Goal: Task Accomplishment & Management: Manage account settings

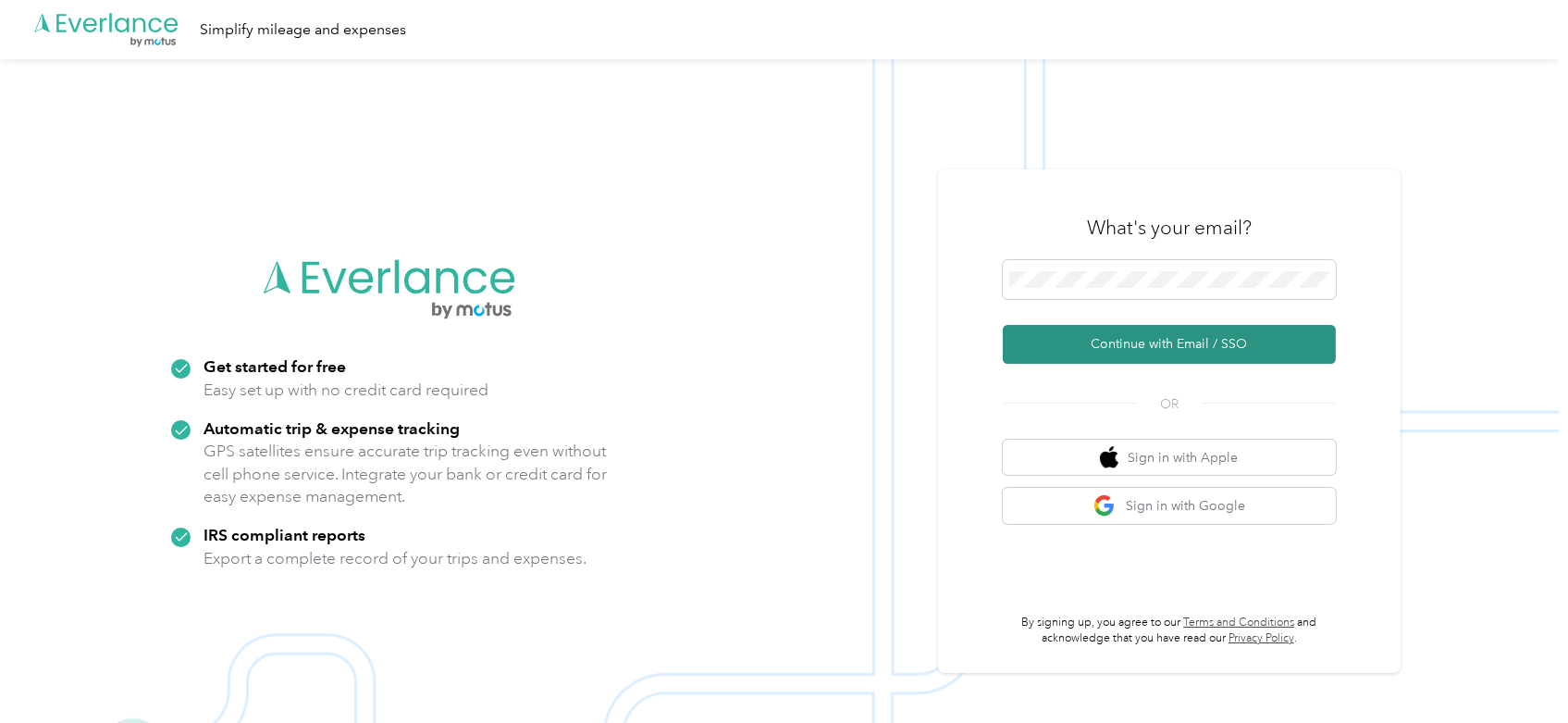
click at [1184, 348] on button "Continue with Email / SSO" at bounding box center [1170, 344] width 333 height 39
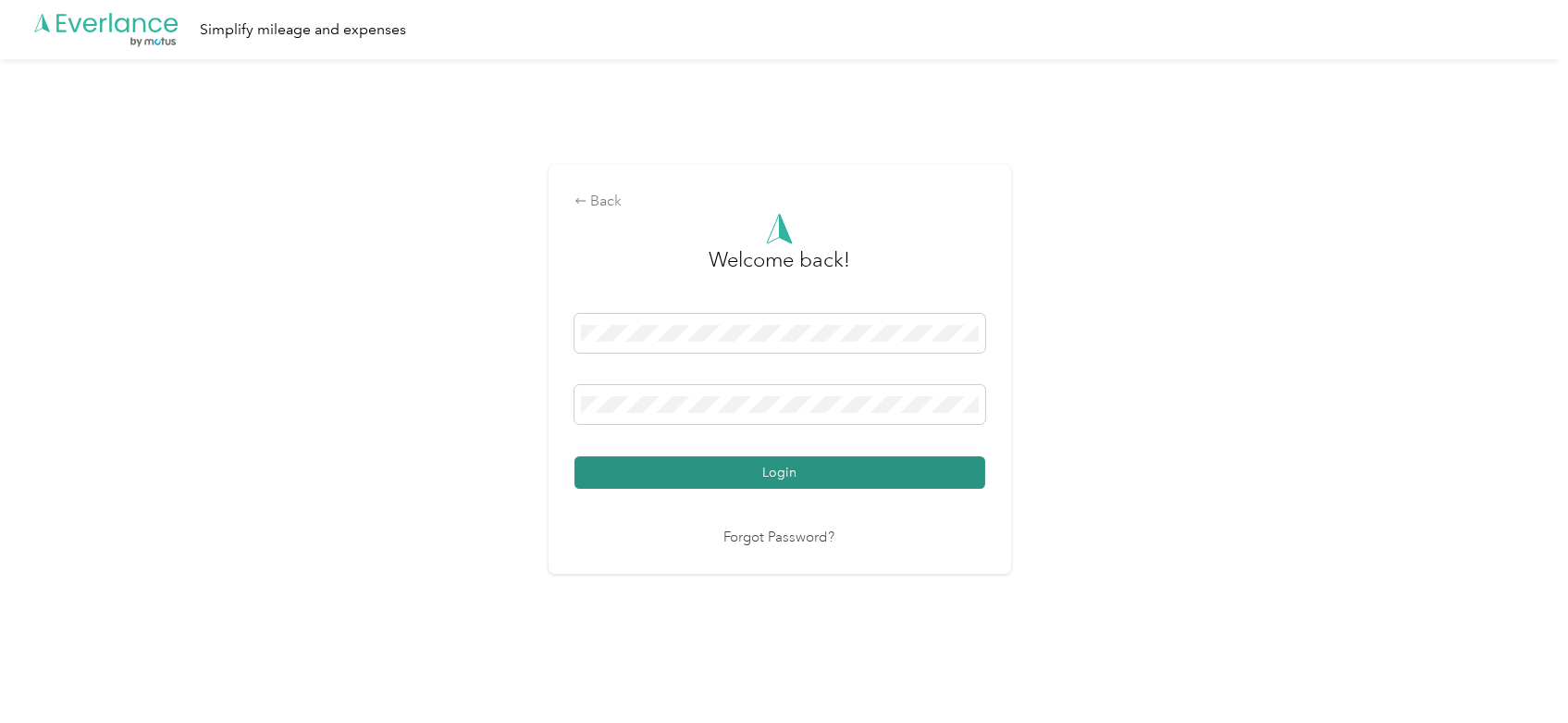
click at [731, 465] on button "Login" at bounding box center [780, 473] width 410 height 32
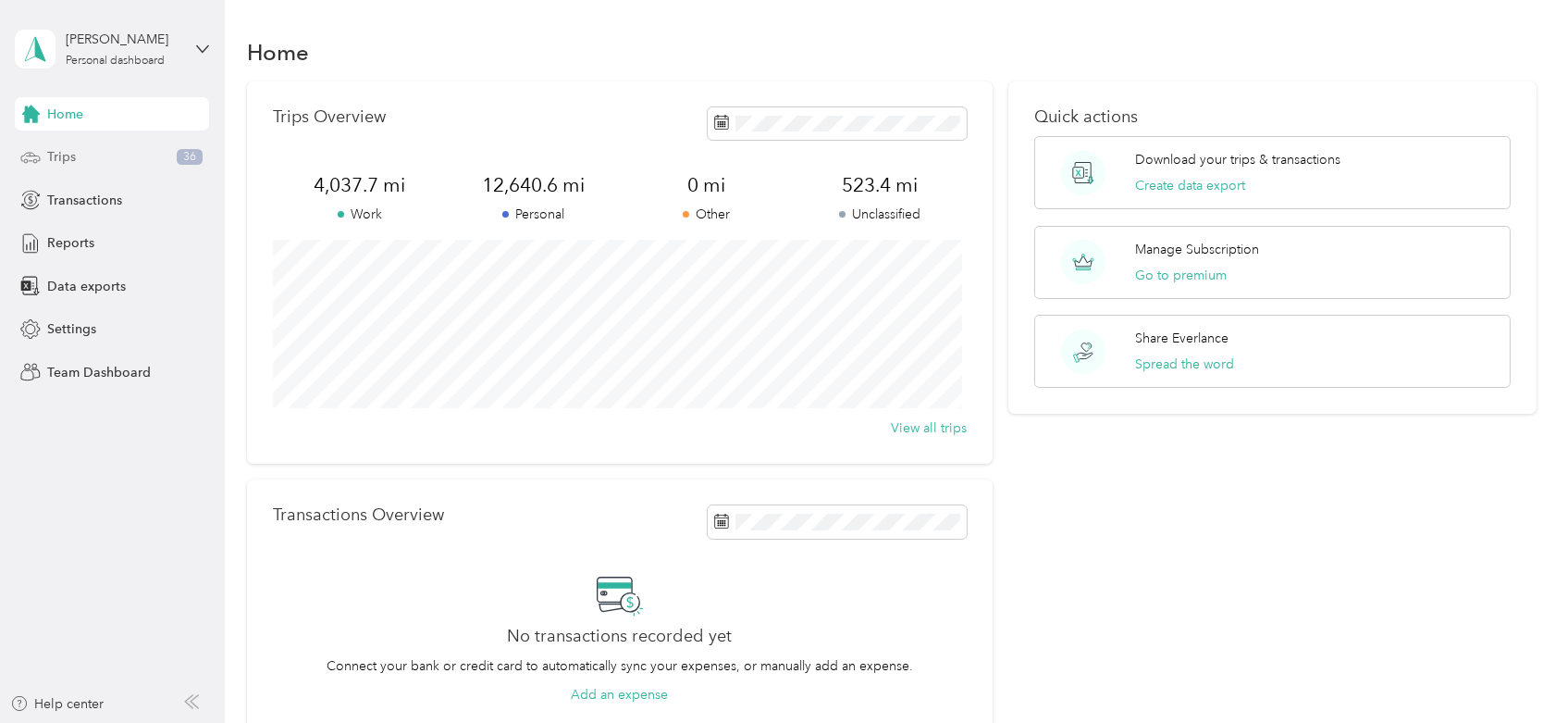
click at [119, 156] on div "Trips 36" at bounding box center [112, 156] width 194 height 33
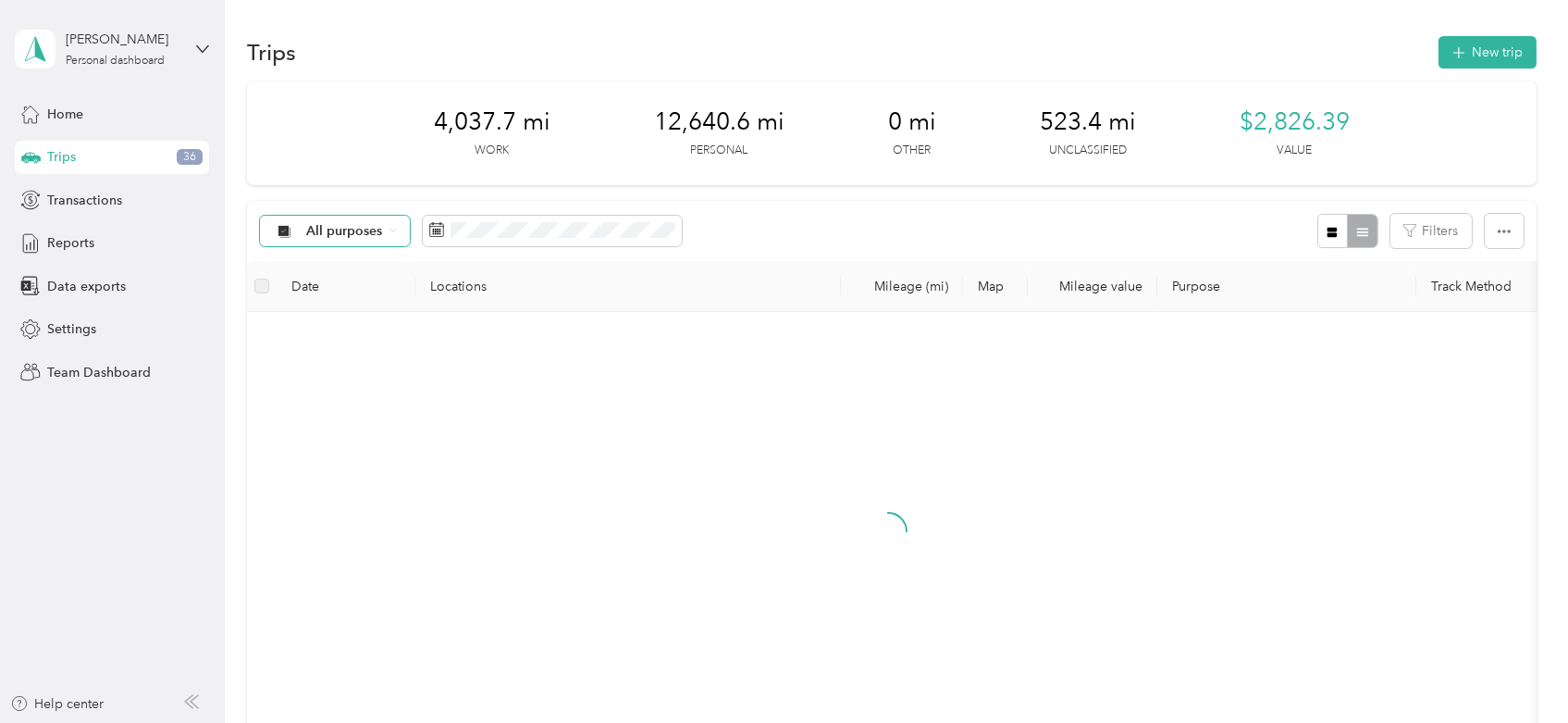
click at [376, 228] on span "All purposes" at bounding box center [344, 232] width 77 height 13
click at [348, 296] on span "Unclassified" at bounding box center [362, 297] width 114 height 20
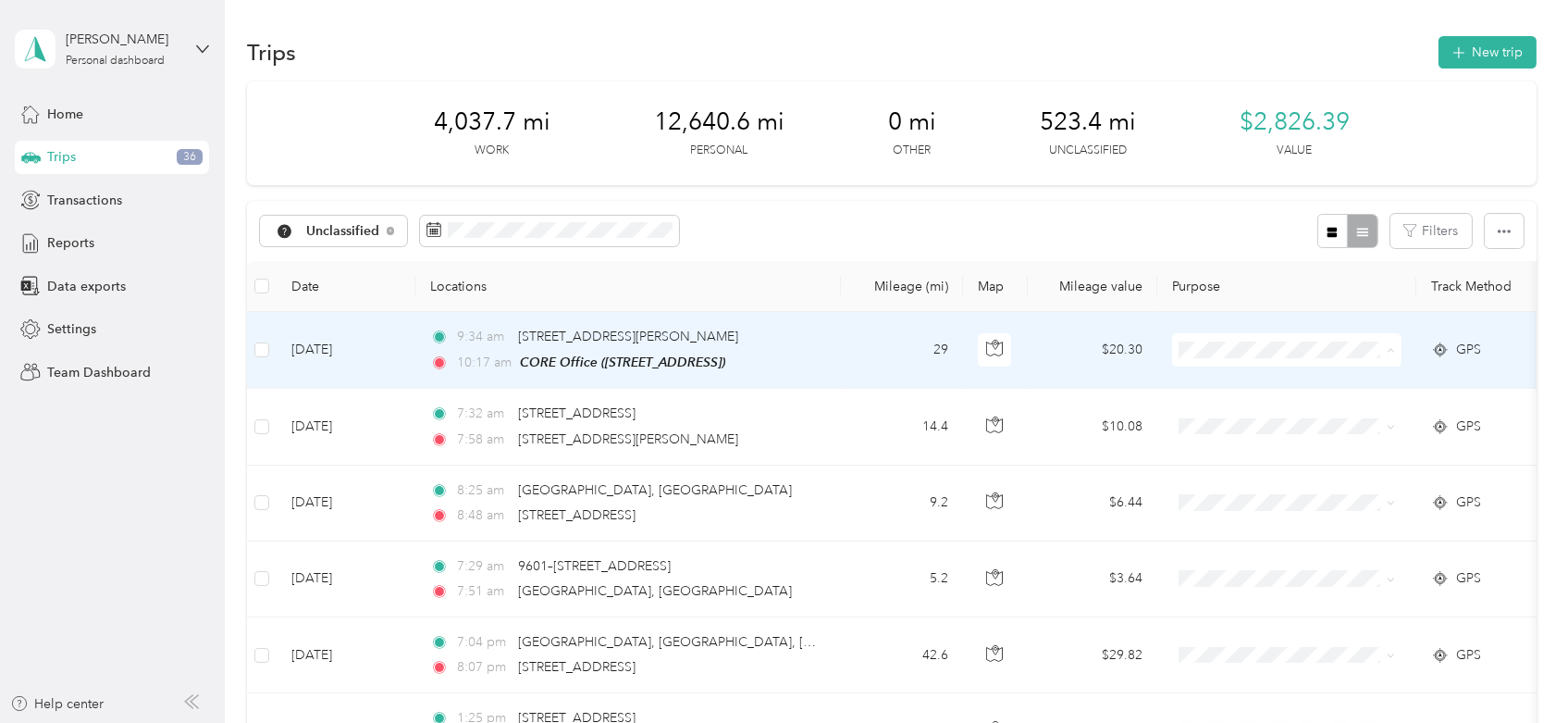
click at [1304, 387] on span "Work" at bounding box center [1304, 383] width 171 height 20
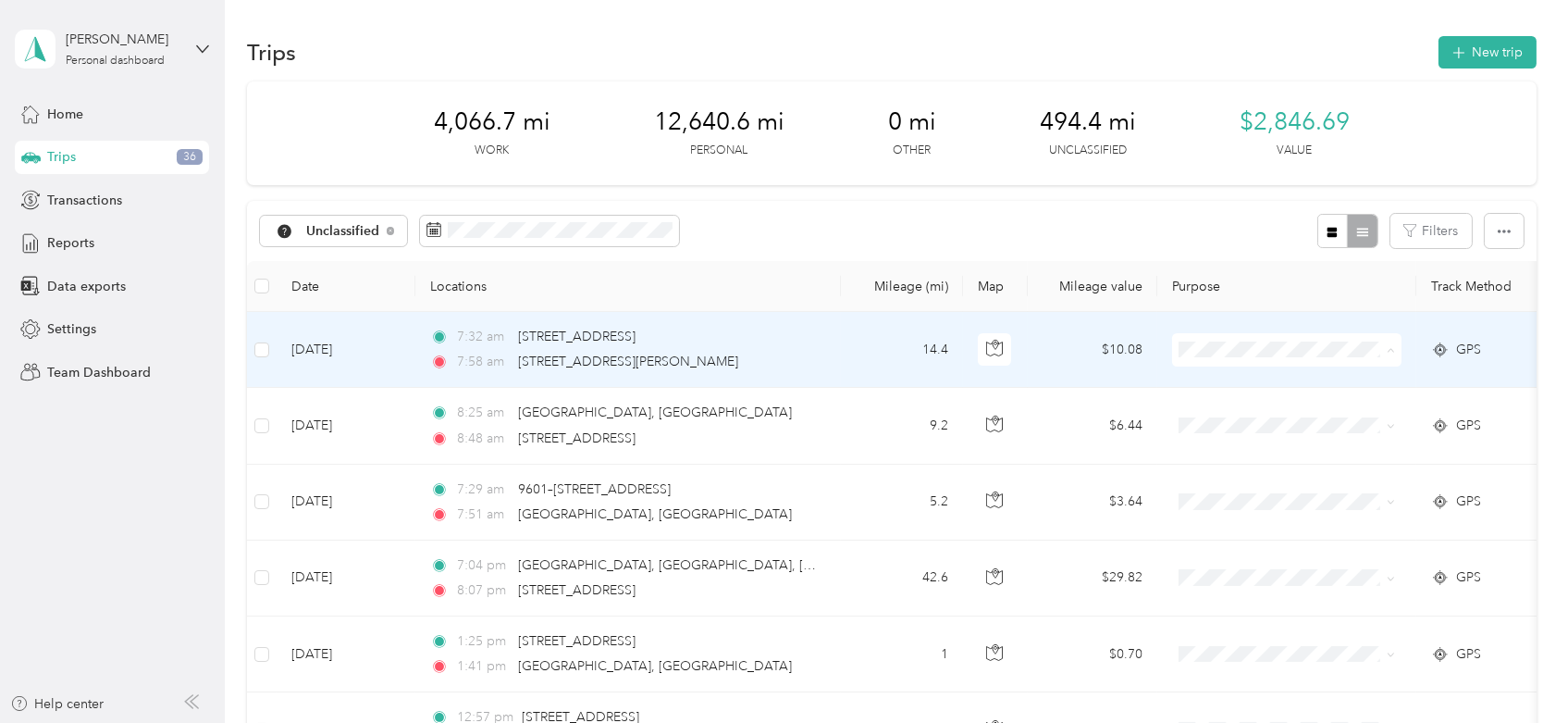
click at [1299, 373] on li "Work" at bounding box center [1288, 383] width 230 height 32
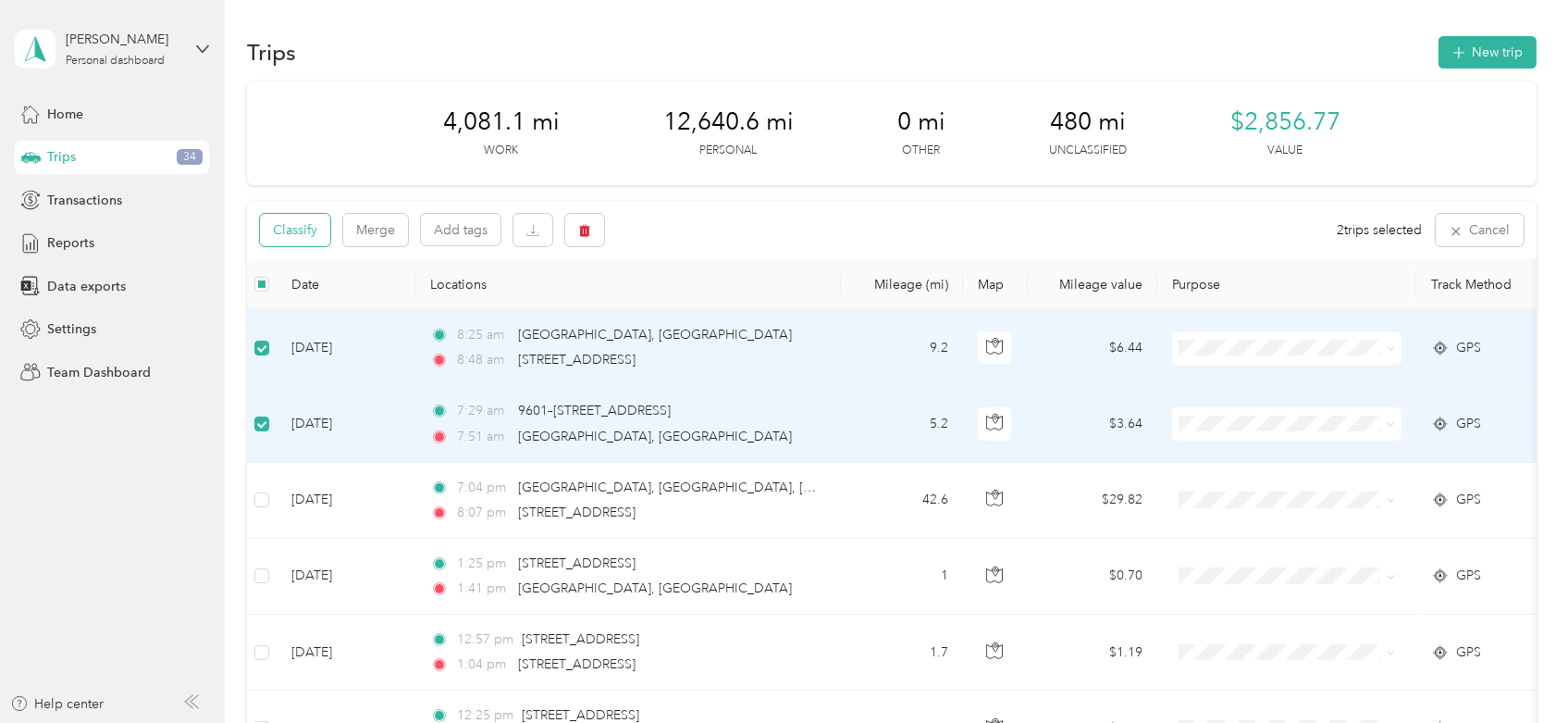
click at [312, 234] on button "Classify" at bounding box center [295, 230] width 71 height 32
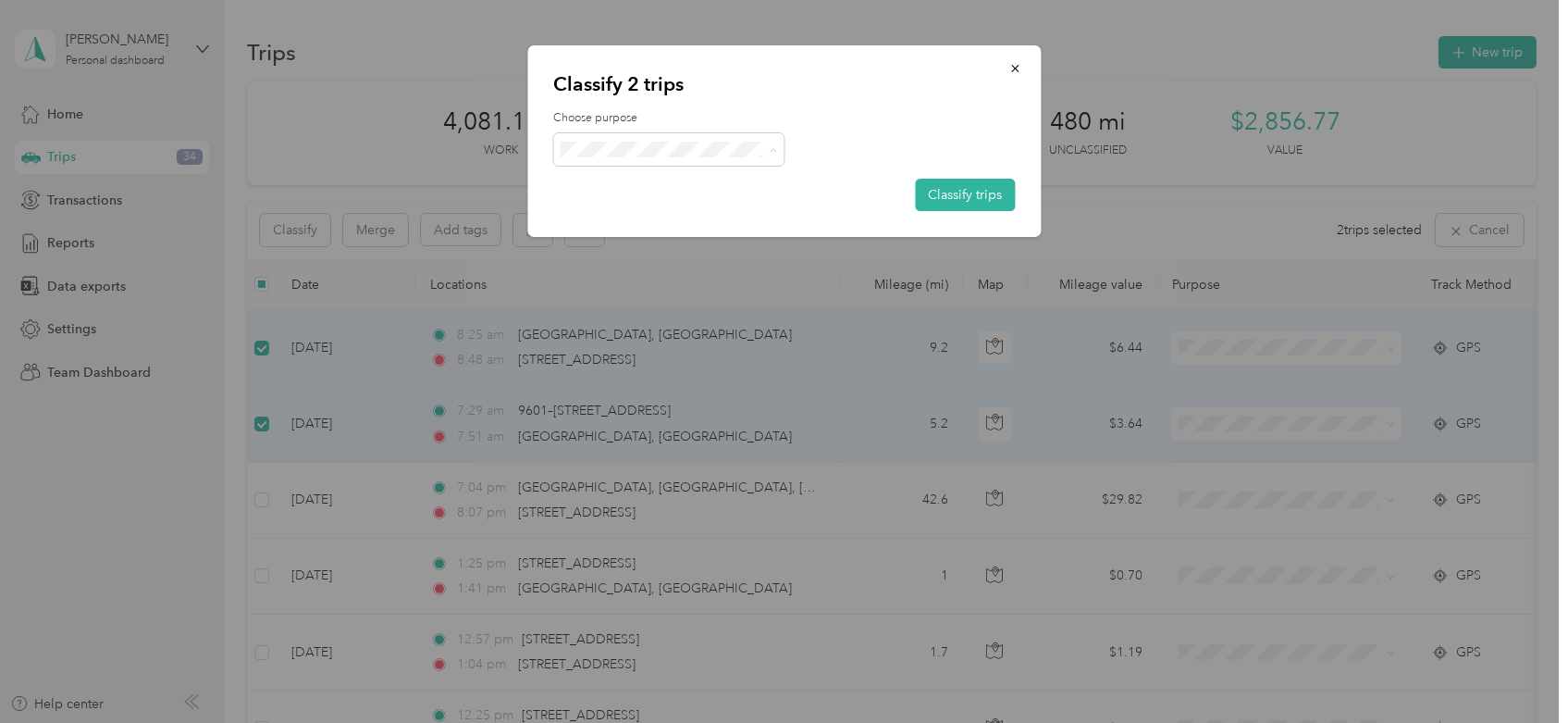
click at [636, 220] on li "Personal" at bounding box center [669, 216] width 232 height 32
click at [972, 198] on button "Classify trips" at bounding box center [965, 195] width 100 height 32
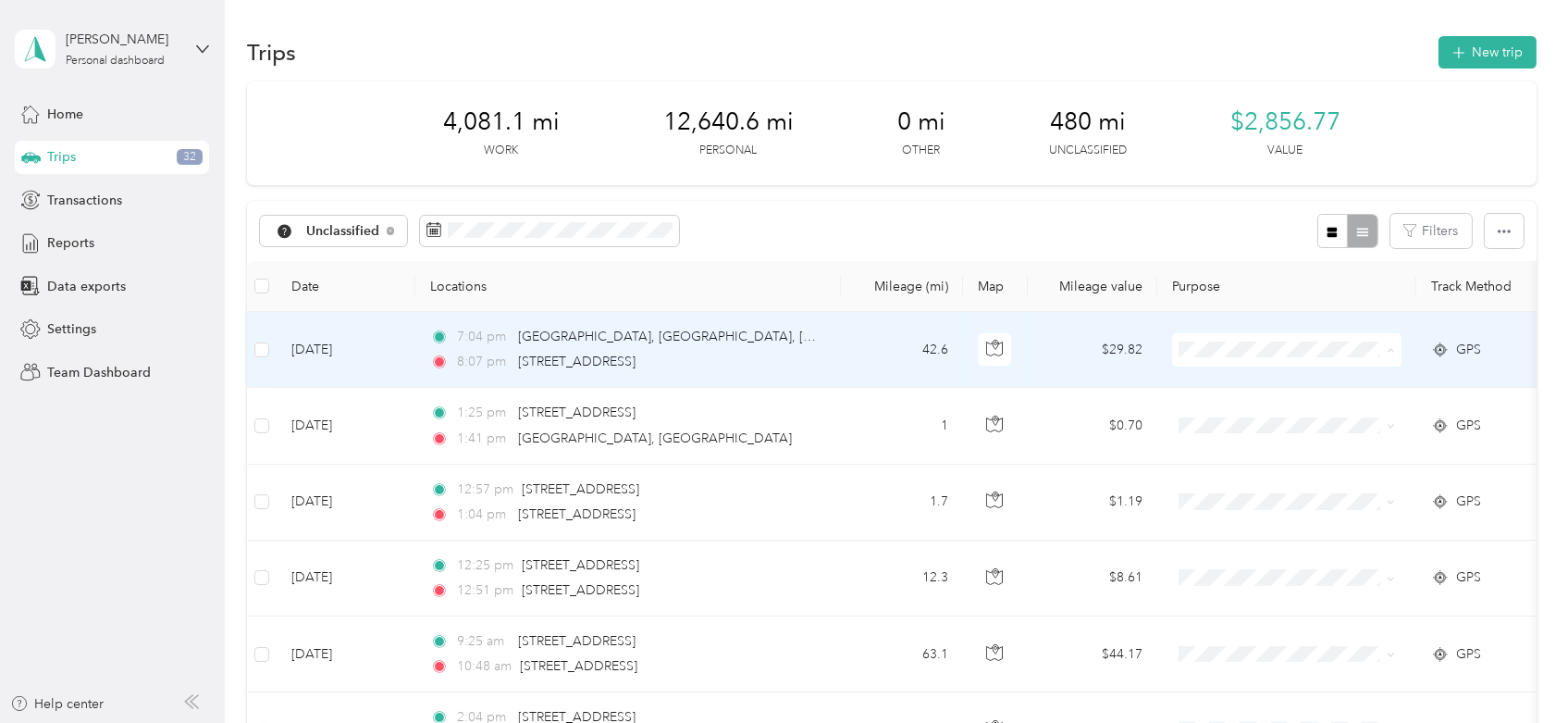
click at [1292, 439] on span "Core Safety Group" at bounding box center [1304, 448] width 171 height 20
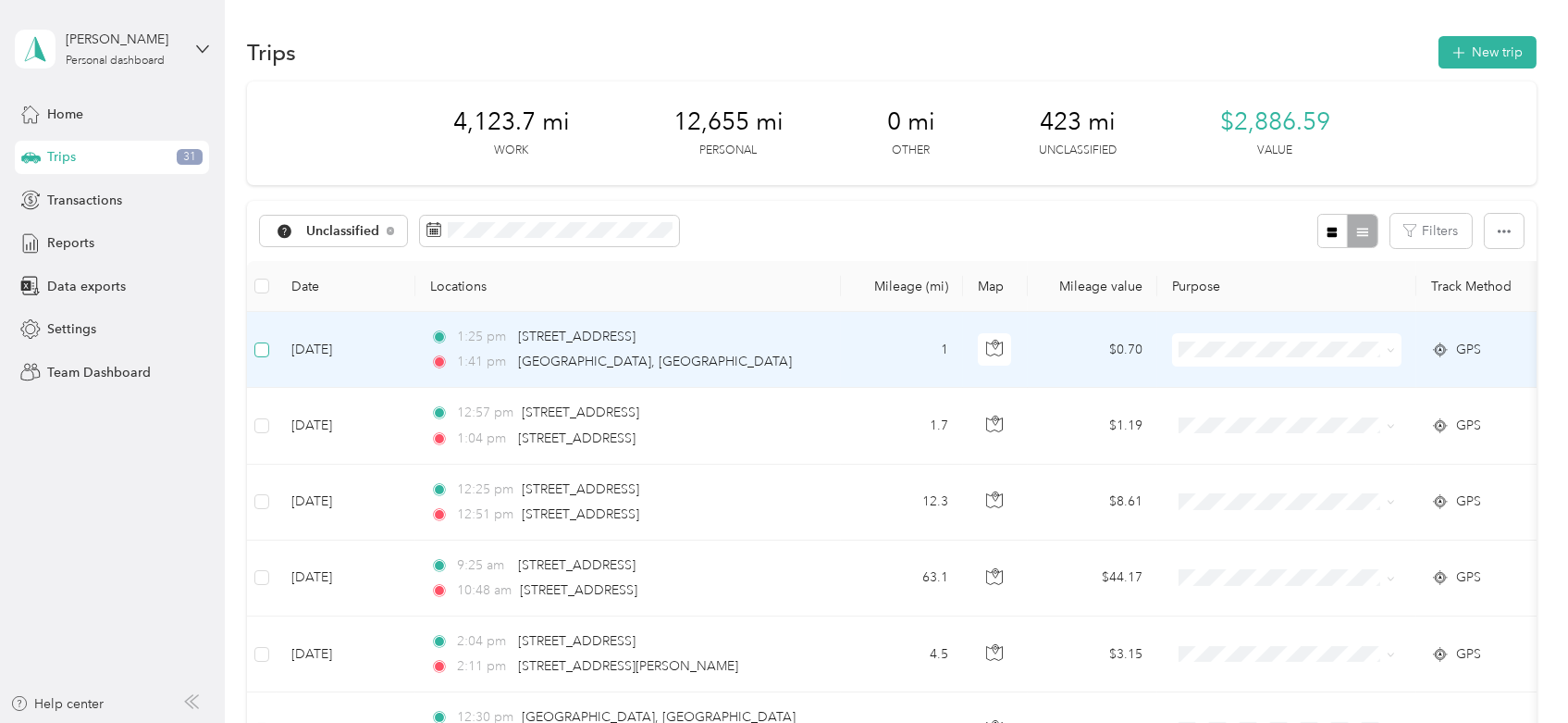
click at [264, 357] on label at bounding box center [262, 350] width 15 height 21
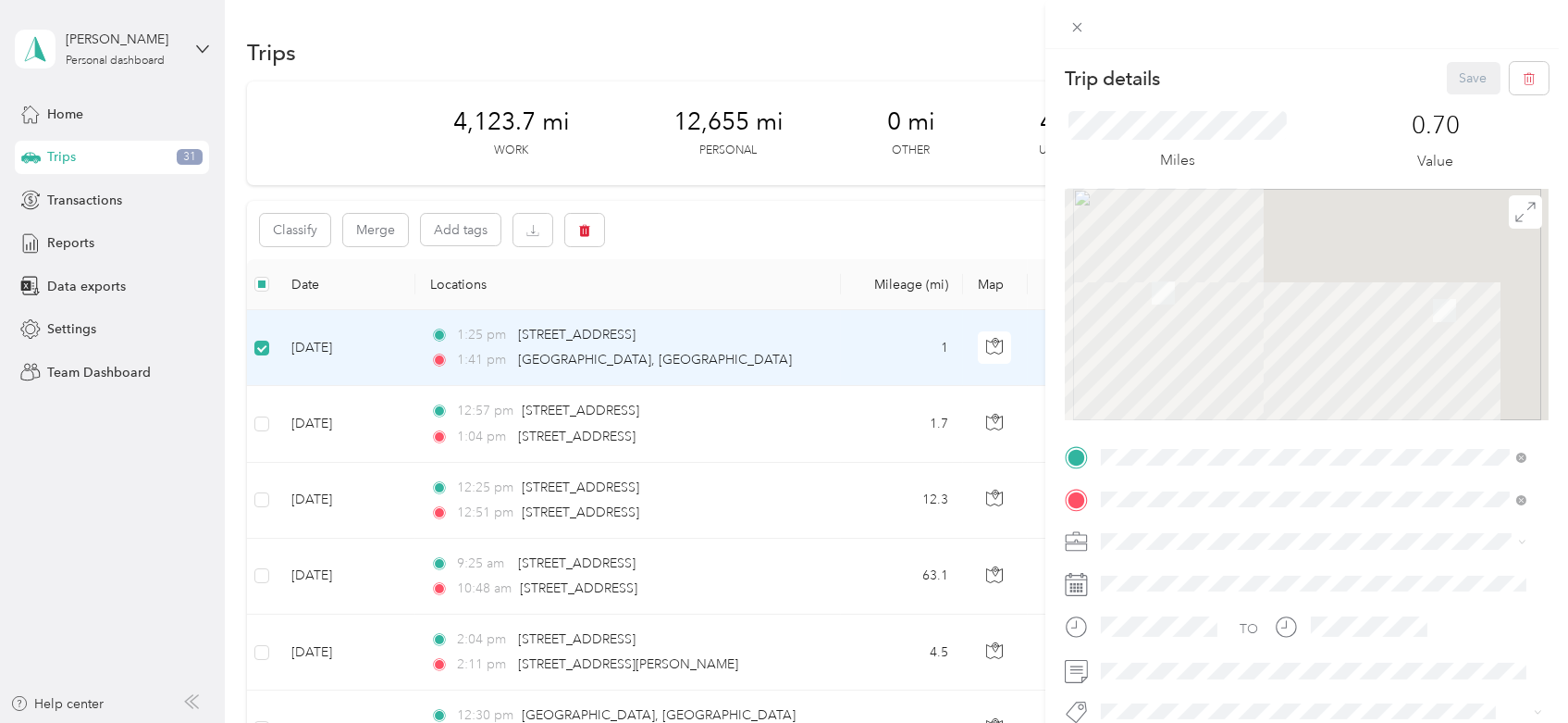
click at [263, 426] on div "Trip details Save This trip cannot be edited because it is either under review,…" at bounding box center [784, 362] width 1568 height 723
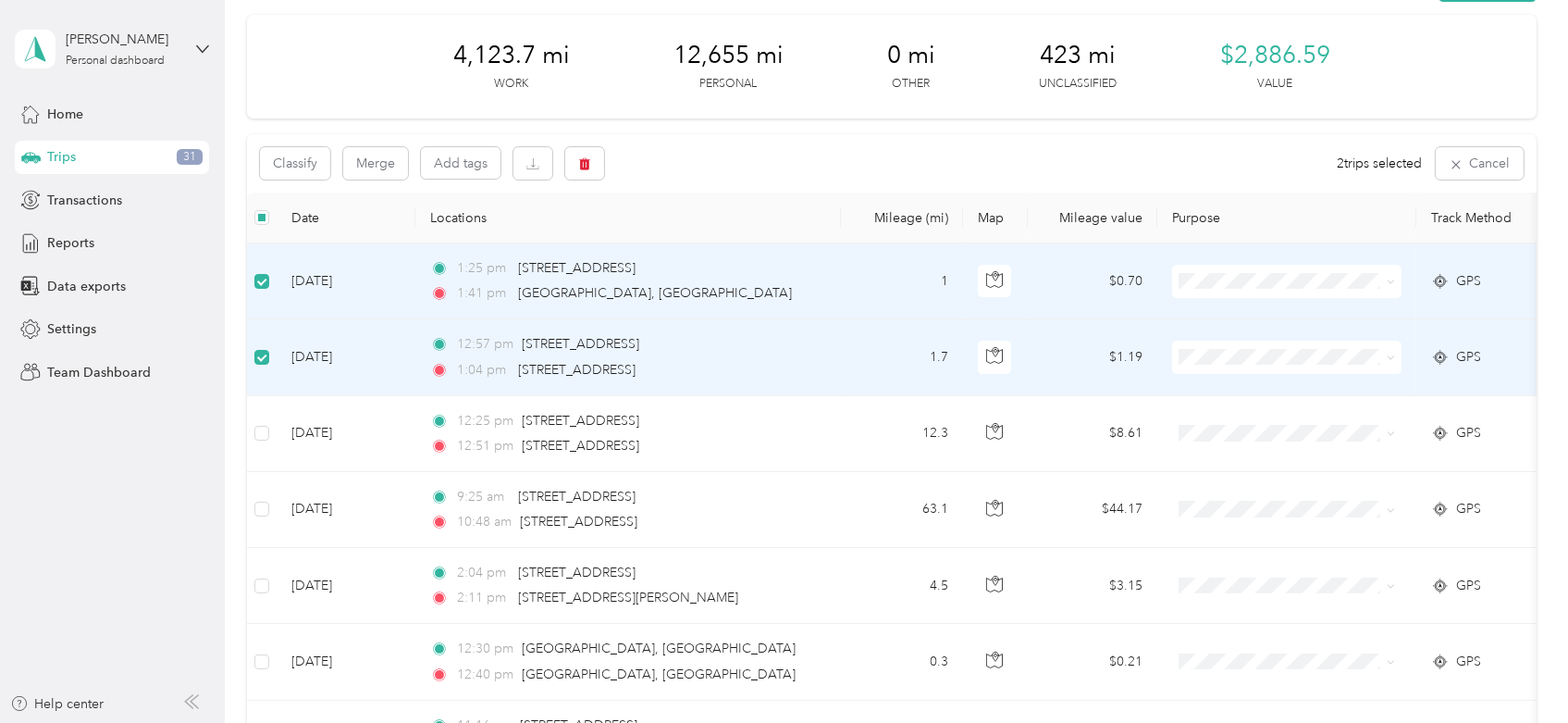
scroll to position [103, 0]
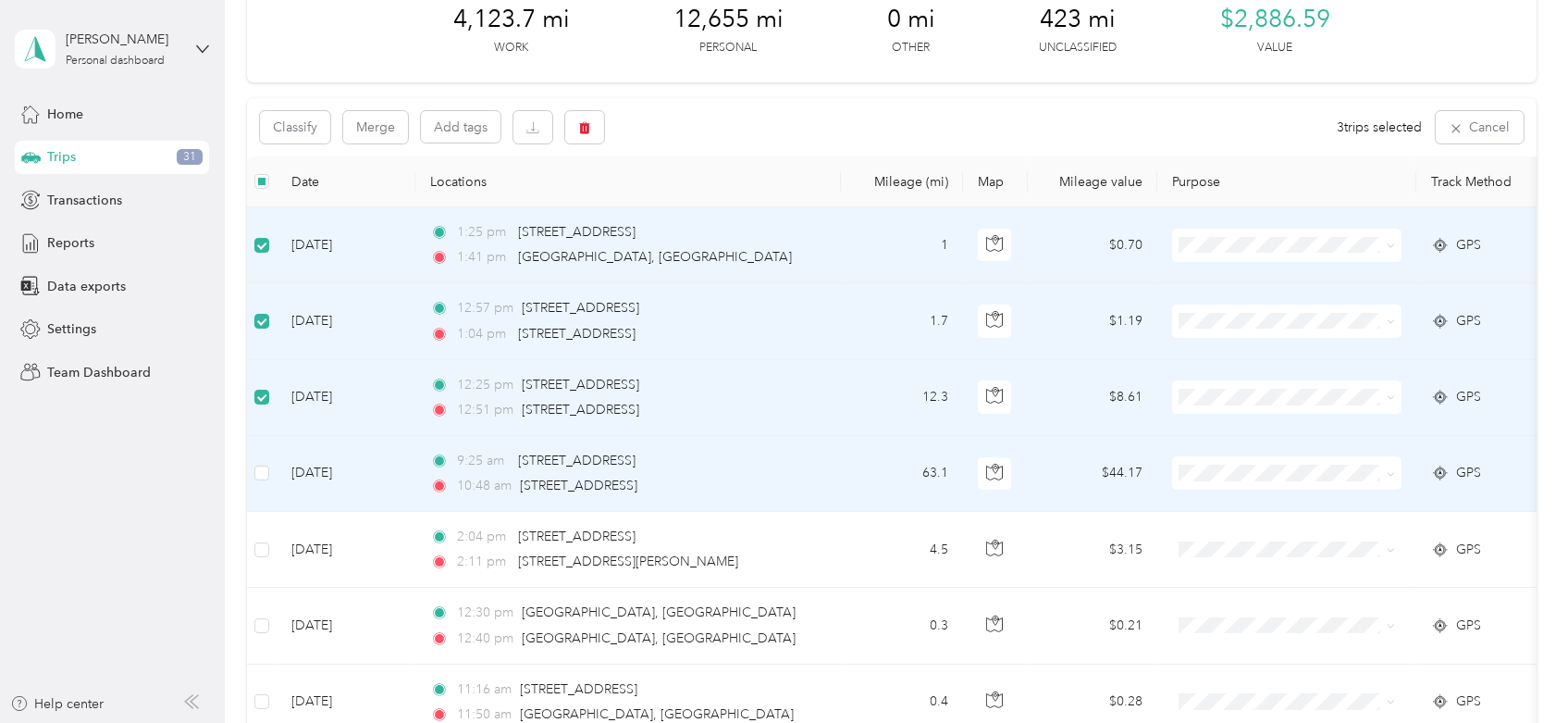
click at [257, 458] on td at bounding box center [261, 474] width 29 height 76
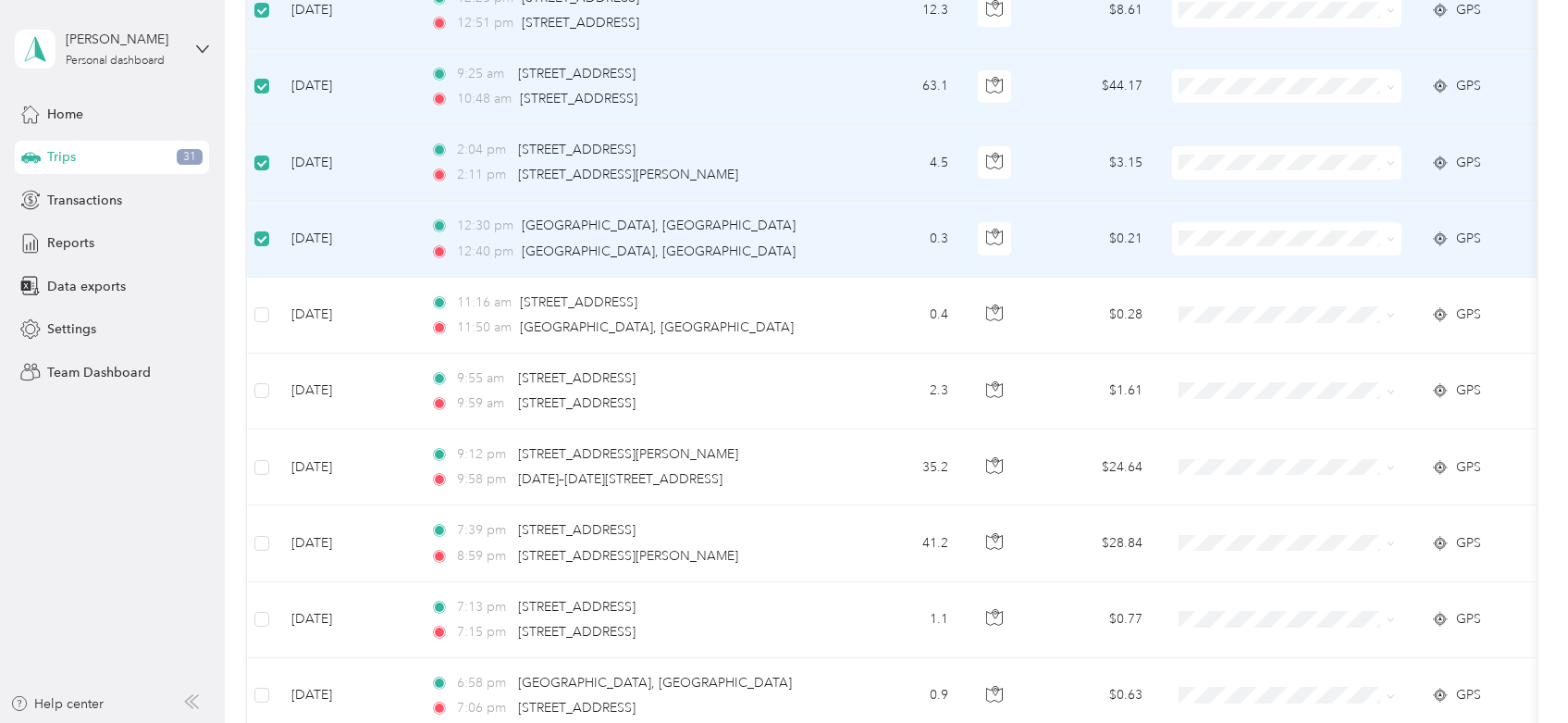
scroll to position [514, 0]
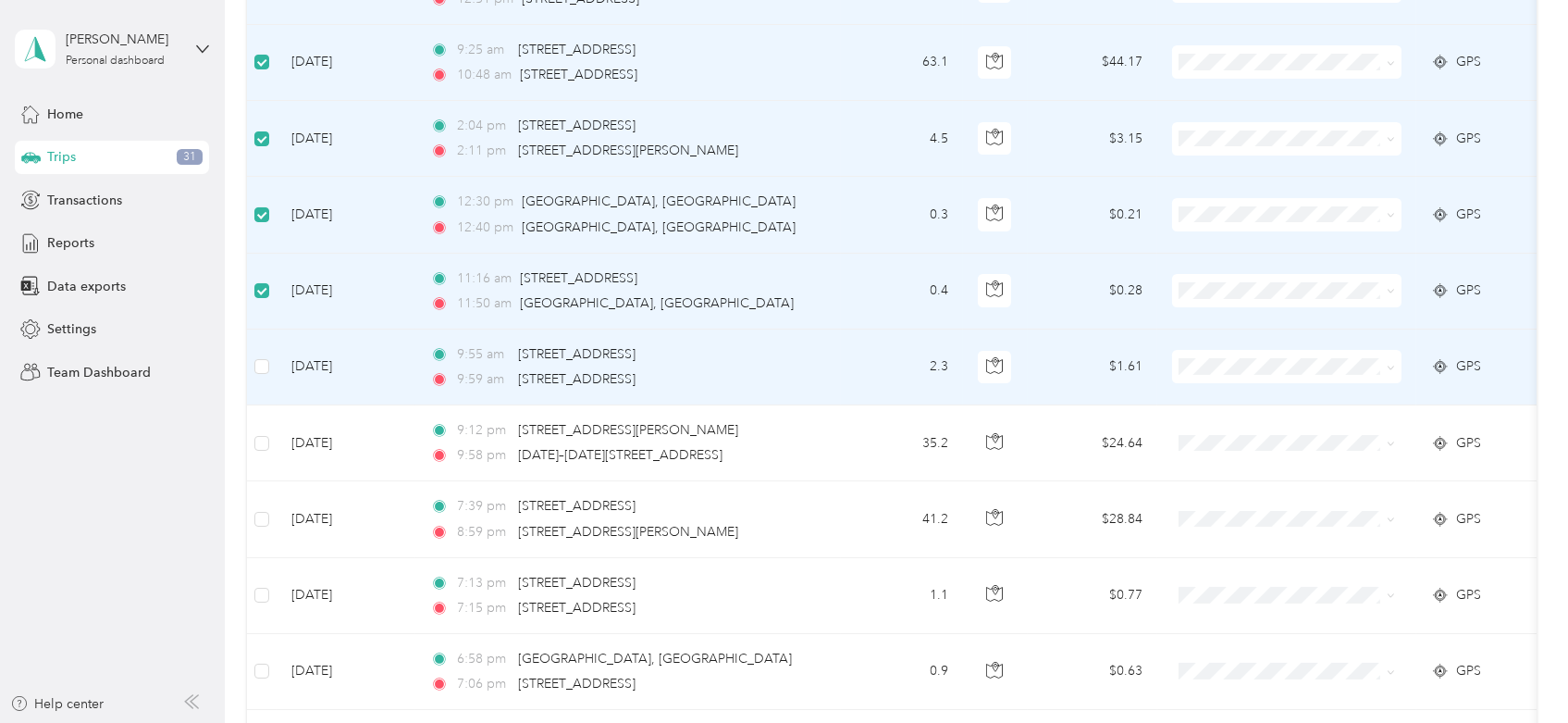
click at [262, 376] on td at bounding box center [261, 367] width 29 height 76
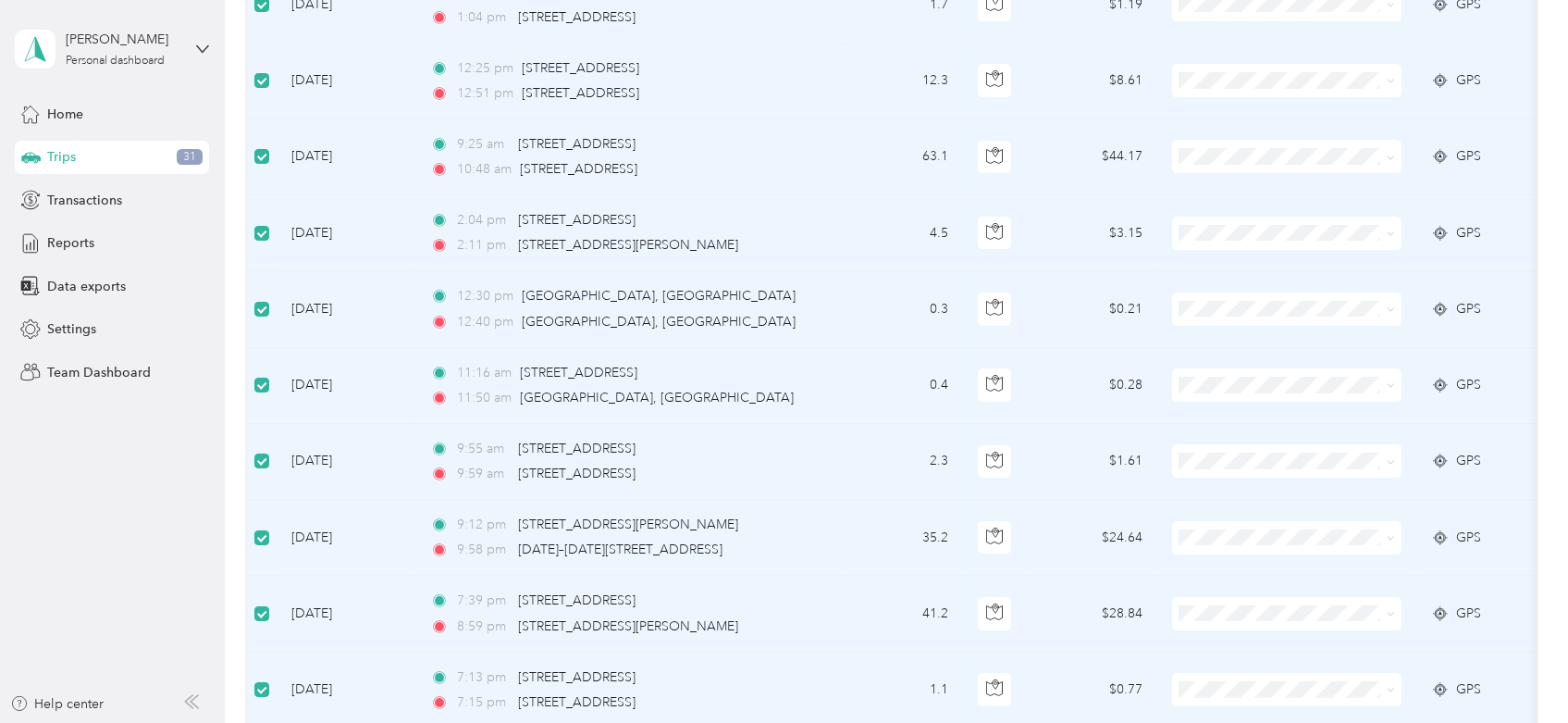
scroll to position [103, 0]
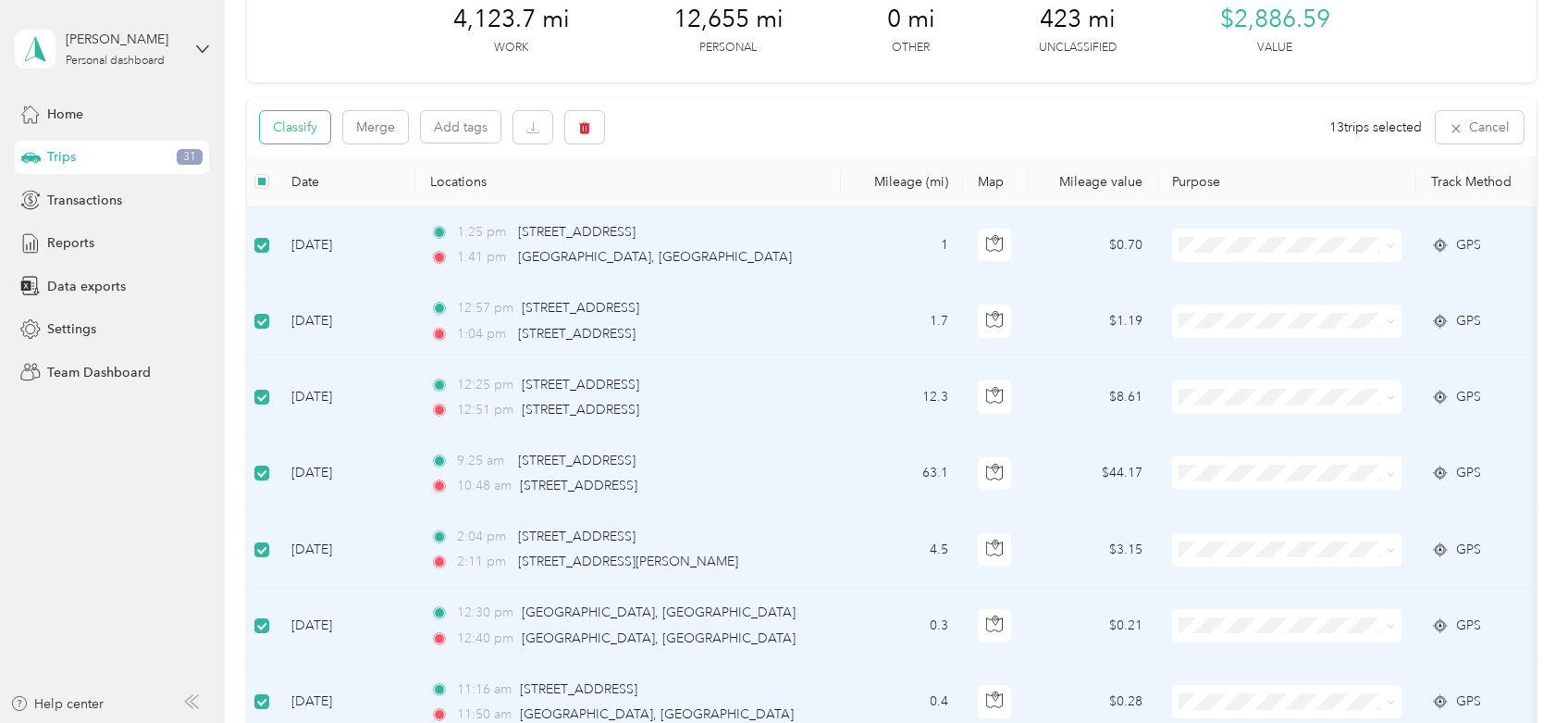
click at [301, 111] on button "Classify" at bounding box center [295, 127] width 71 height 32
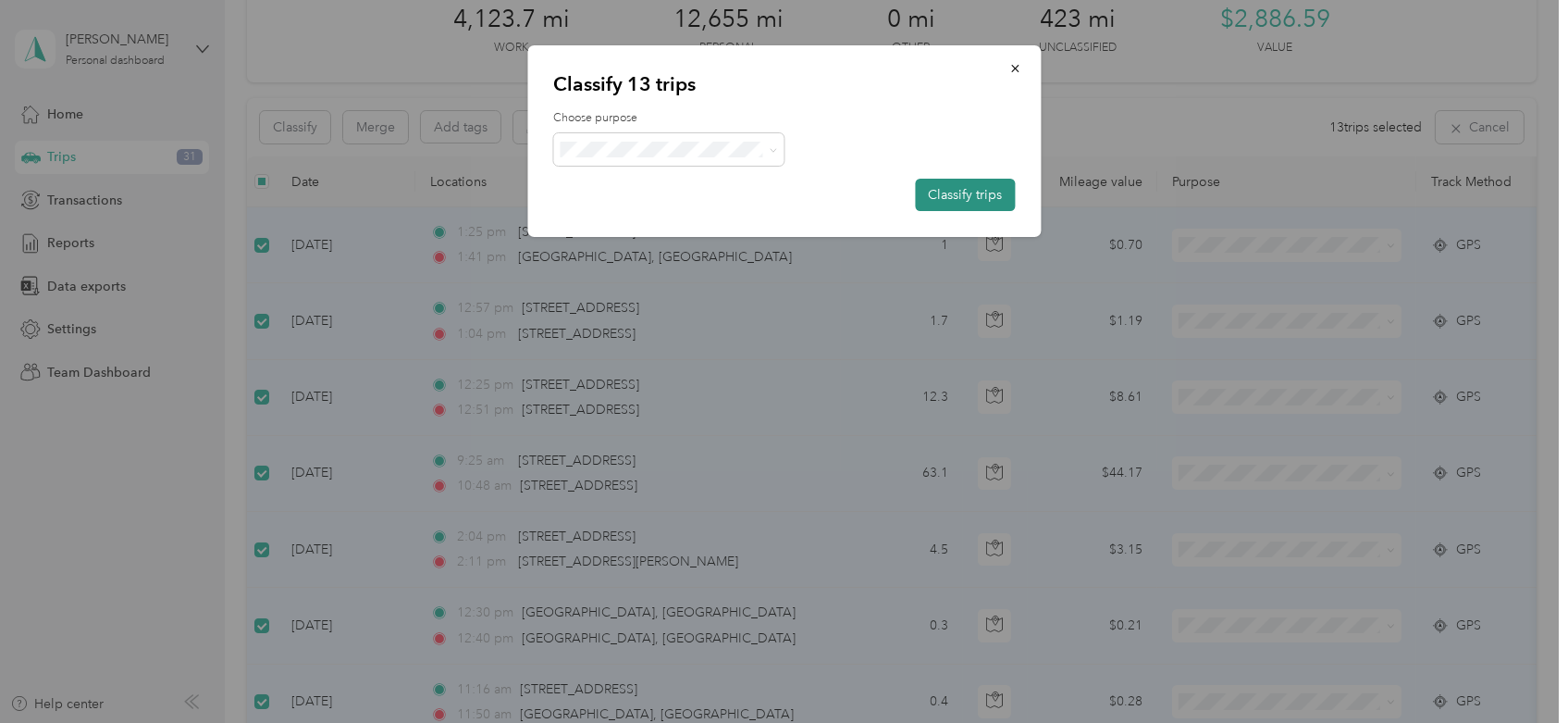
click at [969, 190] on button "Classify trips" at bounding box center [965, 195] width 100 height 32
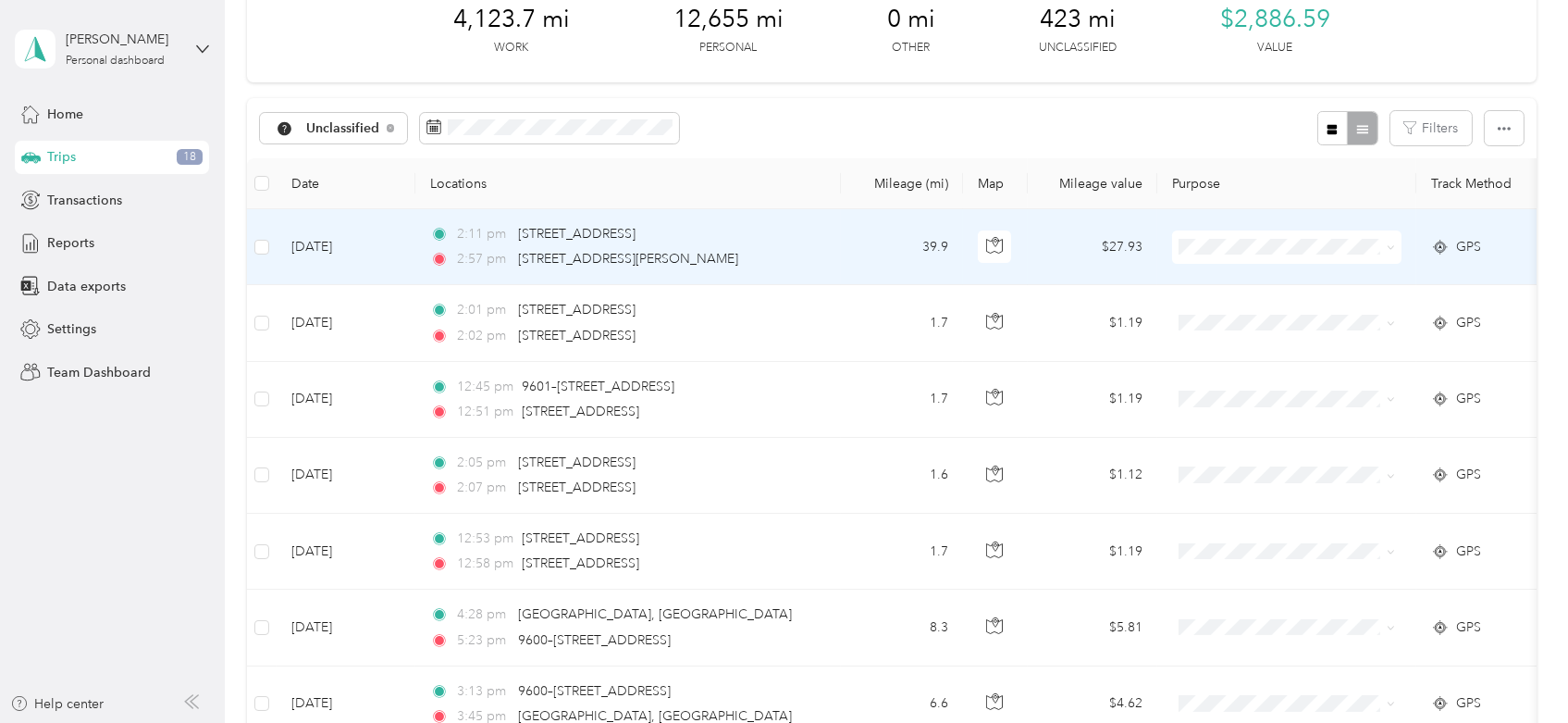
click at [1200, 232] on span at bounding box center [1288, 247] width 230 height 33
click at [1251, 336] on span "Core Safety Group" at bounding box center [1304, 345] width 171 height 20
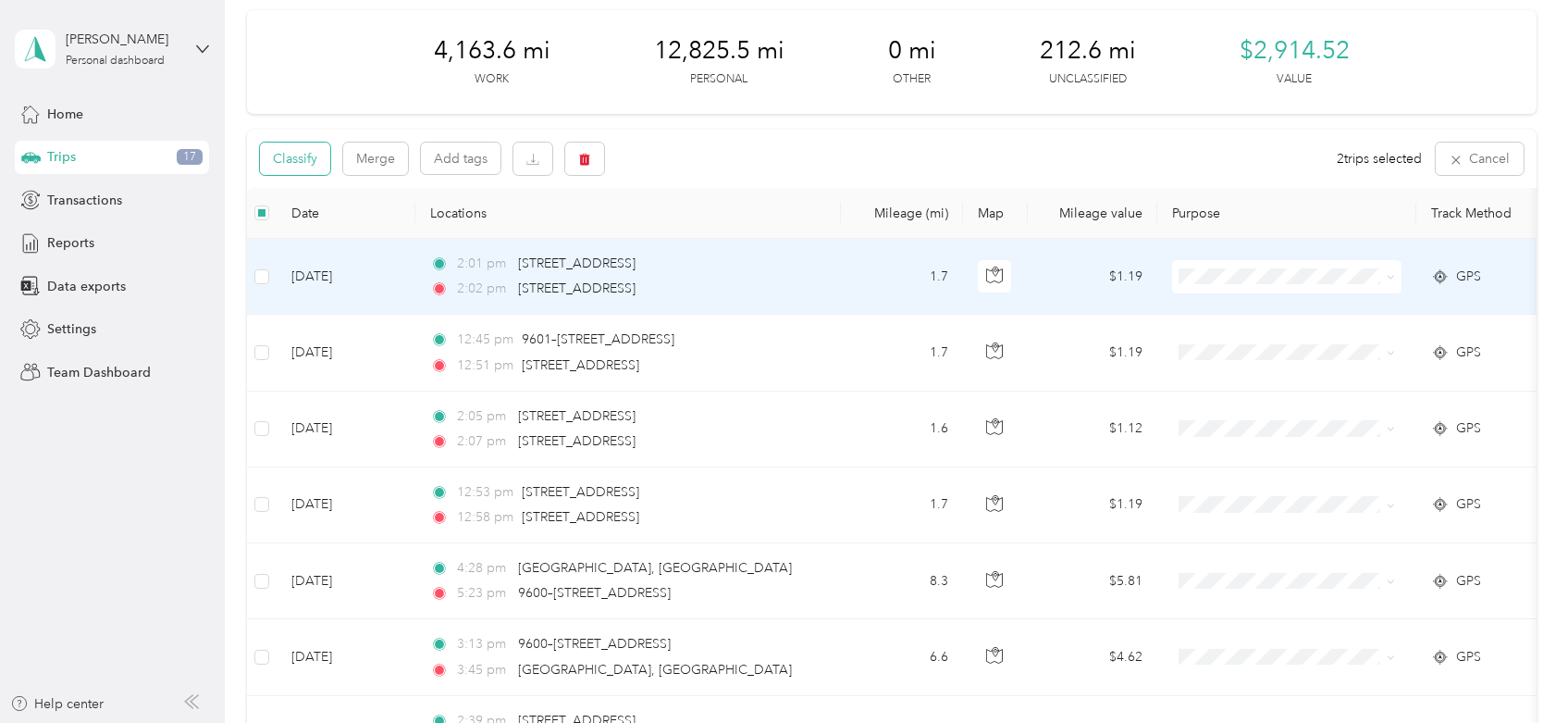
scroll to position [0, 0]
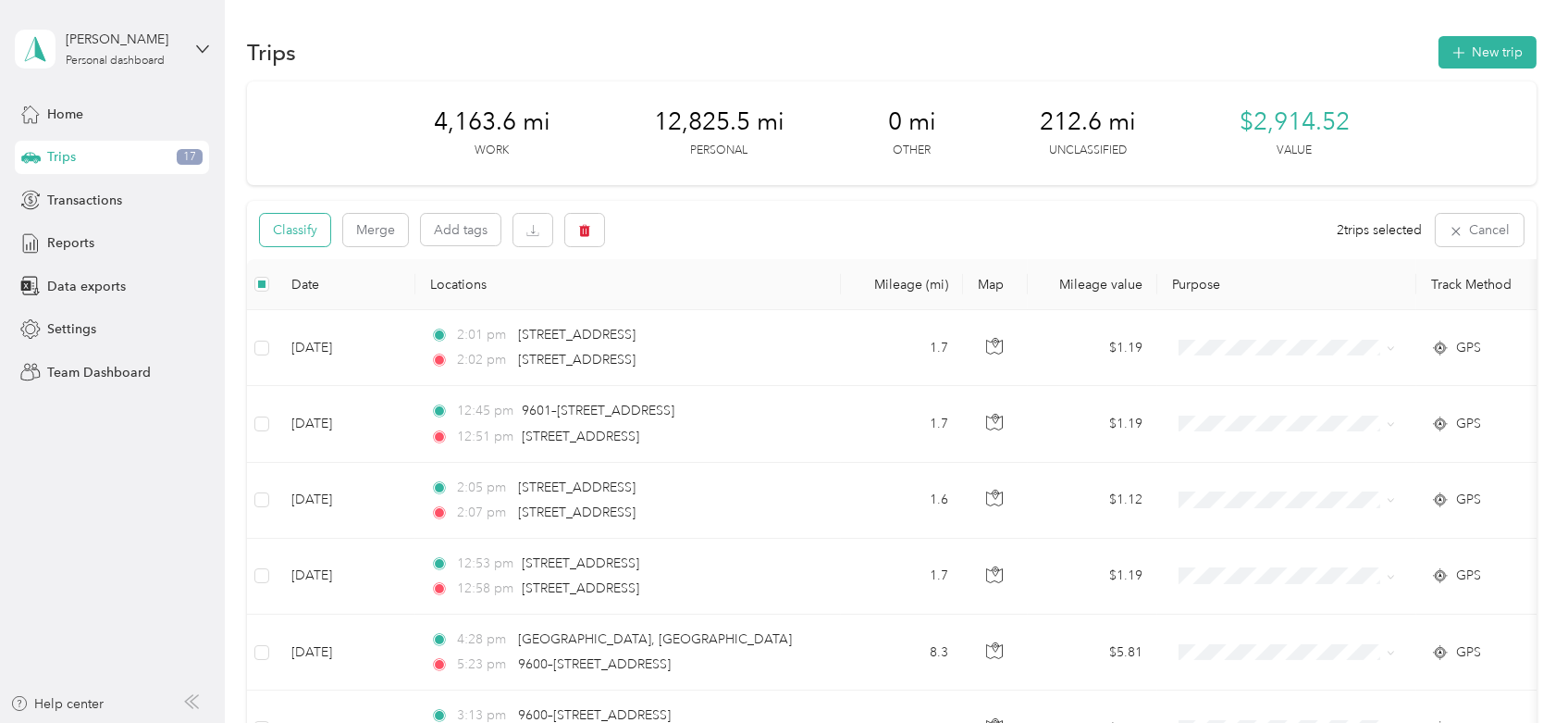
click at [304, 236] on button "Classify" at bounding box center [295, 230] width 71 height 32
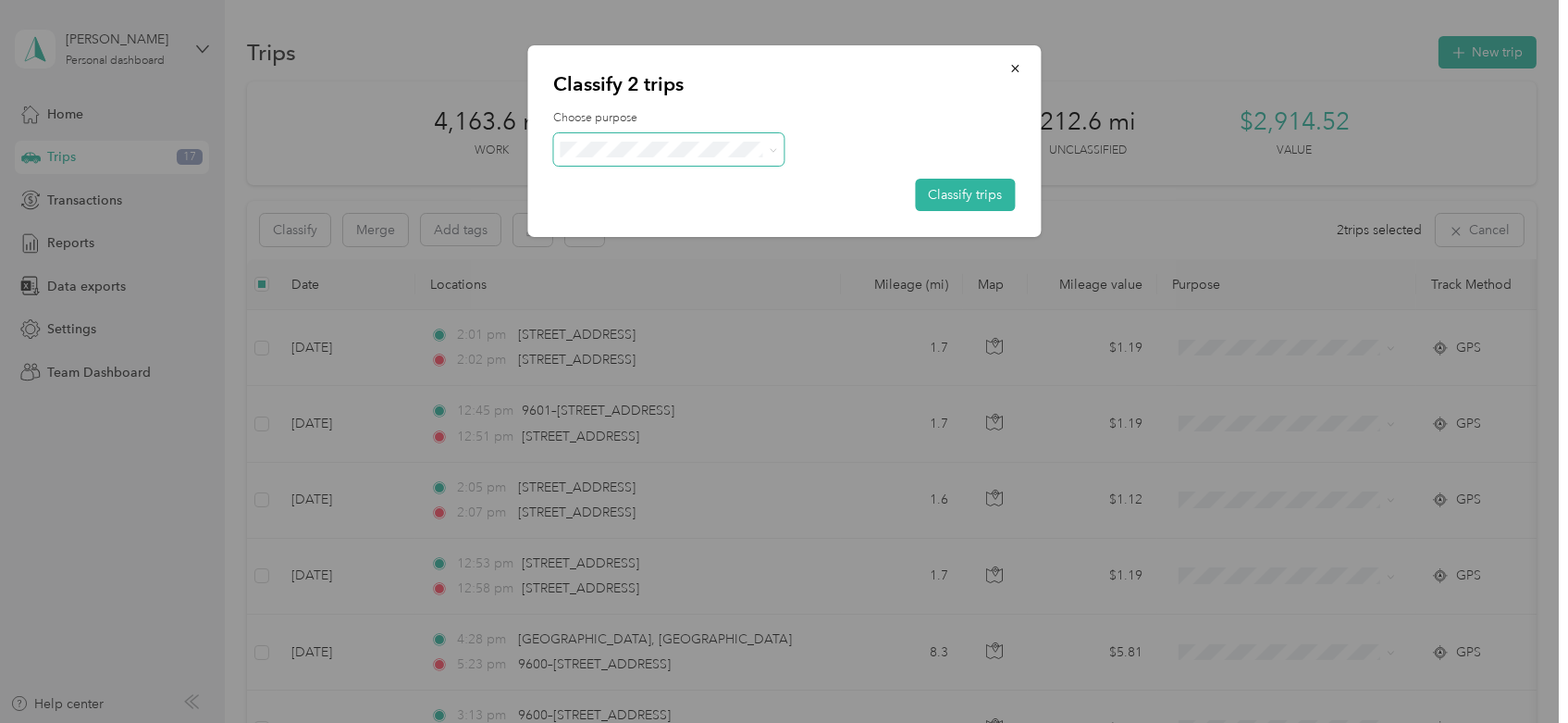
click at [729, 126] on div "Choose purpose Classify trips" at bounding box center [784, 160] width 462 height 101
click at [730, 137] on span at bounding box center [669, 150] width 232 height 32
drag, startPoint x: 676, startPoint y: 251, endPoint x: 685, endPoint y: 246, distance: 10.3
click at [676, 251] on span "Core Safety Group" at bounding box center [685, 249] width 172 height 20
click at [958, 199] on button "Classify trips" at bounding box center [965, 195] width 100 height 32
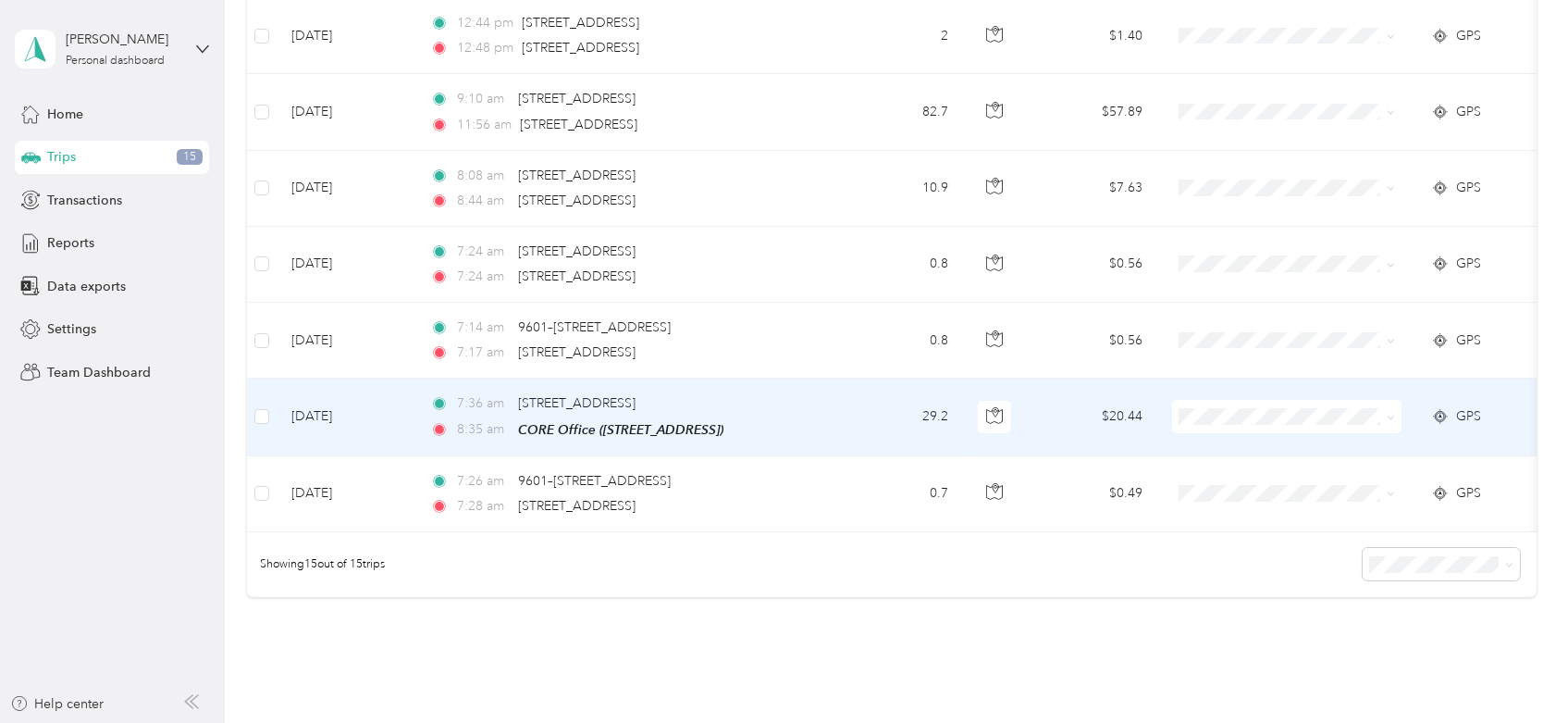
scroll to position [1066, 0]
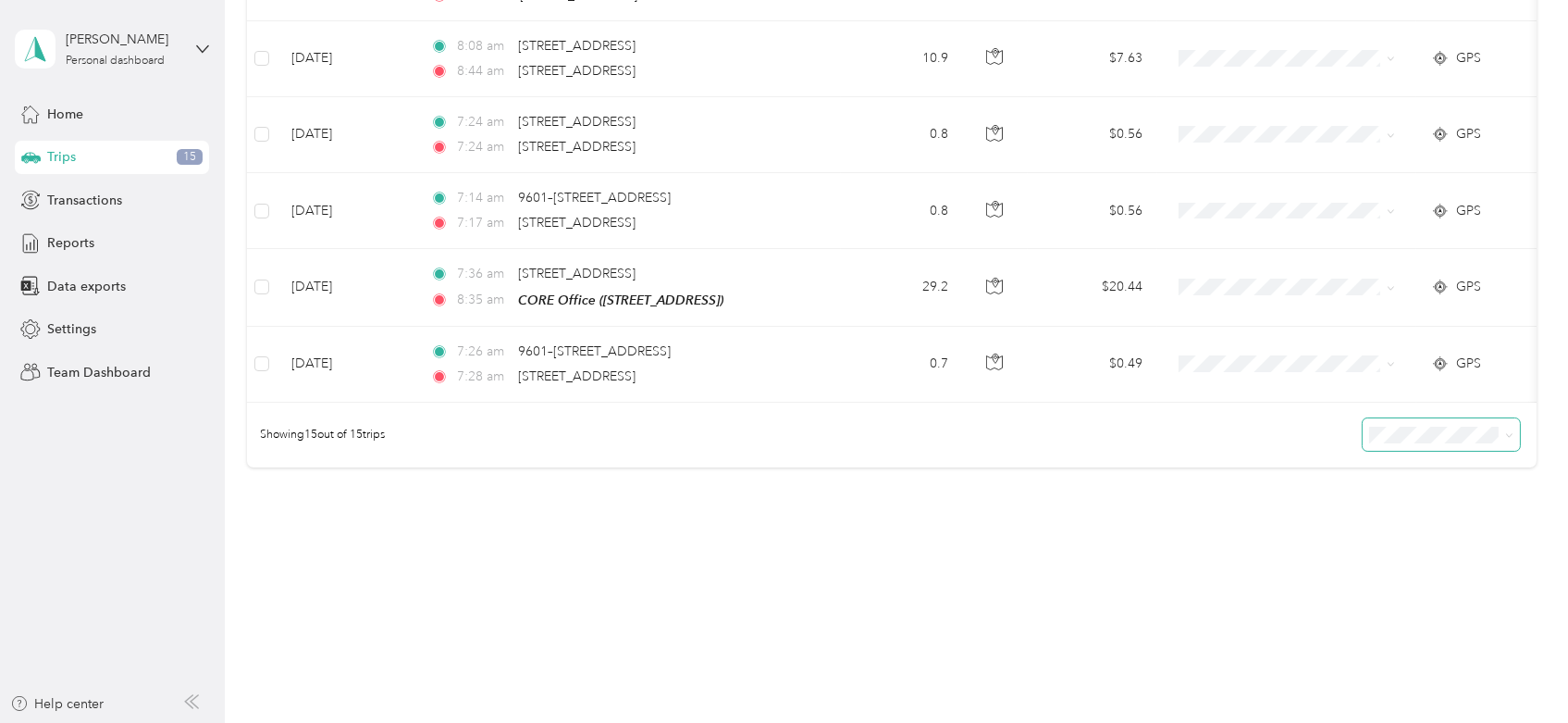
click at [1415, 449] on span at bounding box center [1441, 434] width 157 height 32
click at [1415, 442] on span at bounding box center [1441, 434] width 157 height 32
click at [1448, 529] on div "100 per load" at bounding box center [1435, 533] width 132 height 20
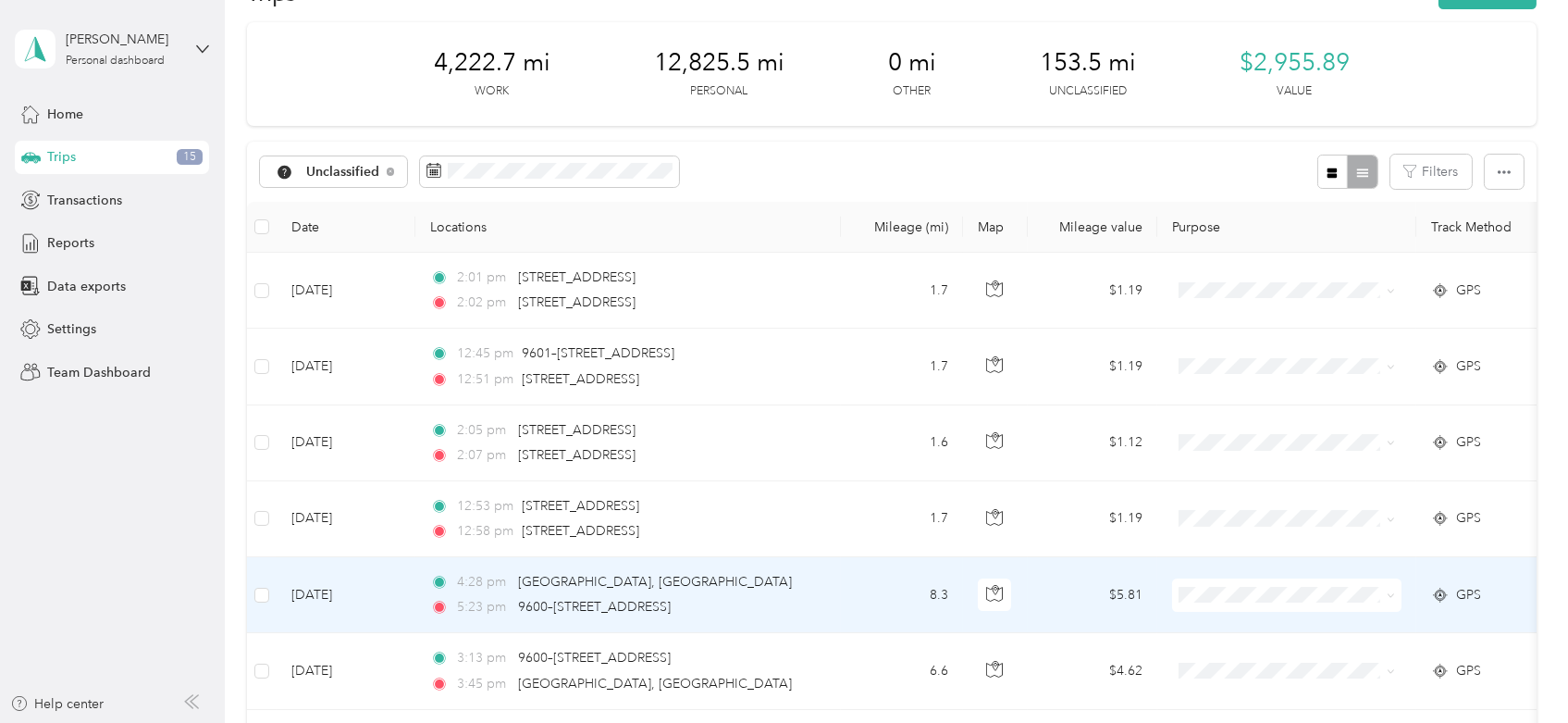
scroll to position [37, 0]
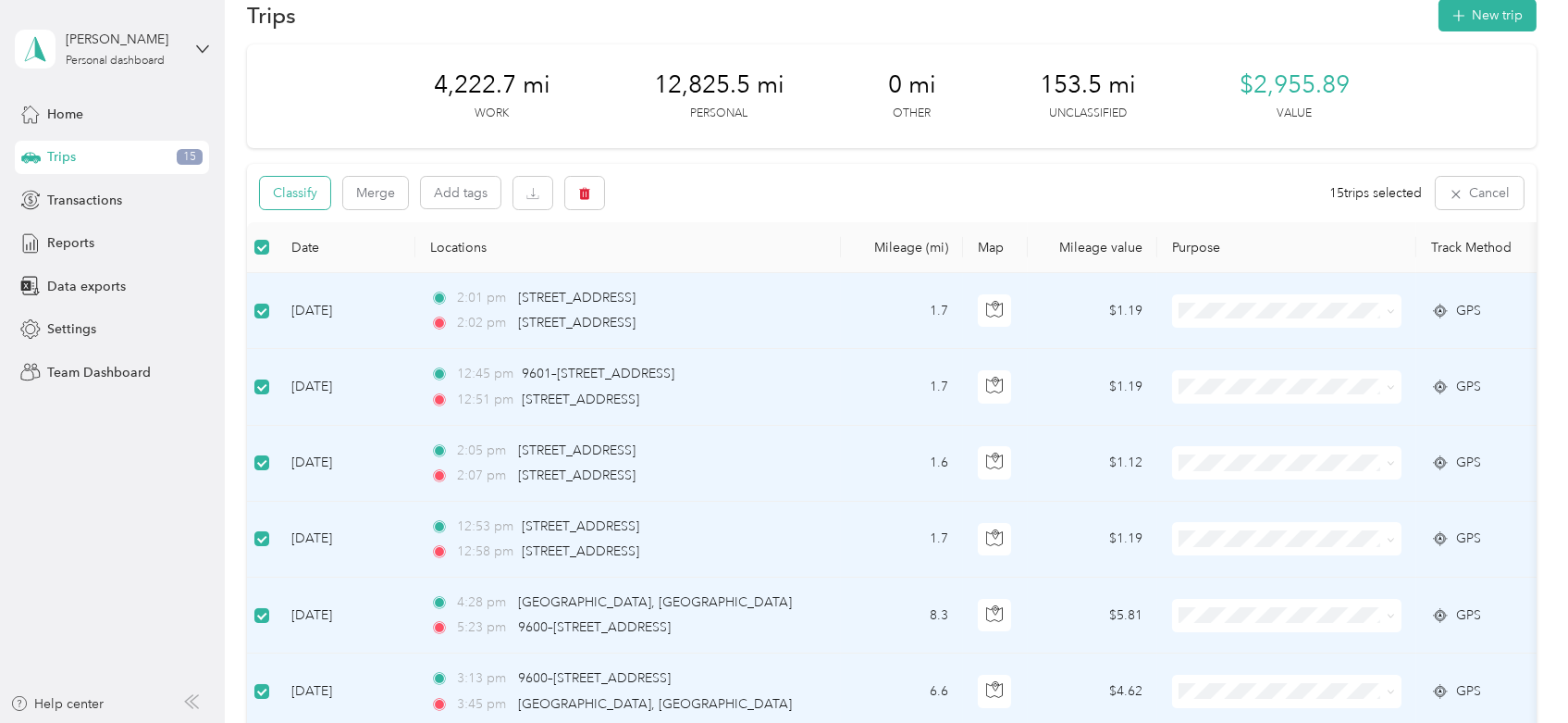
click at [303, 202] on button "Classify" at bounding box center [295, 193] width 71 height 32
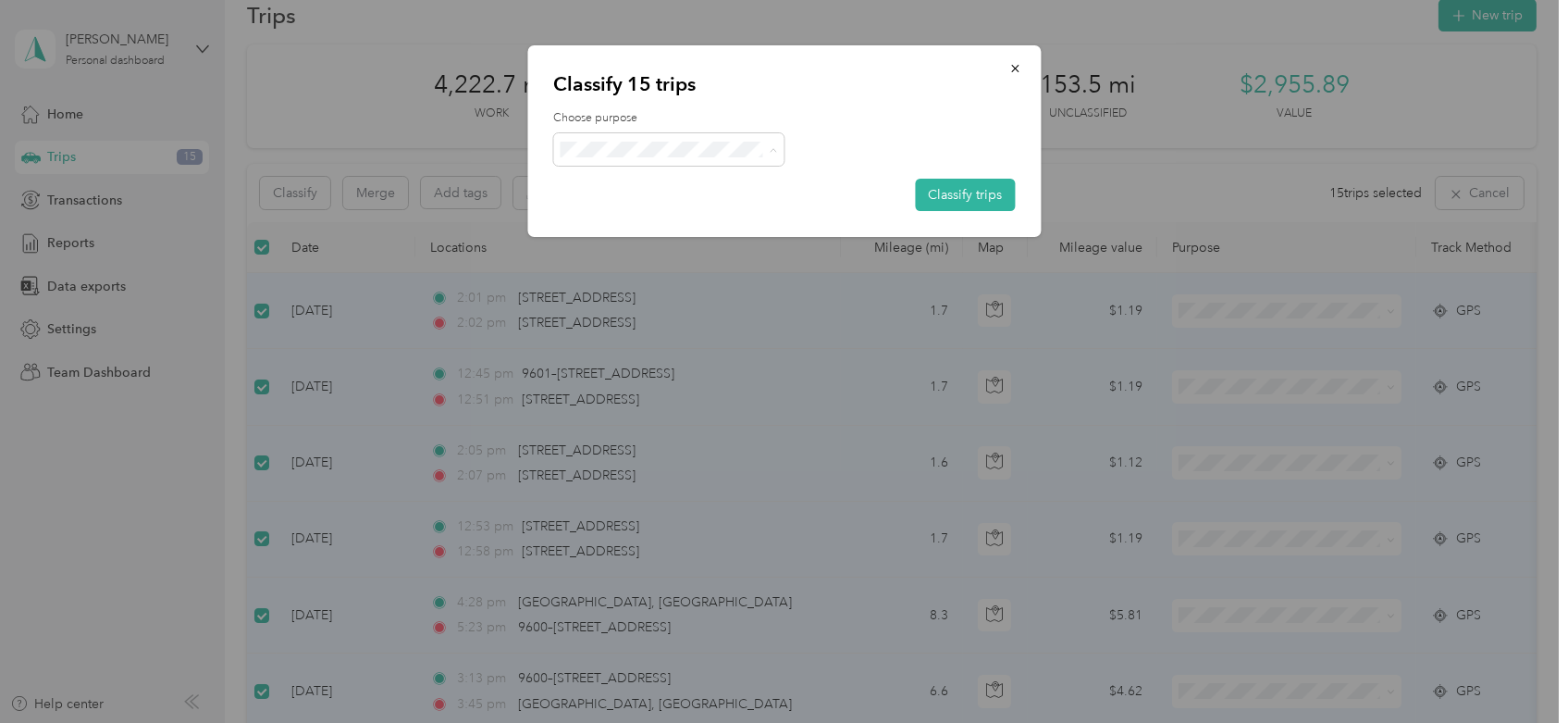
click at [685, 210] on span "Personal" at bounding box center [685, 216] width 172 height 20
click at [989, 187] on button "Classify trips" at bounding box center [965, 195] width 100 height 32
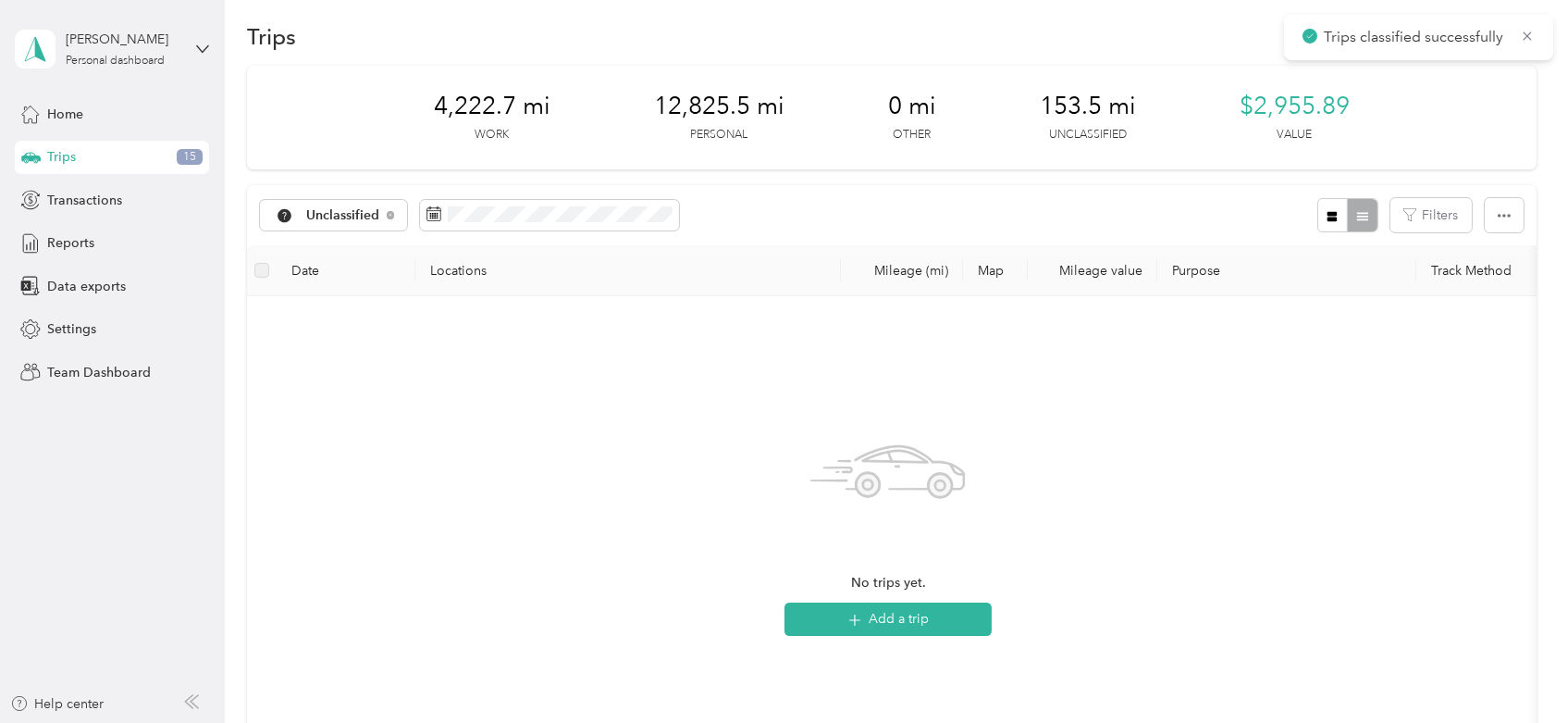
scroll to position [0, 0]
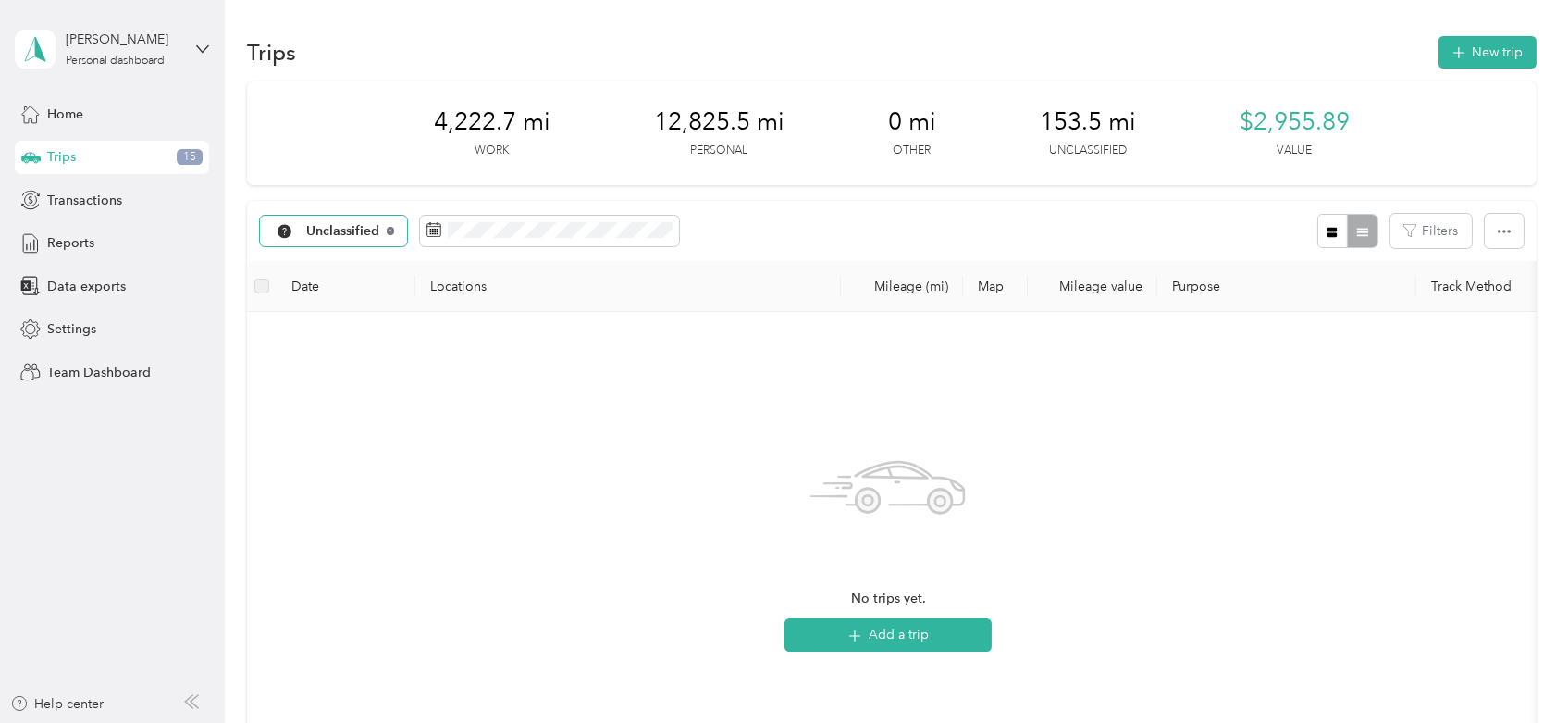
click at [388, 230] on icon at bounding box center [391, 231] width 8 height 8
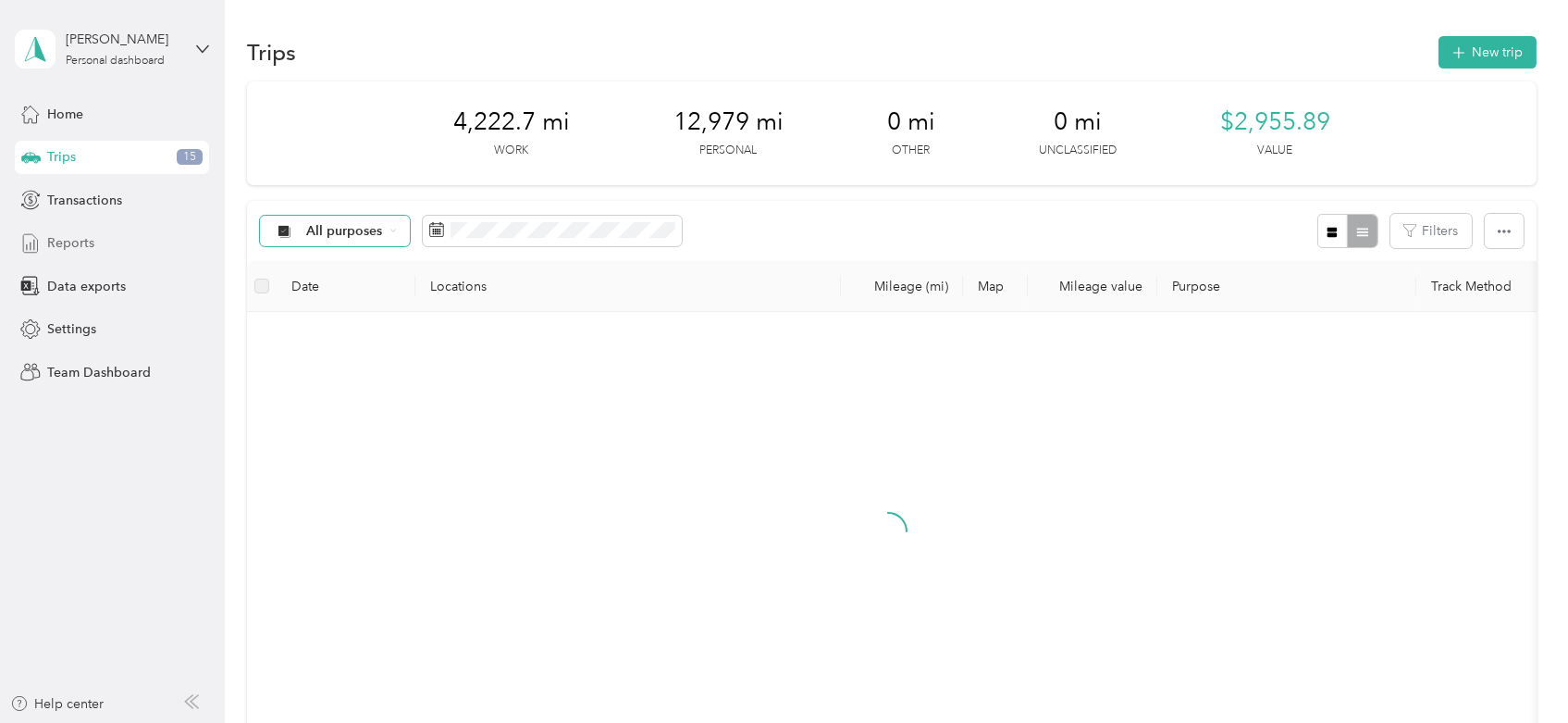
click at [93, 247] on div "Reports" at bounding box center [112, 243] width 194 height 33
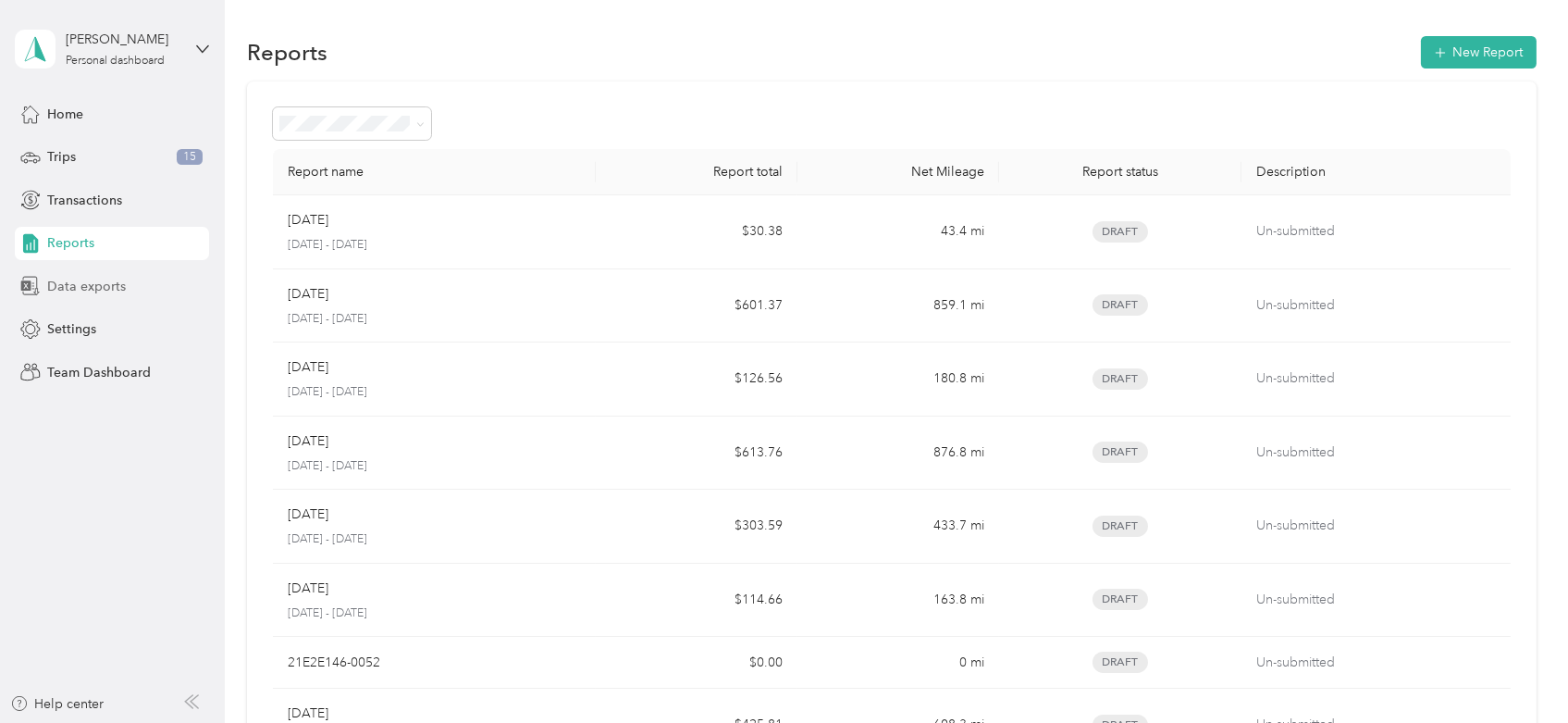
click at [105, 293] on span "Data exports" at bounding box center [87, 286] width 79 height 20
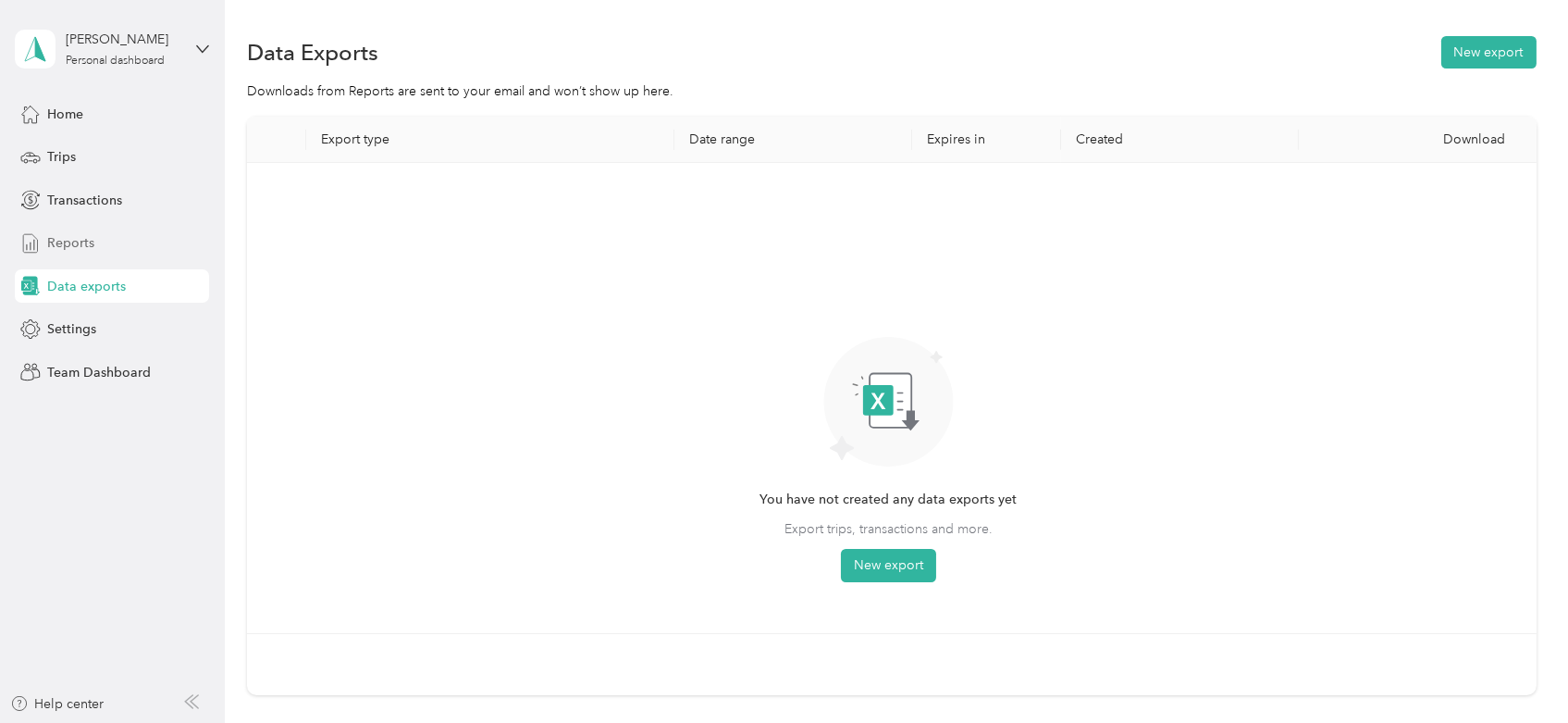
click at [97, 243] on div "Reports" at bounding box center [112, 243] width 194 height 33
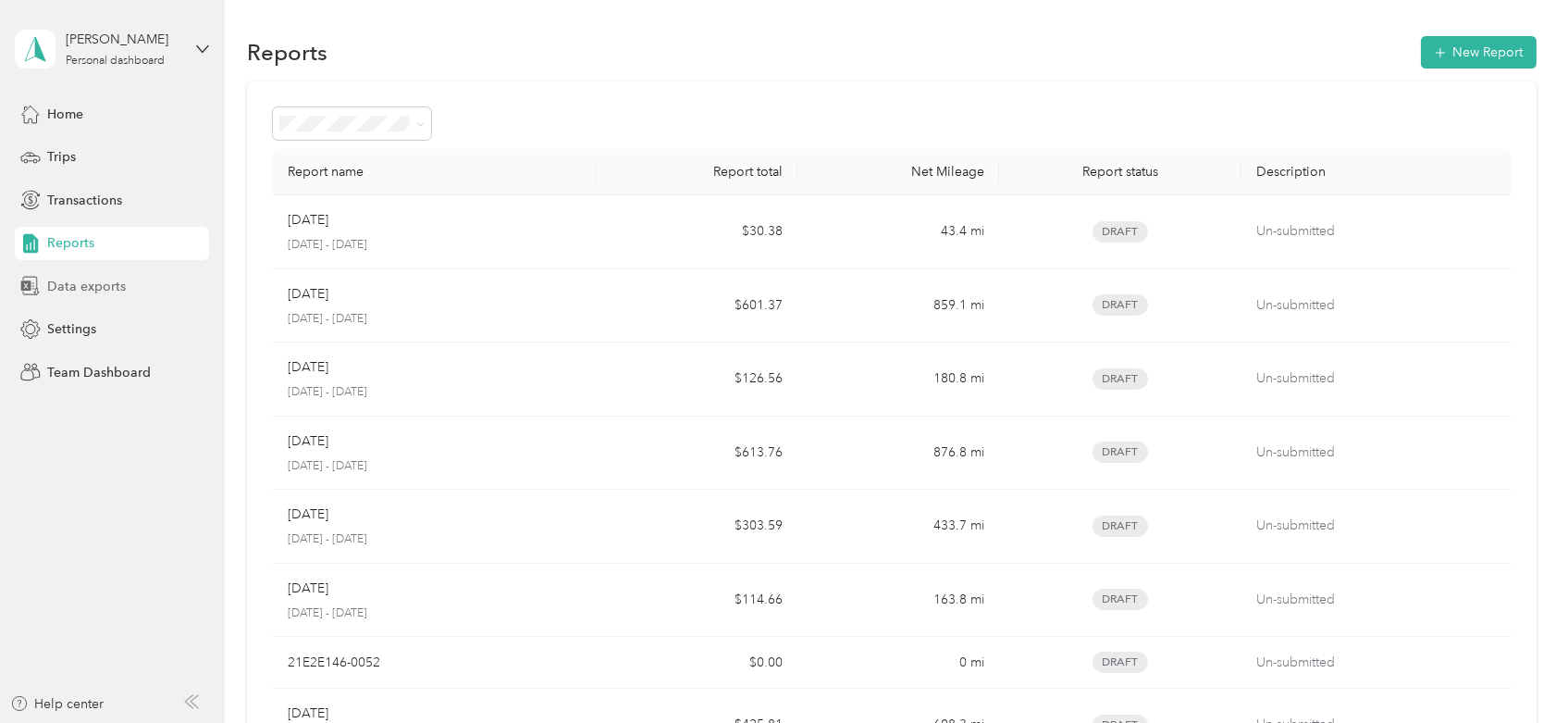
click at [104, 287] on span "Data exports" at bounding box center [87, 286] width 79 height 20
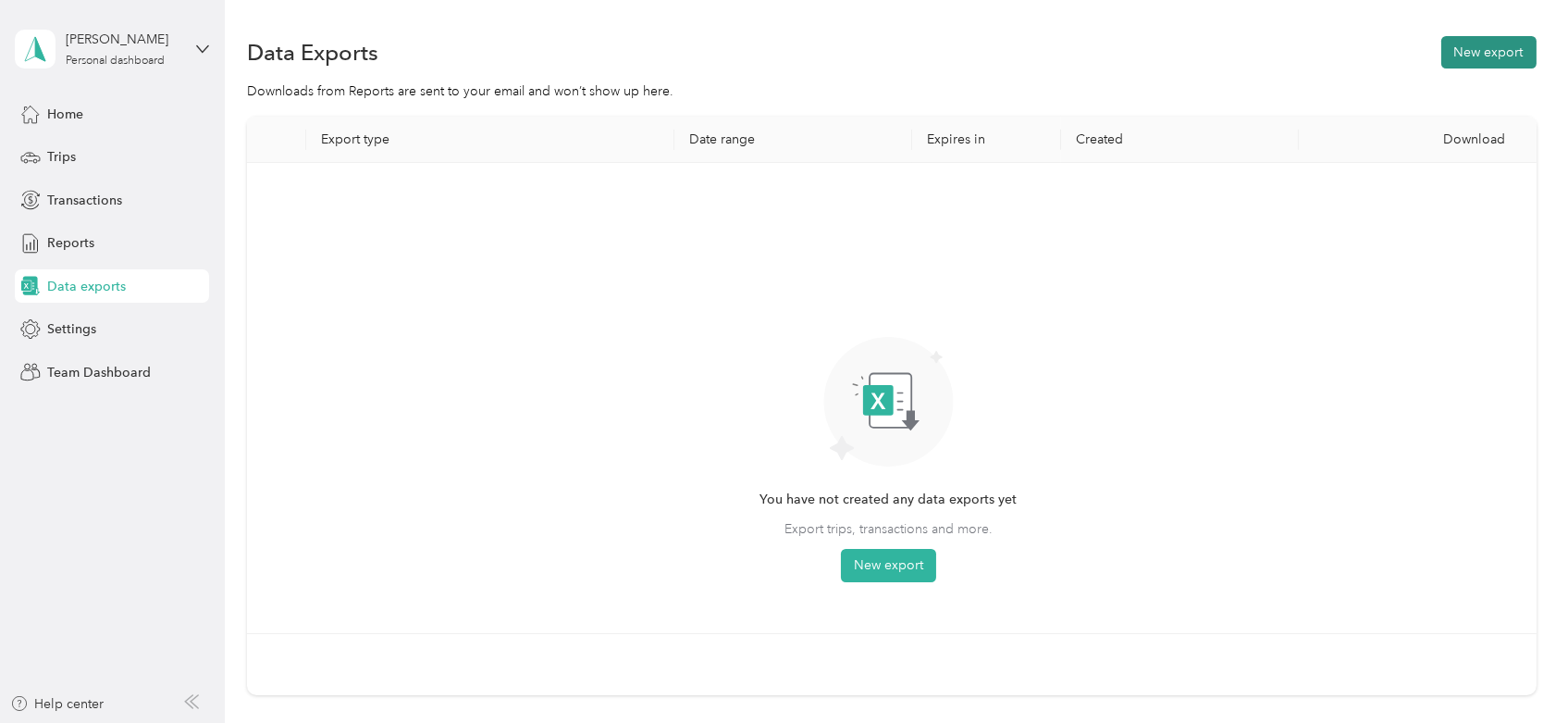
click at [1442, 61] on button "New export" at bounding box center [1489, 52] width 95 height 32
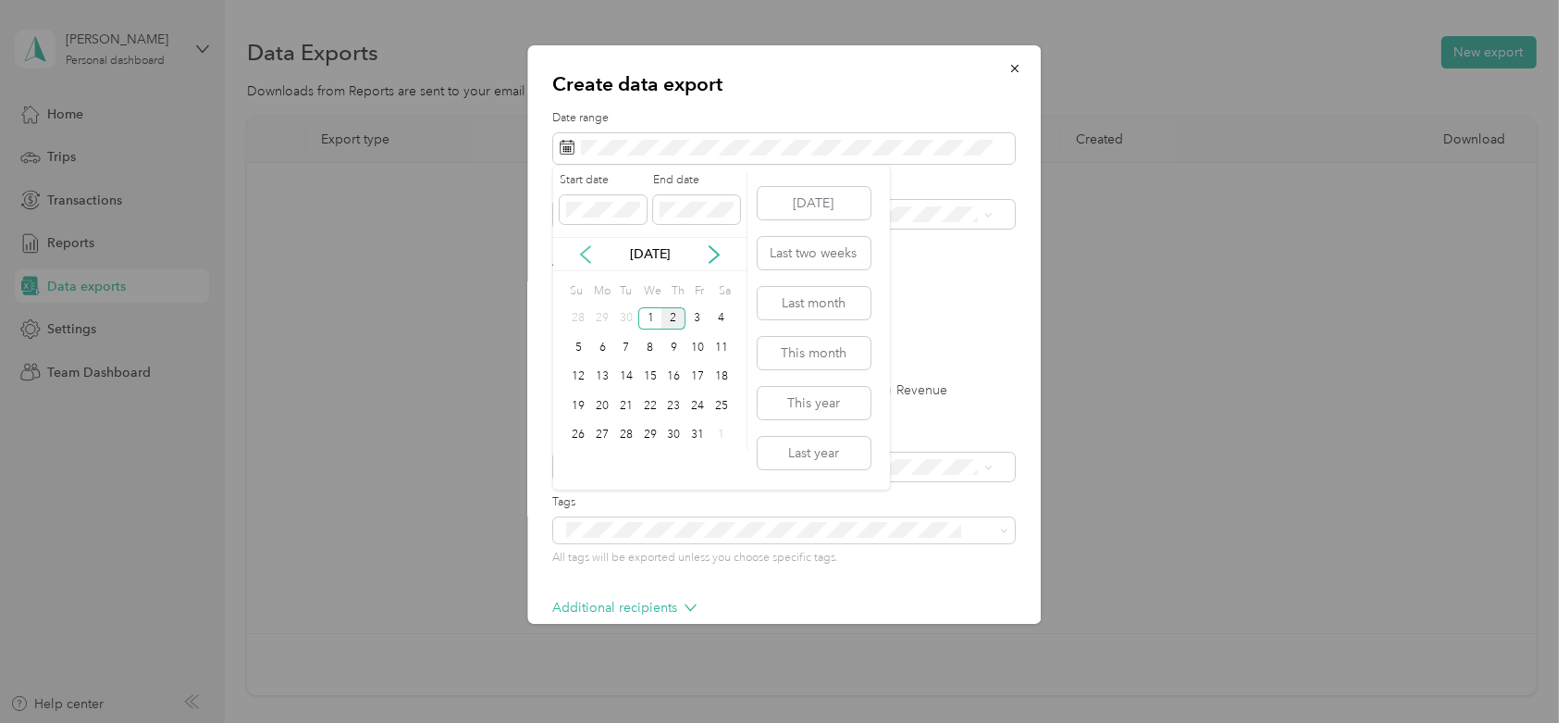
click at [582, 250] on icon at bounding box center [585, 255] width 19 height 19
click at [581, 246] on icon at bounding box center [585, 255] width 19 height 19
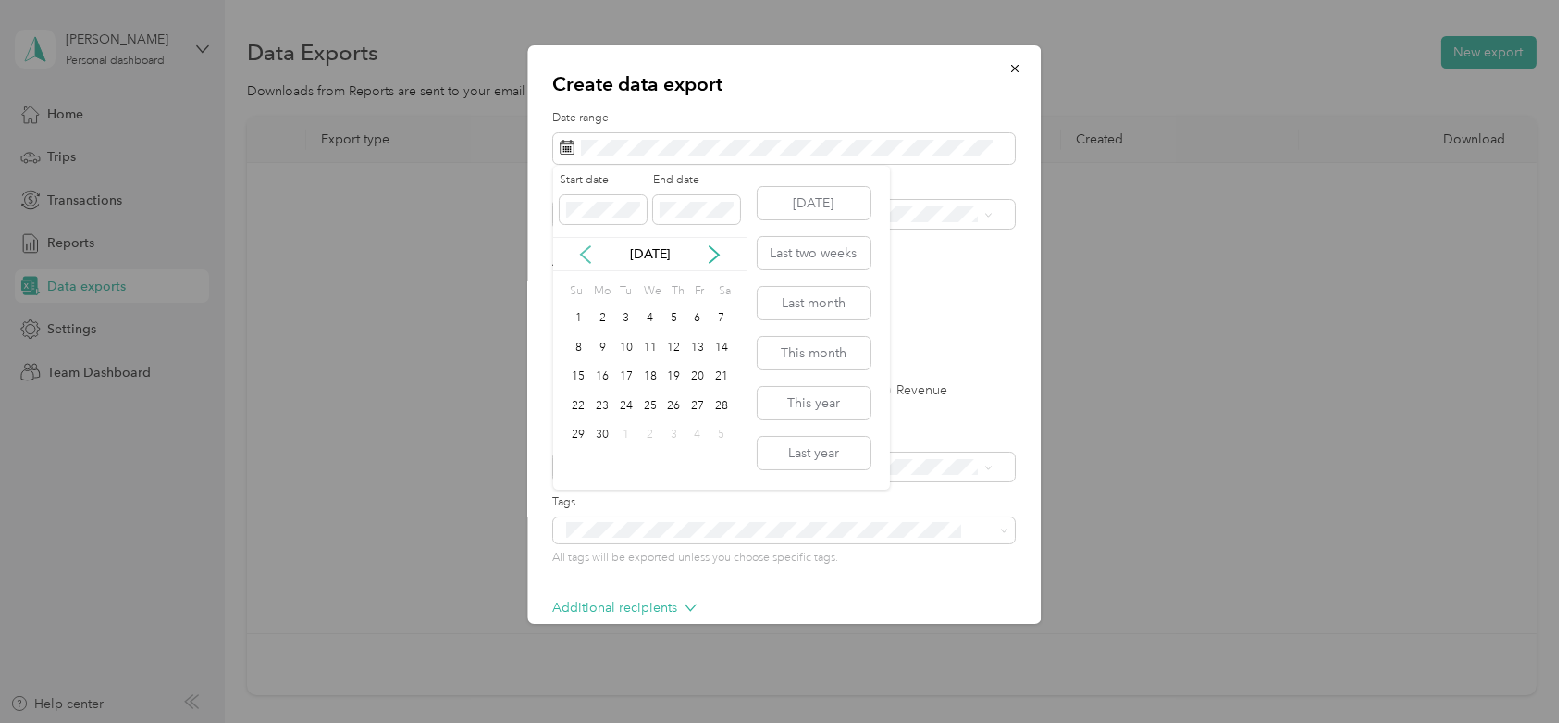
click at [581, 246] on icon at bounding box center [585, 255] width 19 height 19
click at [581, 247] on icon at bounding box center [585, 255] width 19 height 19
click at [725, 257] on div "[DATE]" at bounding box center [649, 254] width 193 height 20
click at [715, 255] on icon at bounding box center [714, 255] width 19 height 19
click at [621, 313] on div "1" at bounding box center [627, 318] width 24 height 24
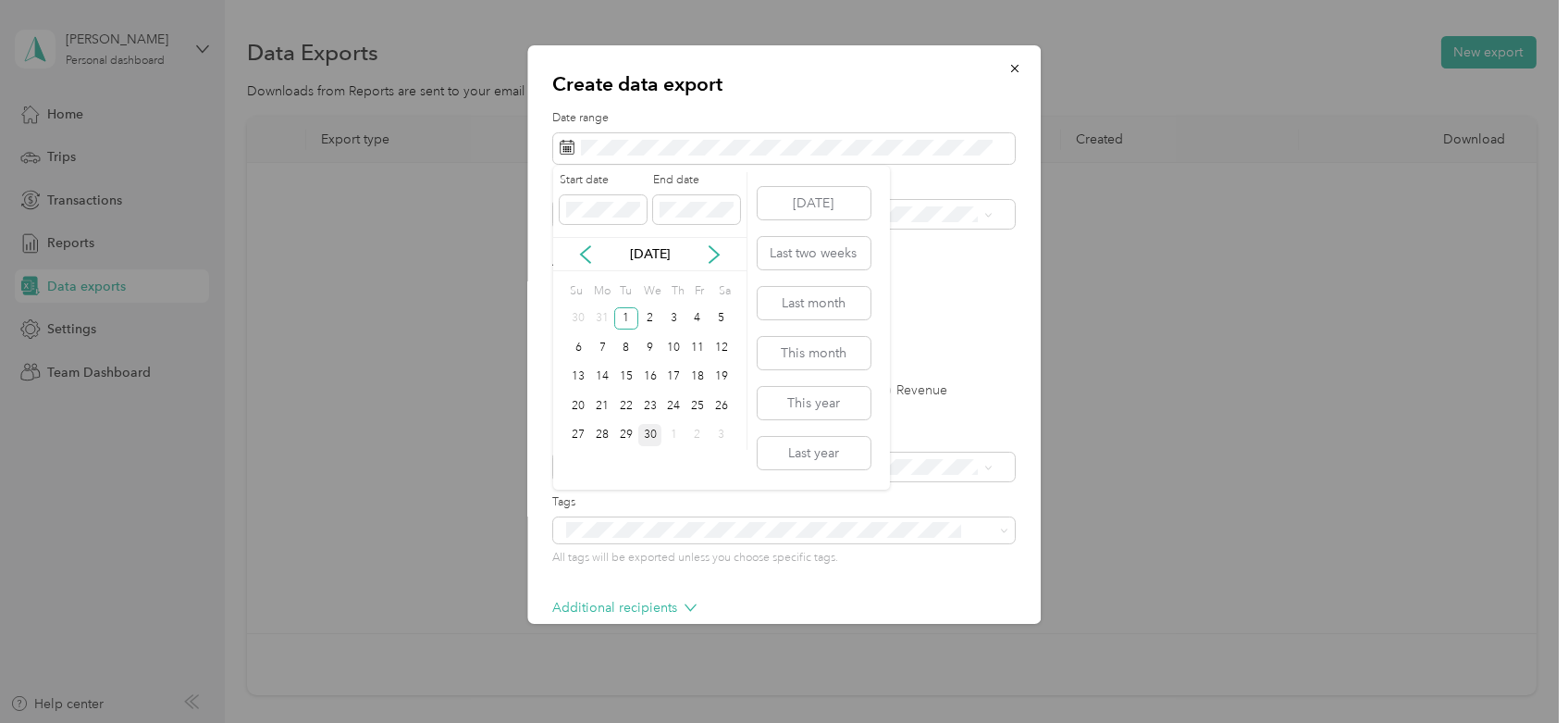
click at [652, 429] on div "30" at bounding box center [650, 435] width 24 height 24
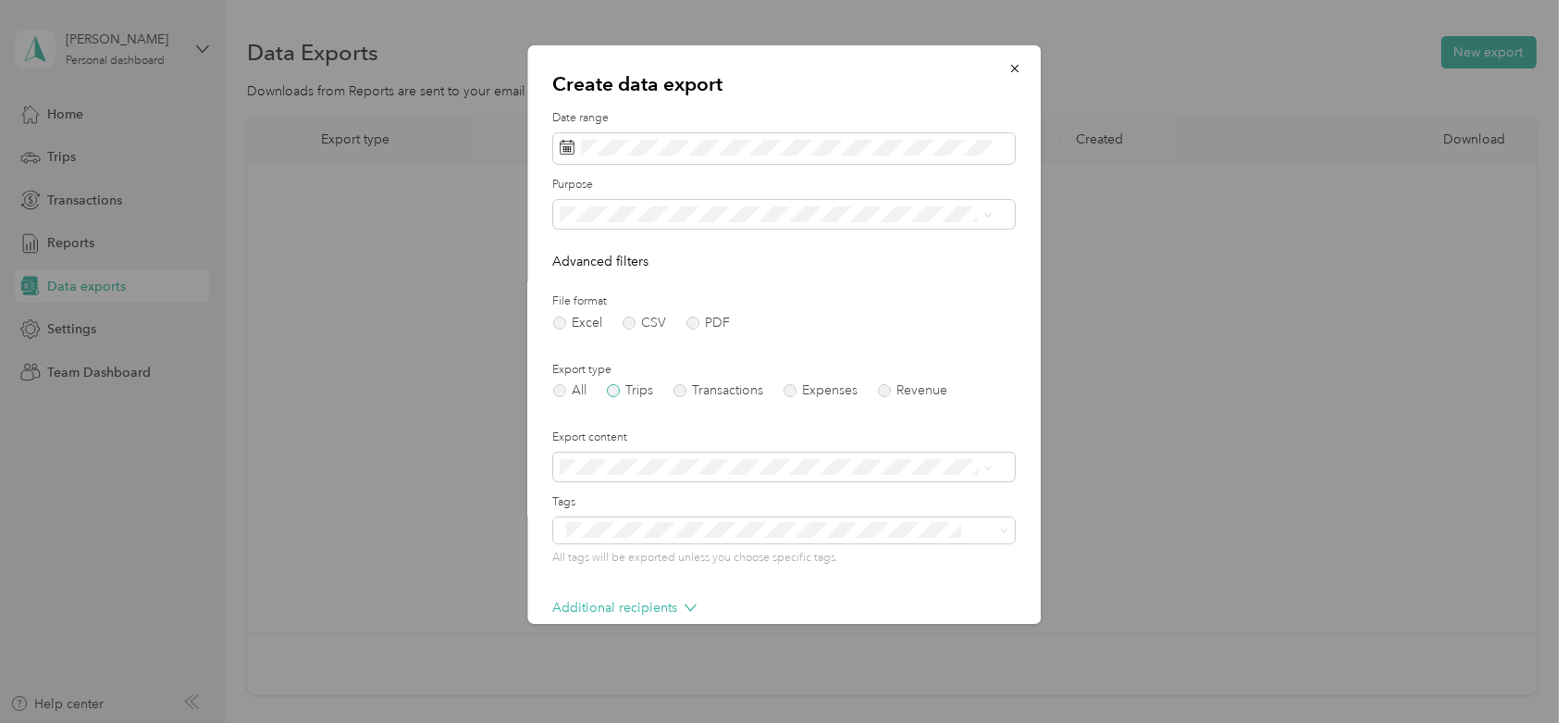
click at [648, 392] on label "Trips" at bounding box center [631, 391] width 47 height 13
click at [651, 339] on span "Core Safety Group" at bounding box center [622, 344] width 111 height 16
click at [648, 223] on span at bounding box center [784, 214] width 462 height 29
click at [630, 293] on li "Work" at bounding box center [776, 279] width 446 height 32
click at [635, 196] on div "Purpose" at bounding box center [784, 202] width 462 height 52
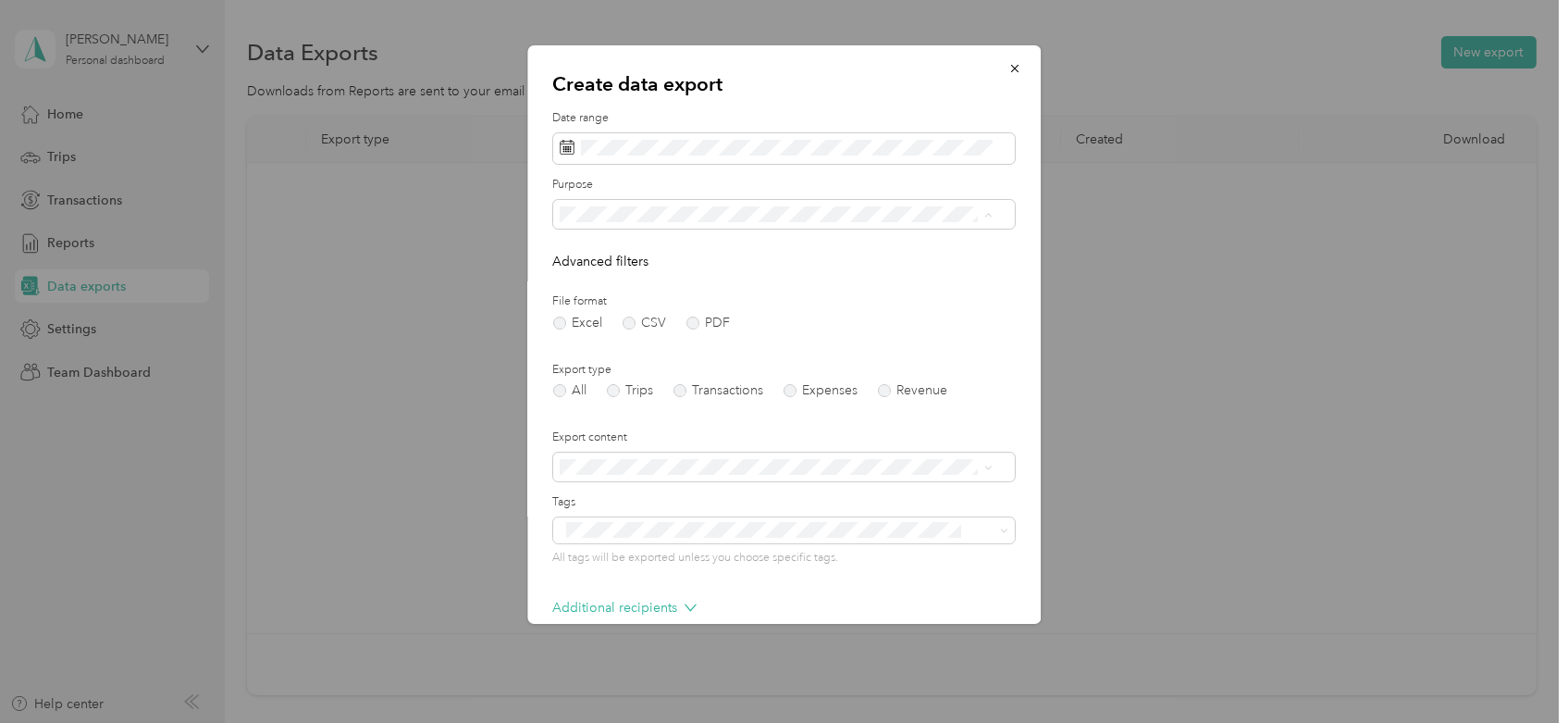
click at [873, 104] on div "Create data export Date range Purpose Advanced filters File format Excel CSV PD…" at bounding box center [784, 334] width 514 height 578
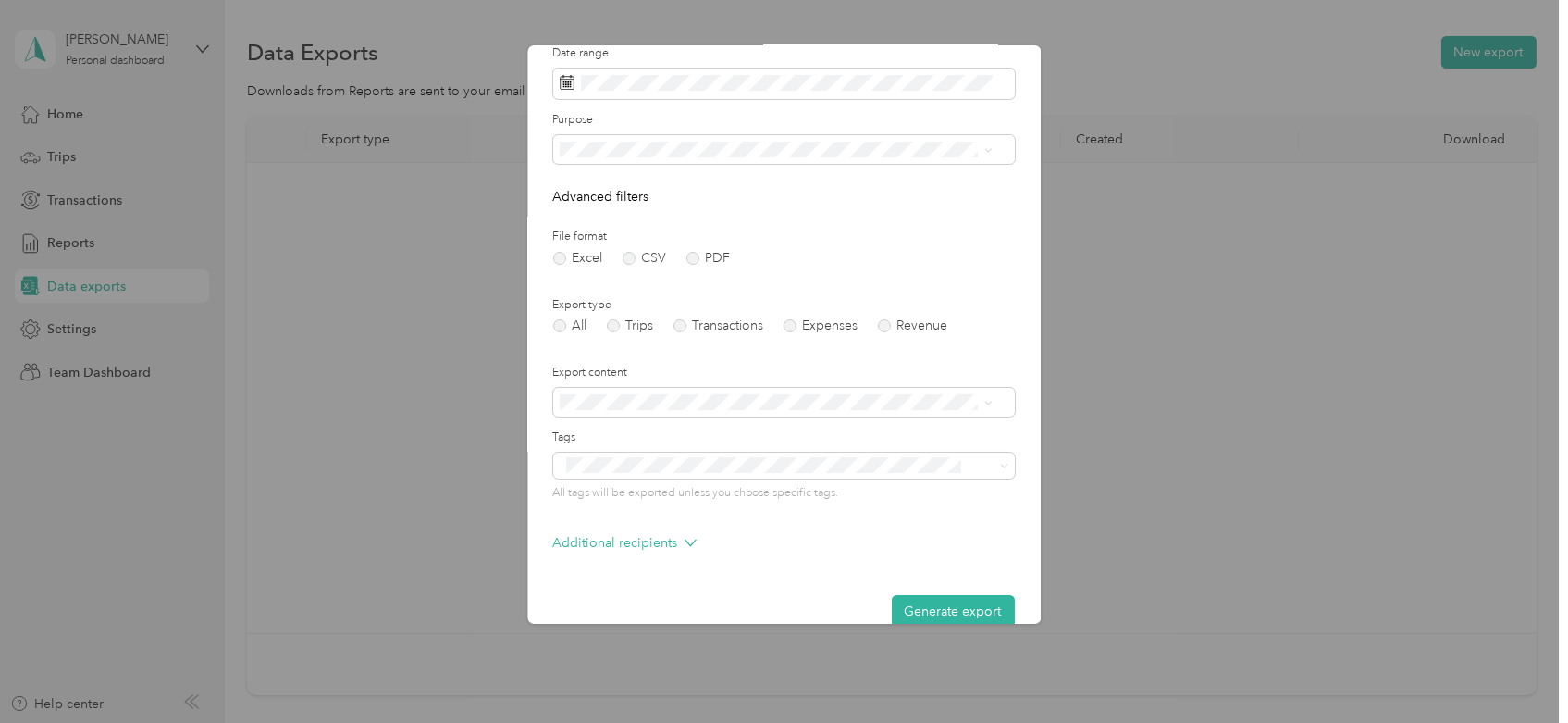
scroll to position [94, 0]
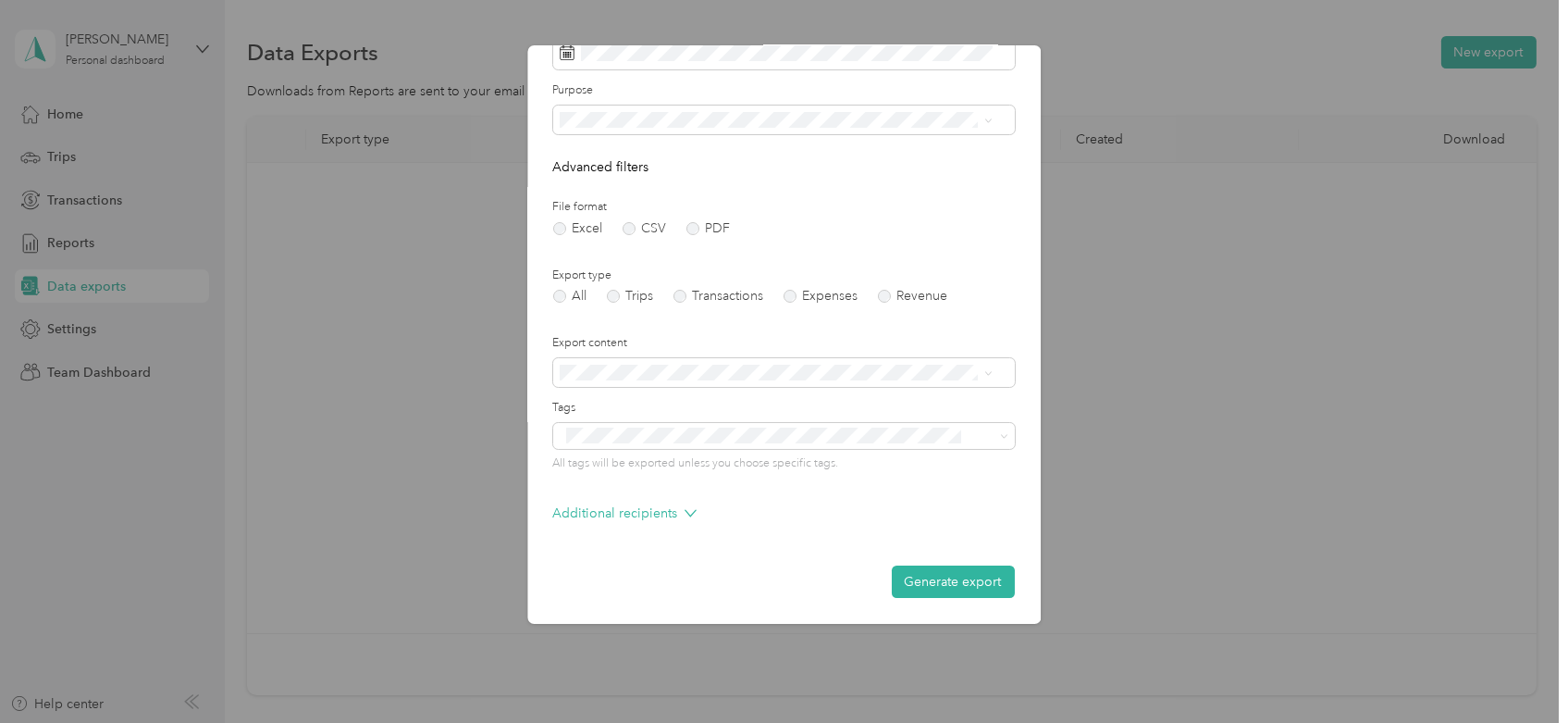
click at [947, 589] on button "Generate export" at bounding box center [953, 582] width 123 height 32
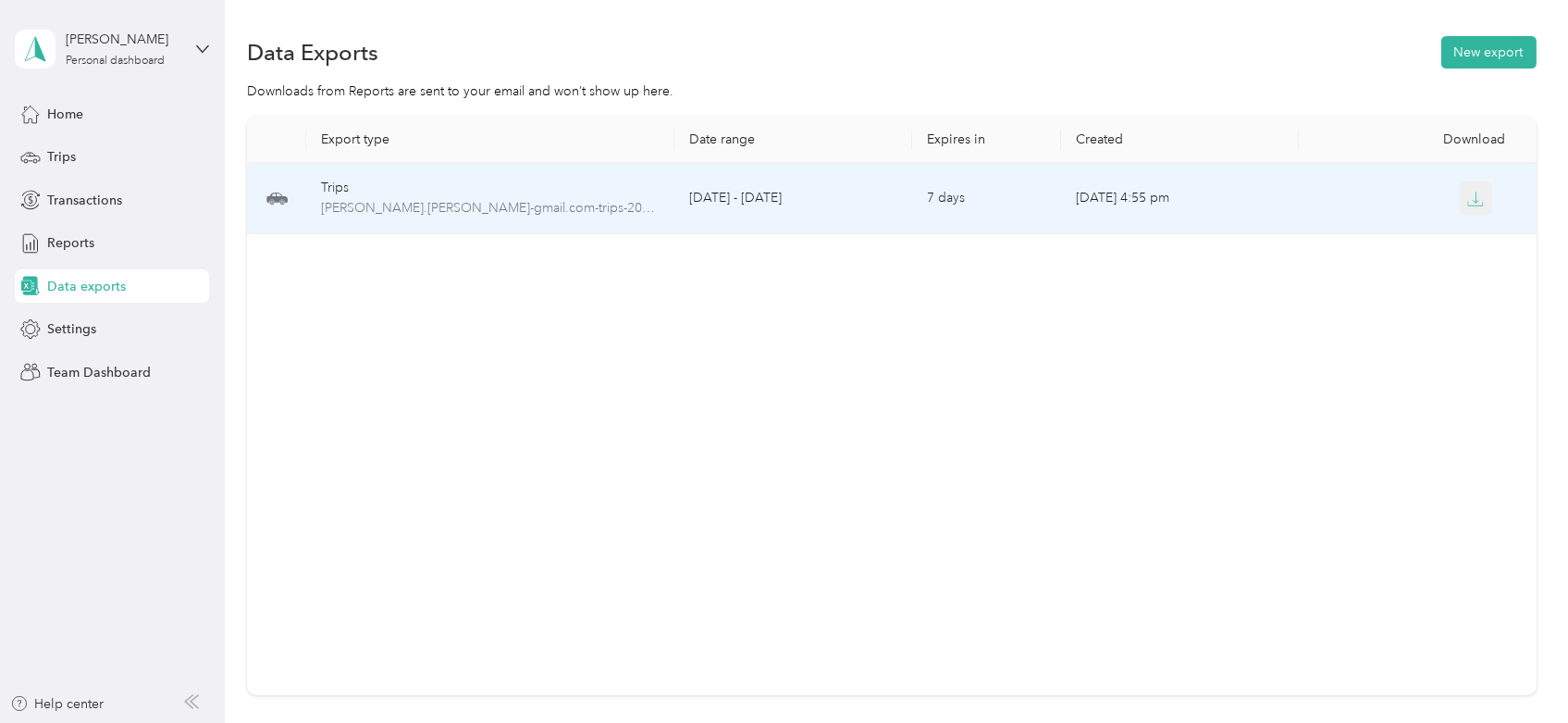
click at [1473, 199] on icon "button" at bounding box center [1476, 200] width 17 height 17
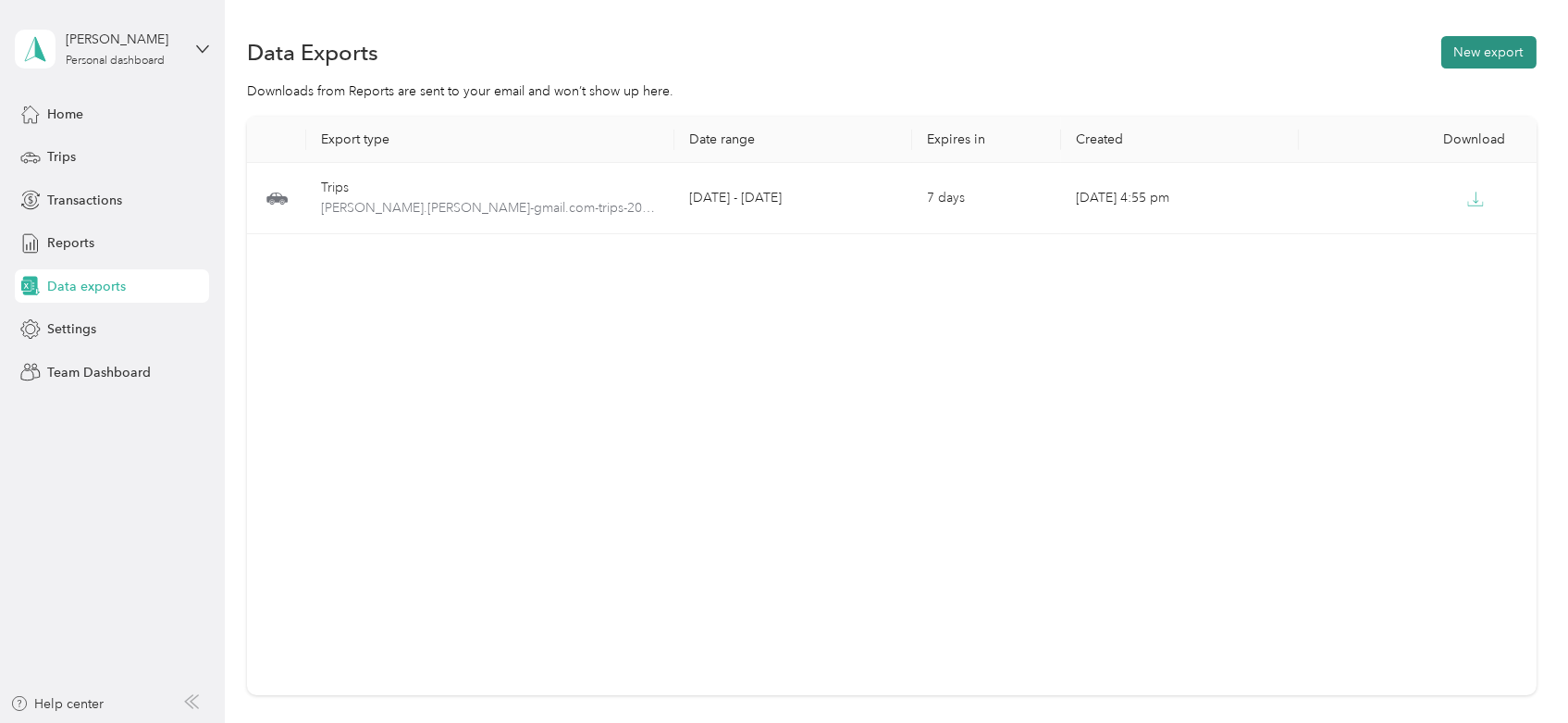
click at [1429, 57] on div "Data Exports New export" at bounding box center [890, 51] width 1288 height 39
click at [1445, 50] on button "New export" at bounding box center [1489, 52] width 95 height 32
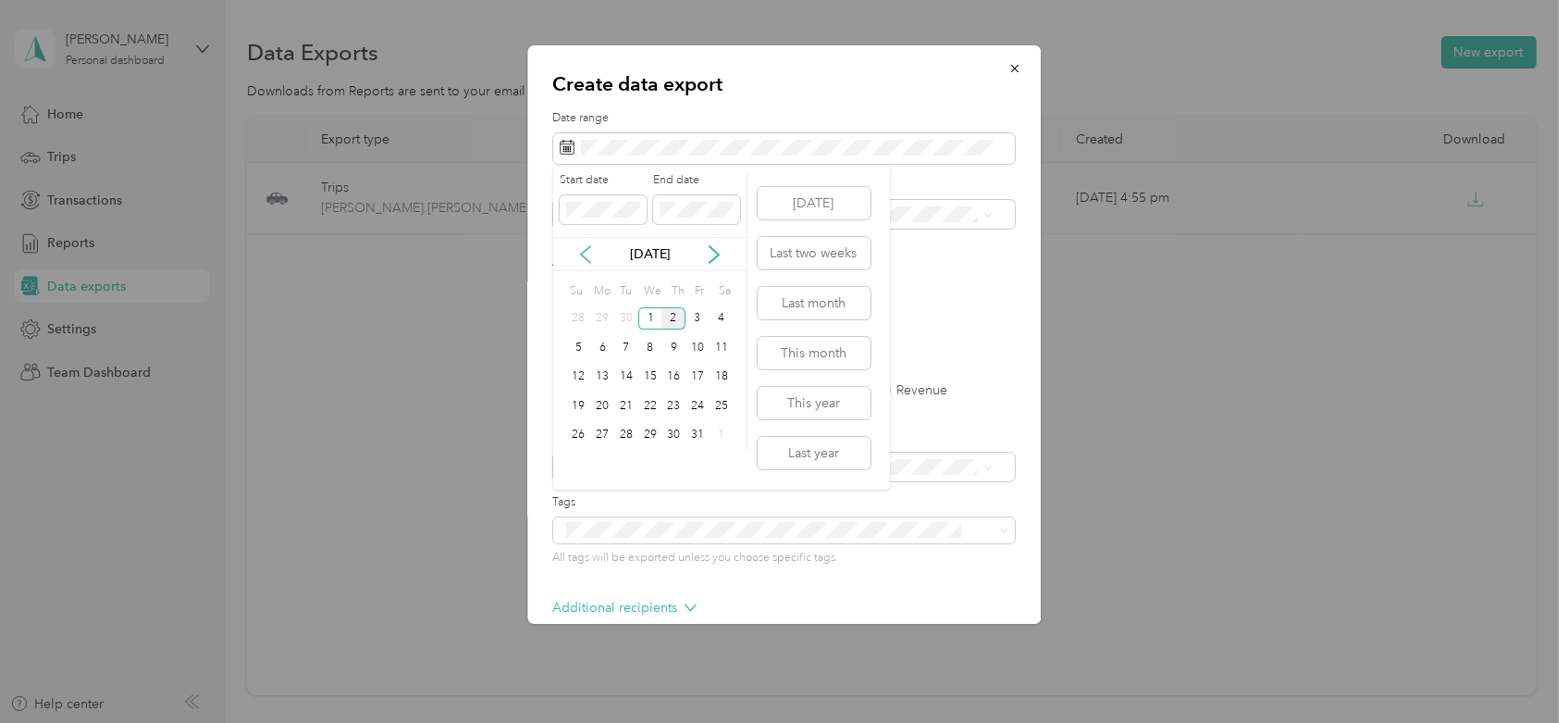
click at [579, 254] on icon at bounding box center [585, 255] width 19 height 19
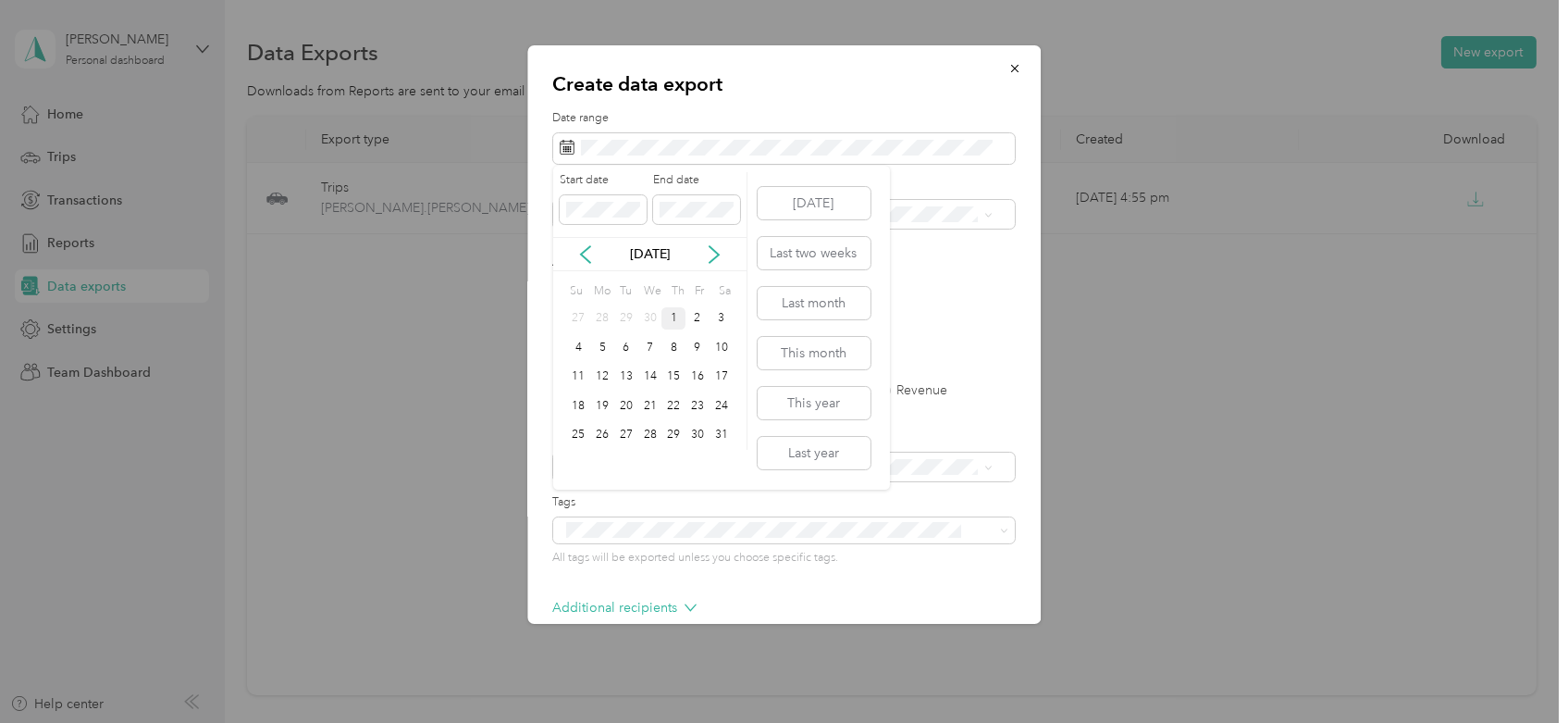
click at [667, 322] on div "1" at bounding box center [674, 318] width 24 height 24
click at [719, 440] on div "31" at bounding box center [722, 435] width 24 height 24
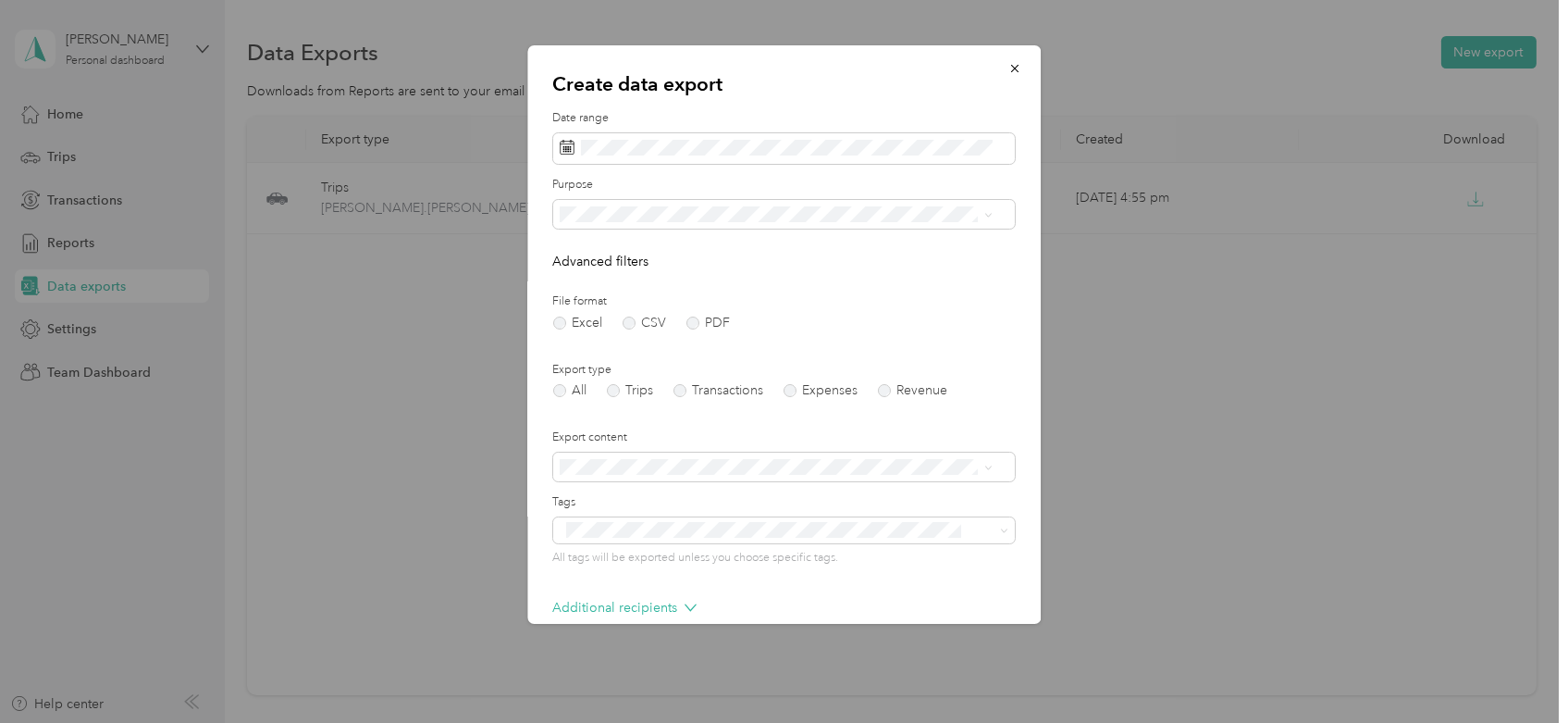
click at [608, 268] on div "Work" at bounding box center [776, 276] width 420 height 20
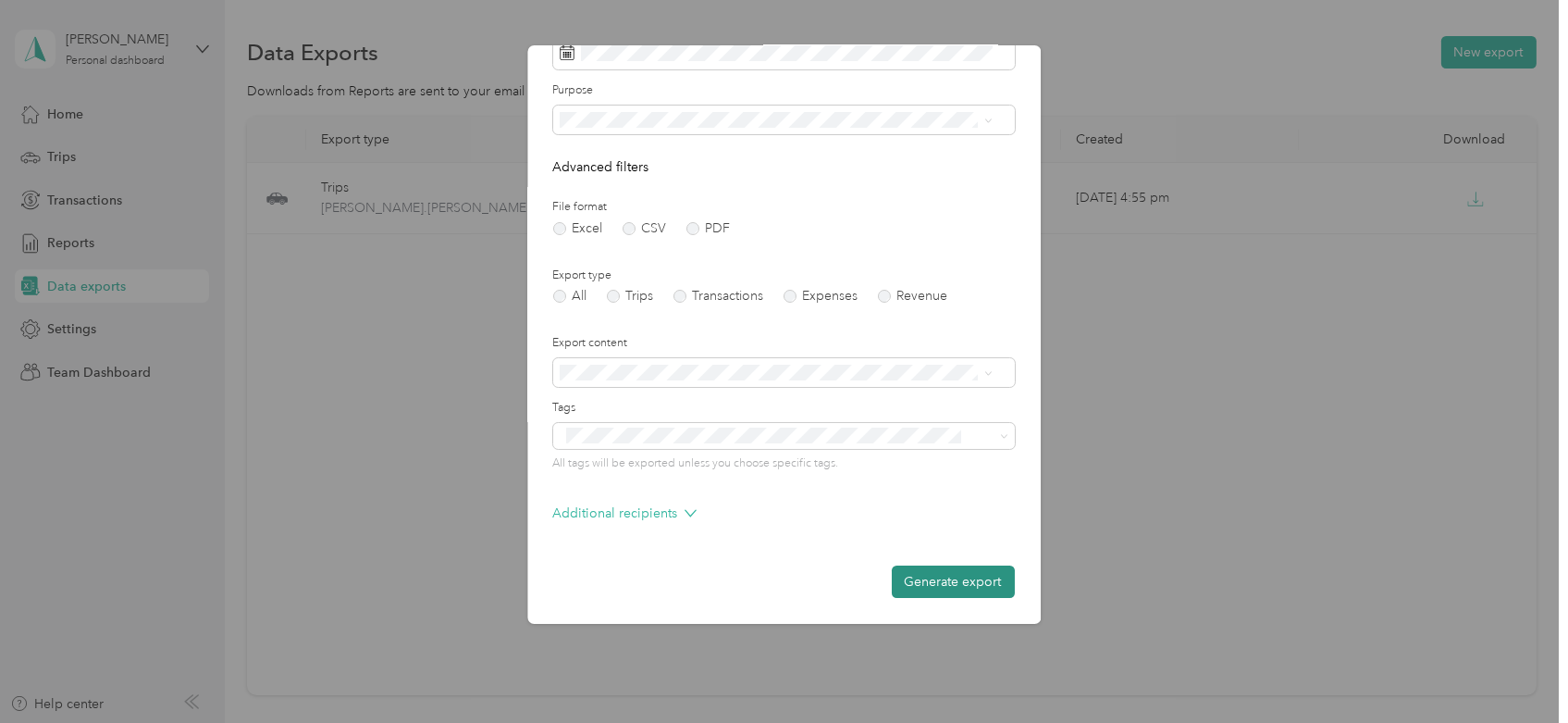
click at [935, 587] on button "Generate export" at bounding box center [953, 582] width 123 height 32
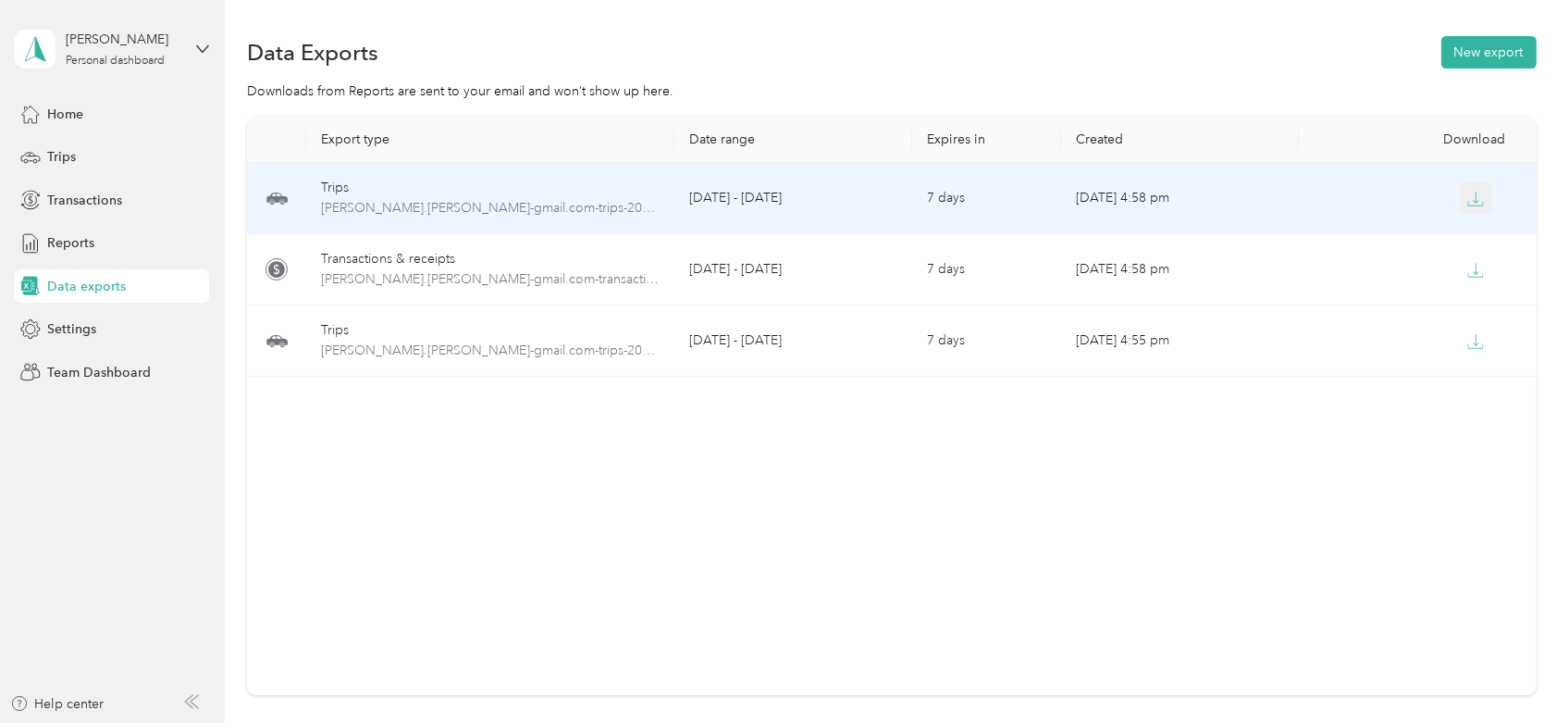
click at [1477, 204] on icon "button" at bounding box center [1476, 203] width 15 height 4
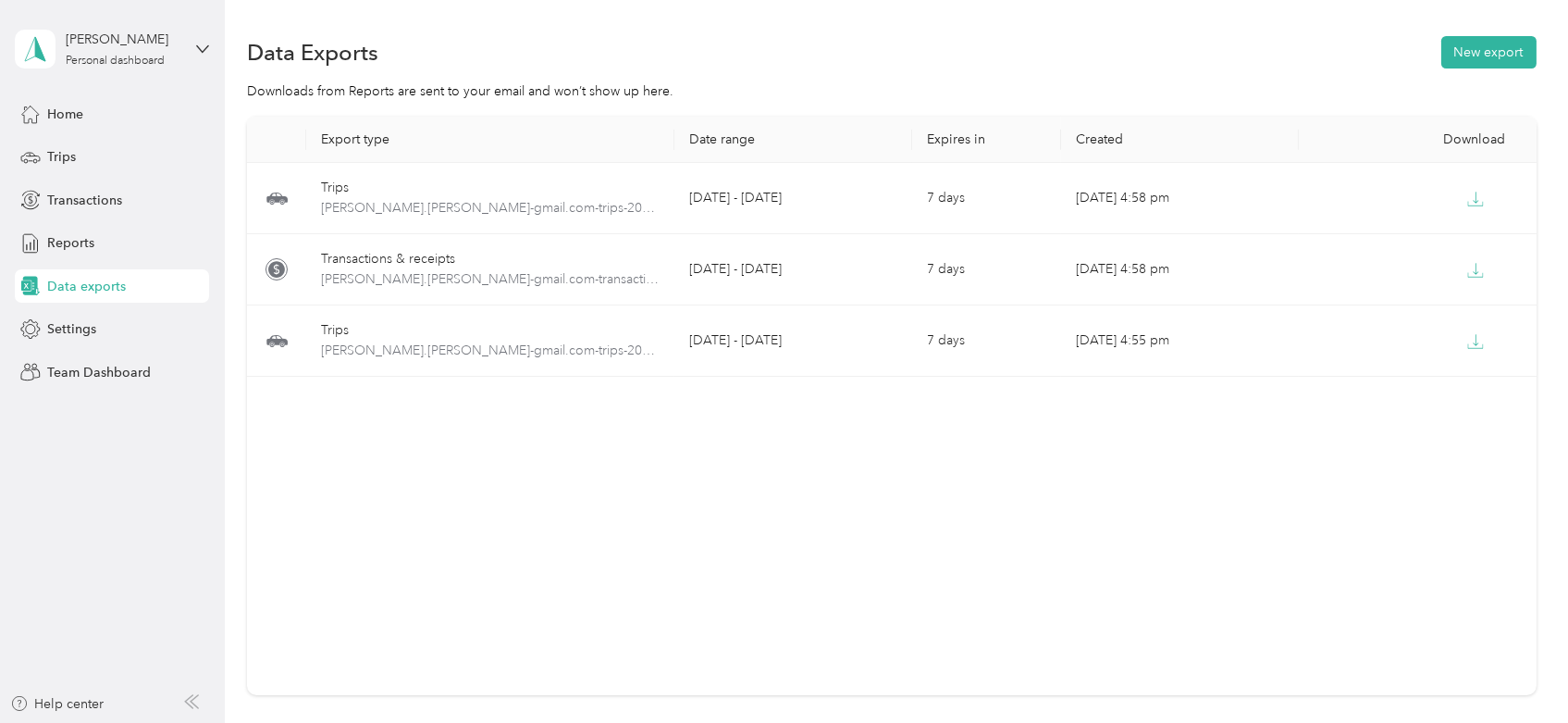
click at [624, 523] on div "Export type Date range Expires in Created Download Trips [PERSON_NAME].[PERSON_…" at bounding box center [890, 406] width 1288 height 578
click at [359, 469] on div "Export type Date range Expires in Created Download Trips [PERSON_NAME].[PERSON_…" at bounding box center [890, 406] width 1288 height 578
click at [1448, 48] on button "New export" at bounding box center [1489, 52] width 95 height 32
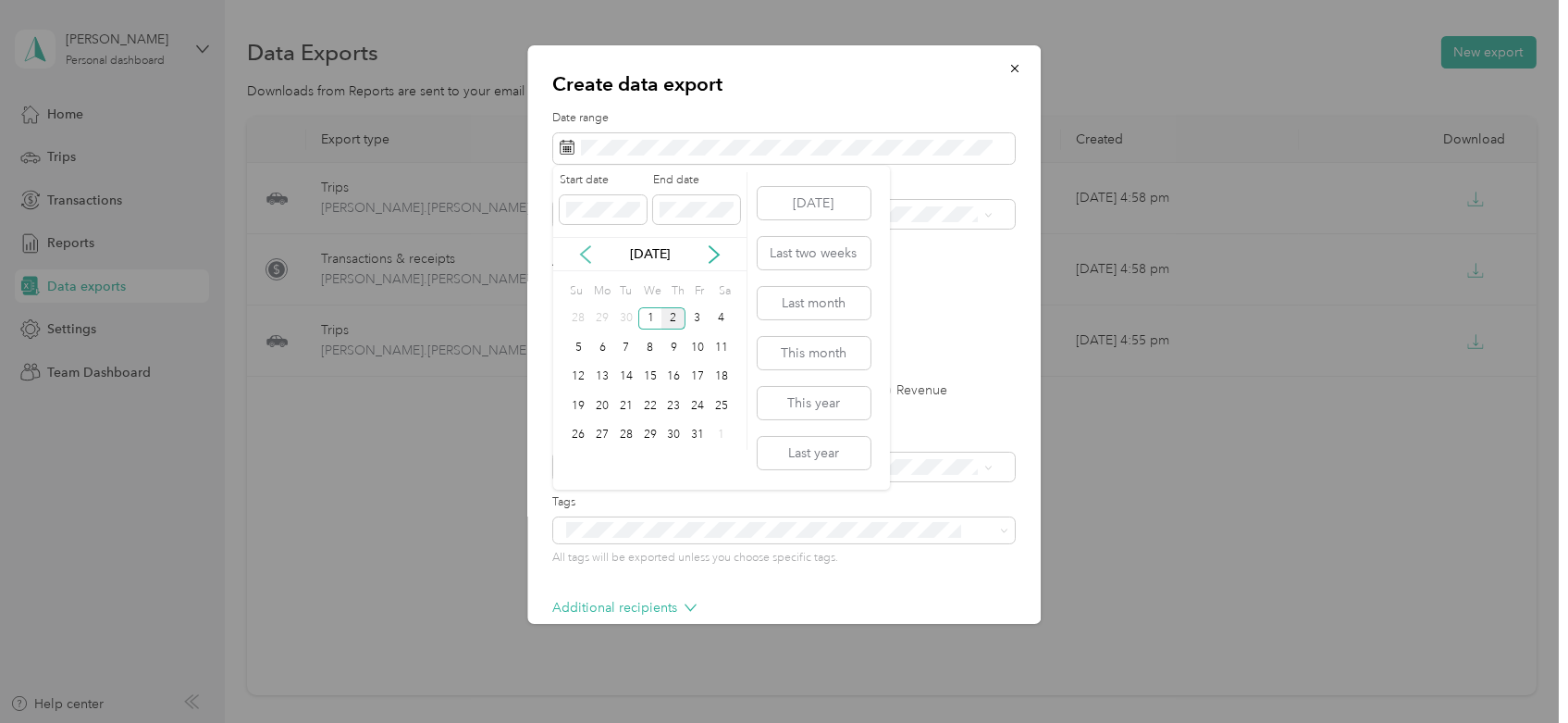
click at [589, 251] on icon at bounding box center [585, 255] width 19 height 19
click at [587, 251] on icon at bounding box center [585, 255] width 19 height 19
click at [577, 313] on div "1" at bounding box center [580, 318] width 24 height 24
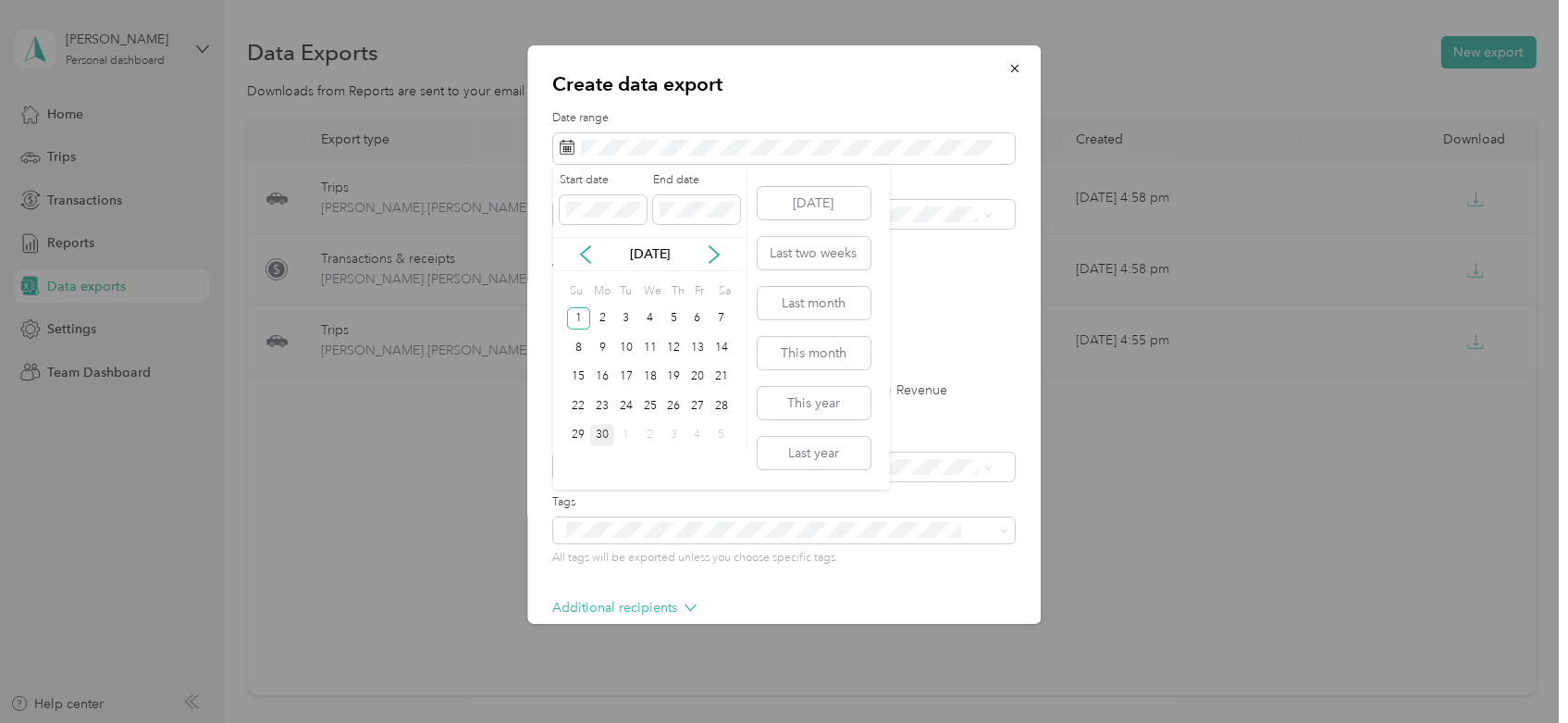
click at [601, 434] on div "30" at bounding box center [602, 435] width 24 height 24
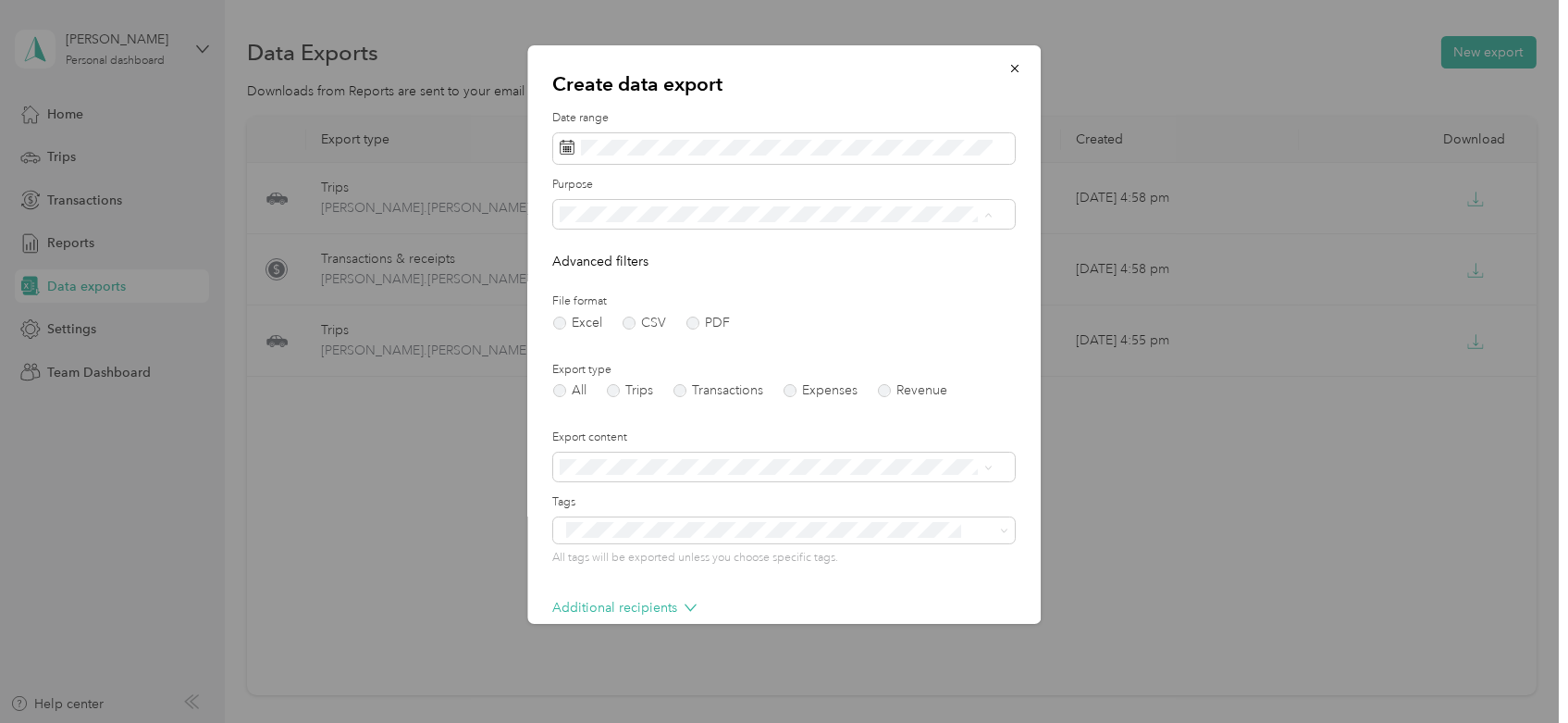
click at [604, 287] on li "Work" at bounding box center [776, 279] width 446 height 32
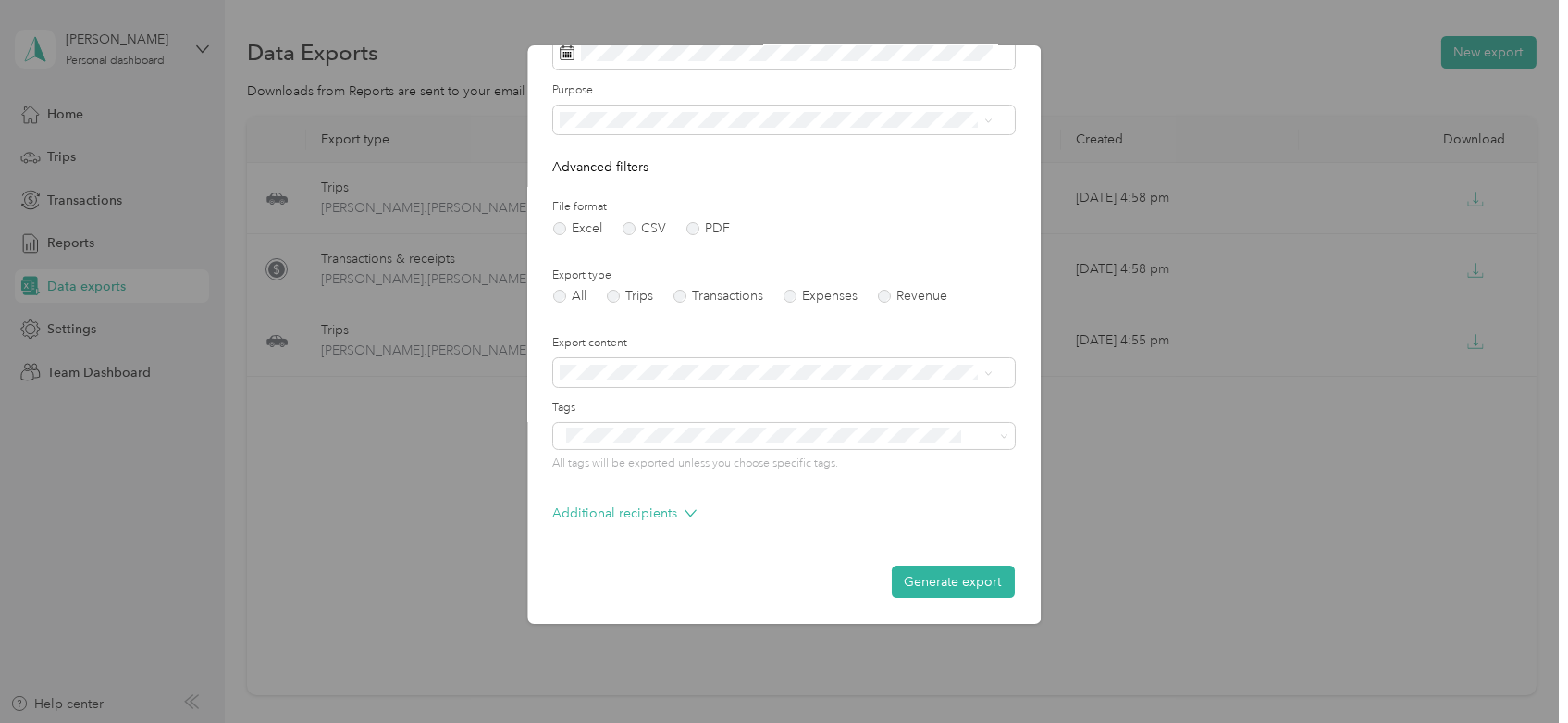
click at [933, 587] on button "Generate export" at bounding box center [953, 582] width 123 height 32
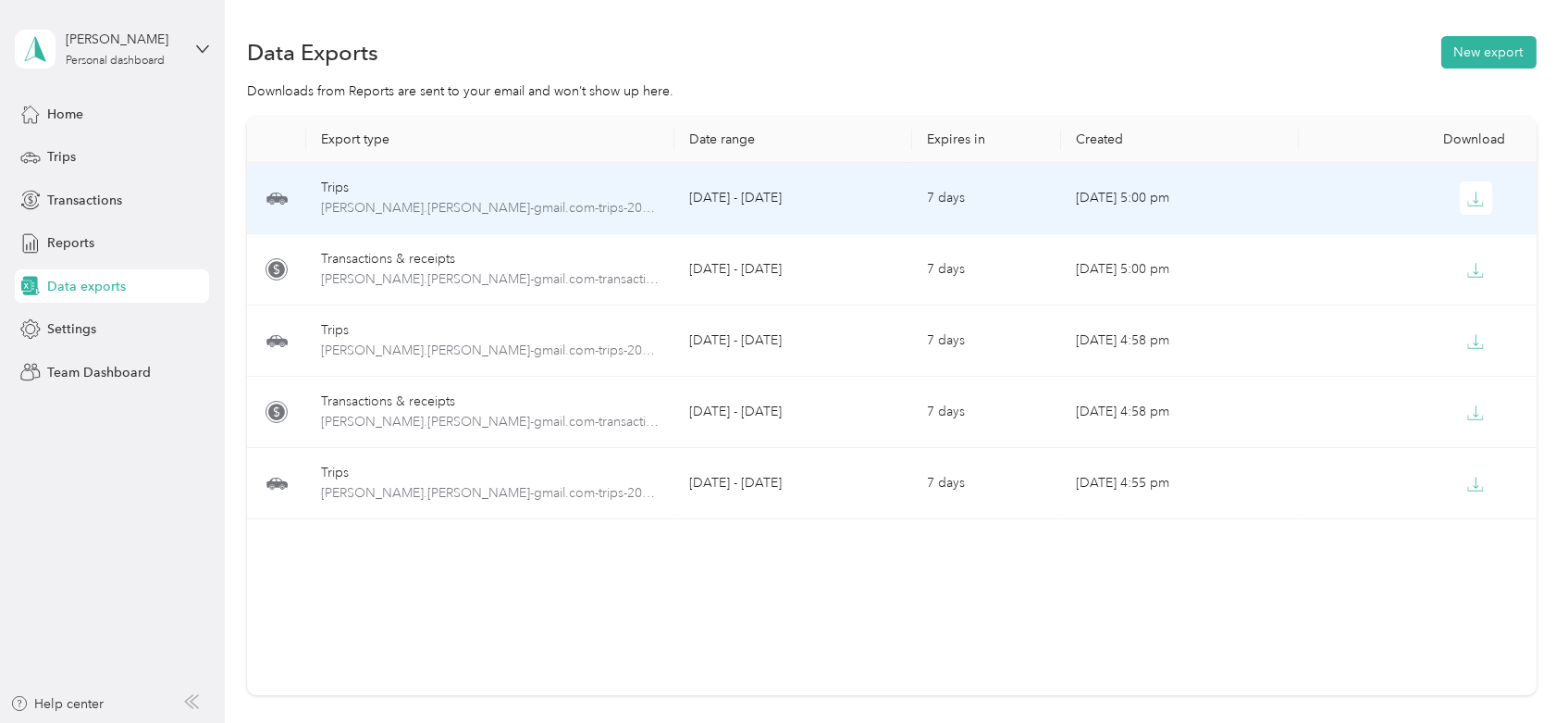
click at [1472, 180] on td at bounding box center [1417, 199] width 238 height 72
click at [1470, 196] on icon "button" at bounding box center [1476, 200] width 17 height 17
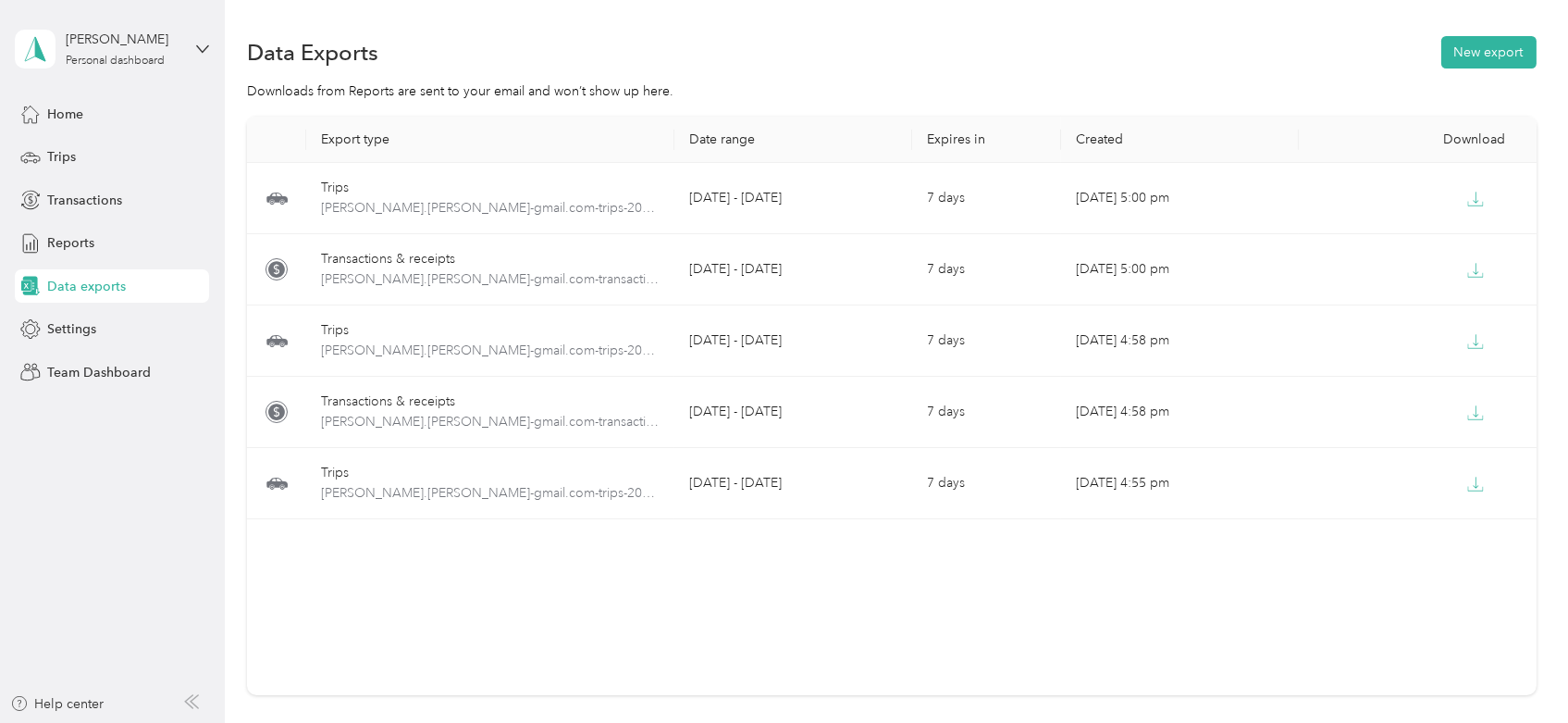
click at [552, 555] on div "Export type Date range Expires in Created Download Trips [PERSON_NAME].[PERSON_…" at bounding box center [890, 406] width 1288 height 578
click at [1455, 45] on button "New export" at bounding box center [1489, 52] width 95 height 32
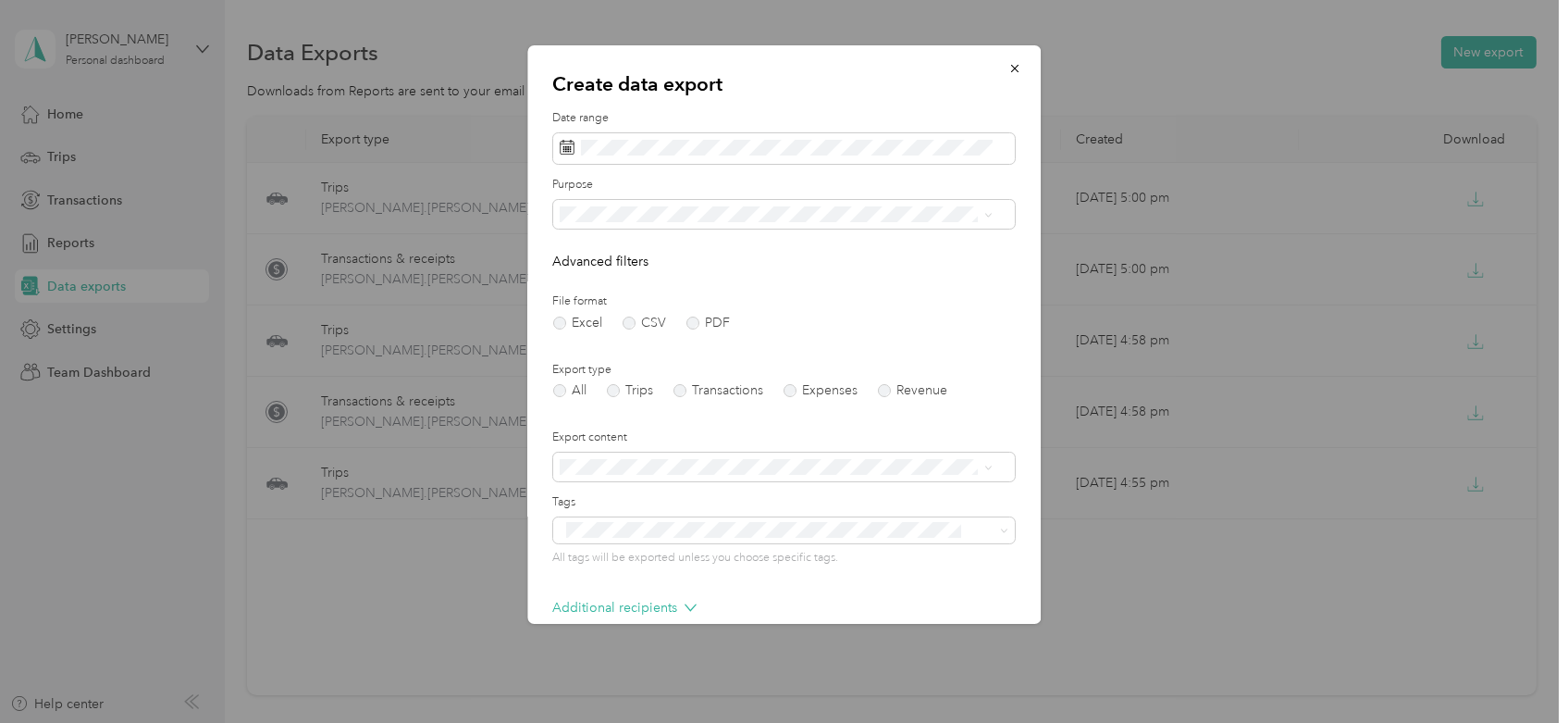
click at [673, 132] on div "Date range" at bounding box center [784, 137] width 462 height 54
click at [672, 137] on span at bounding box center [784, 149] width 462 height 31
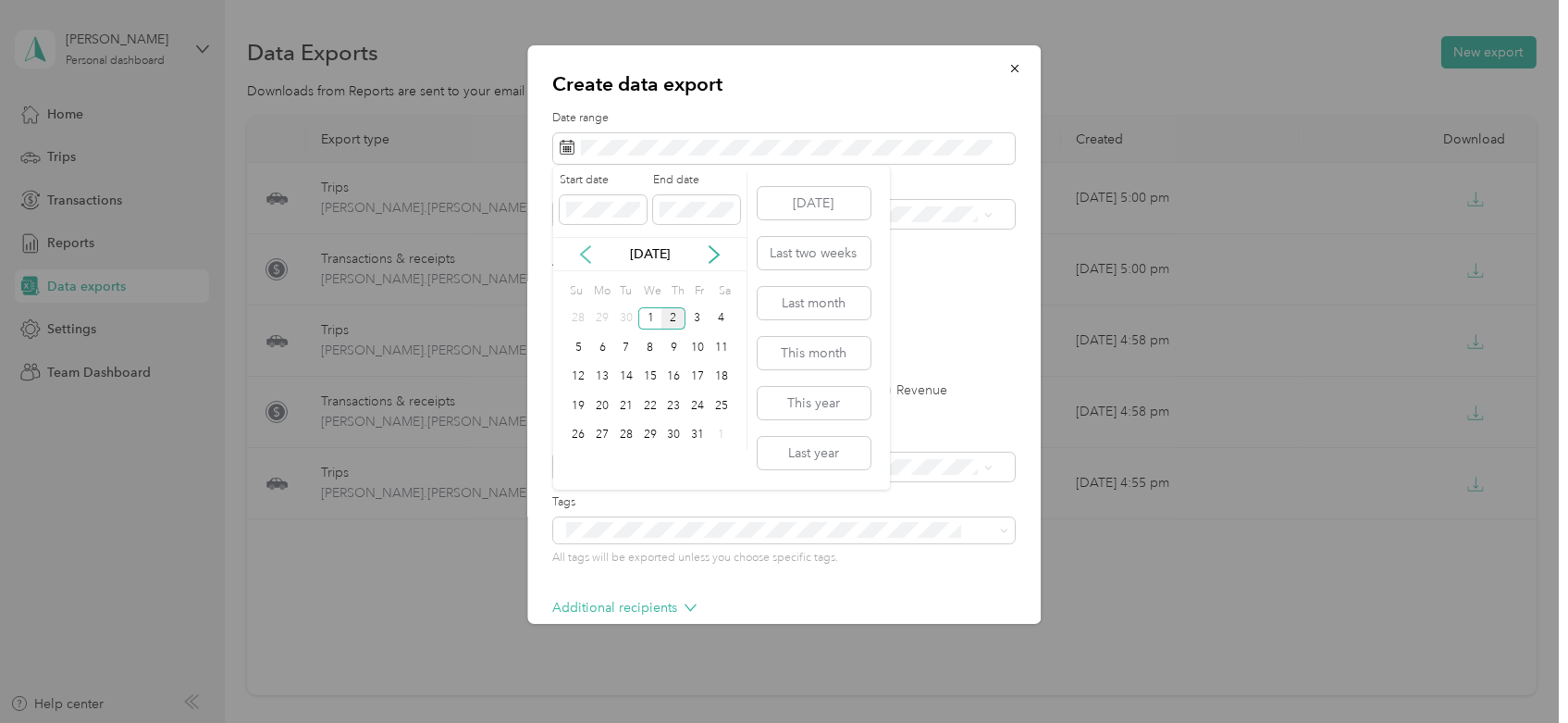
click at [582, 259] on icon at bounding box center [585, 255] width 19 height 19
click at [582, 258] on icon at bounding box center [585, 255] width 19 height 19
click at [630, 316] on div "1" at bounding box center [627, 318] width 24 height 24
click at [673, 439] on div "31" at bounding box center [674, 435] width 24 height 24
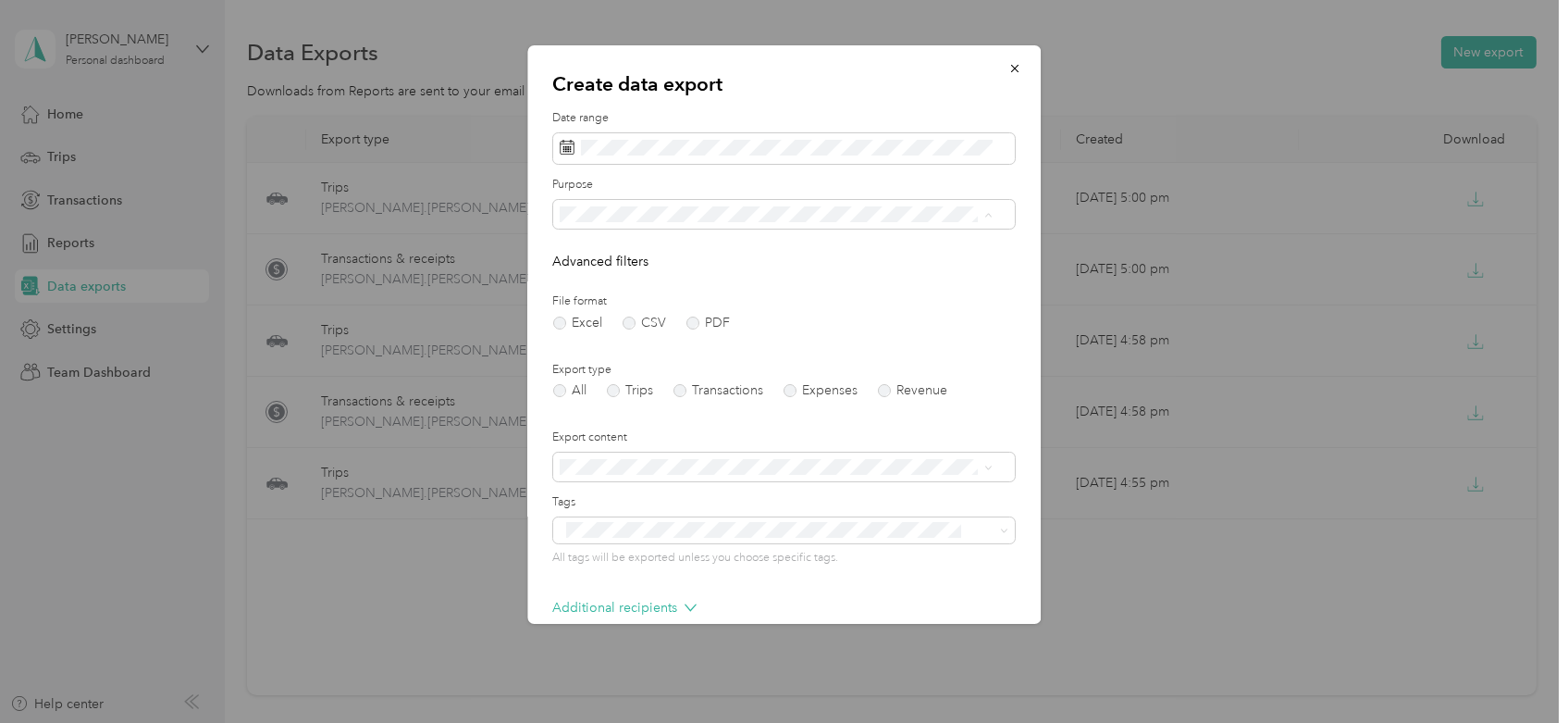
click at [627, 282] on div "Work" at bounding box center [776, 279] width 420 height 20
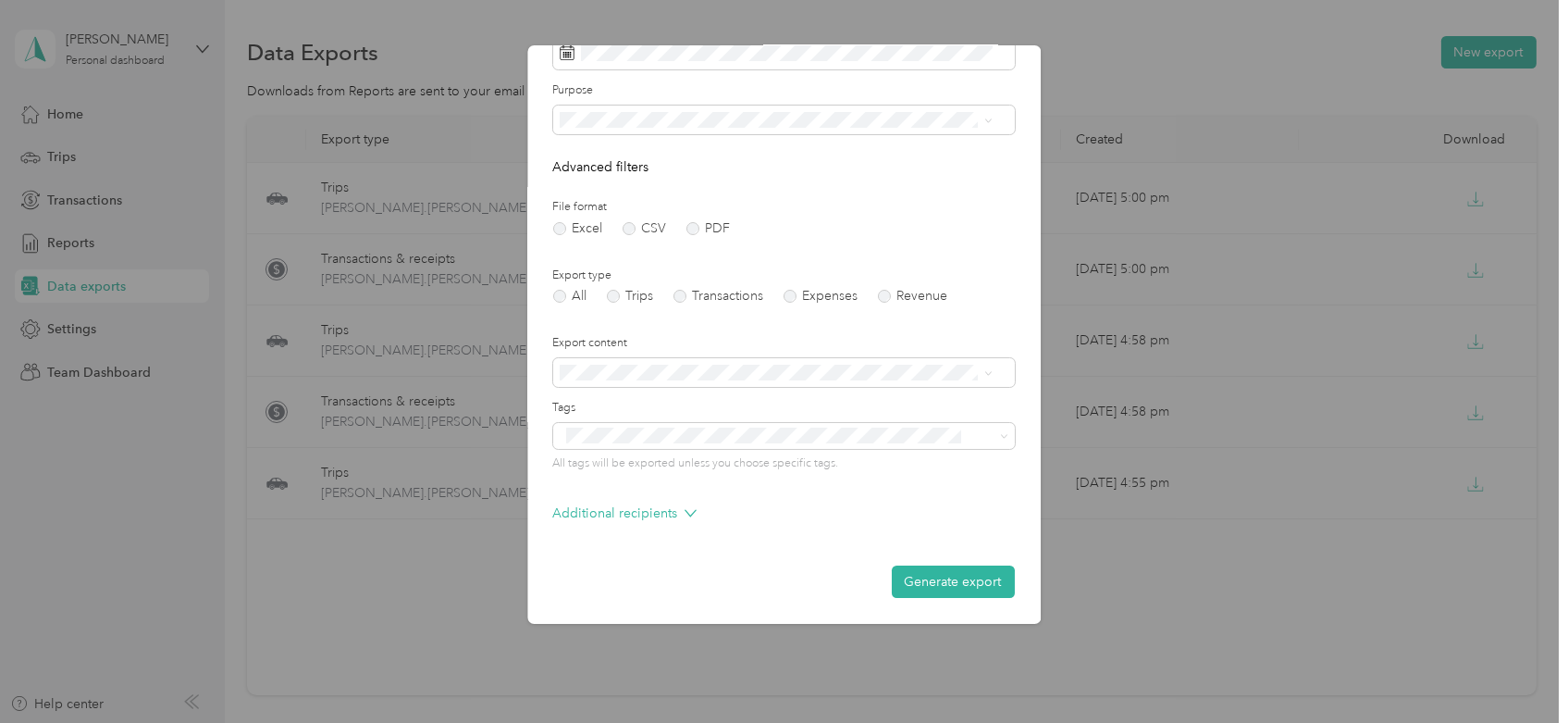
click at [936, 562] on form "Date range Purpose Advanced filters File format Excel CSV PDF Export type All T…" at bounding box center [784, 307] width 462 height 582
click at [936, 575] on button "Generate export" at bounding box center [953, 582] width 123 height 32
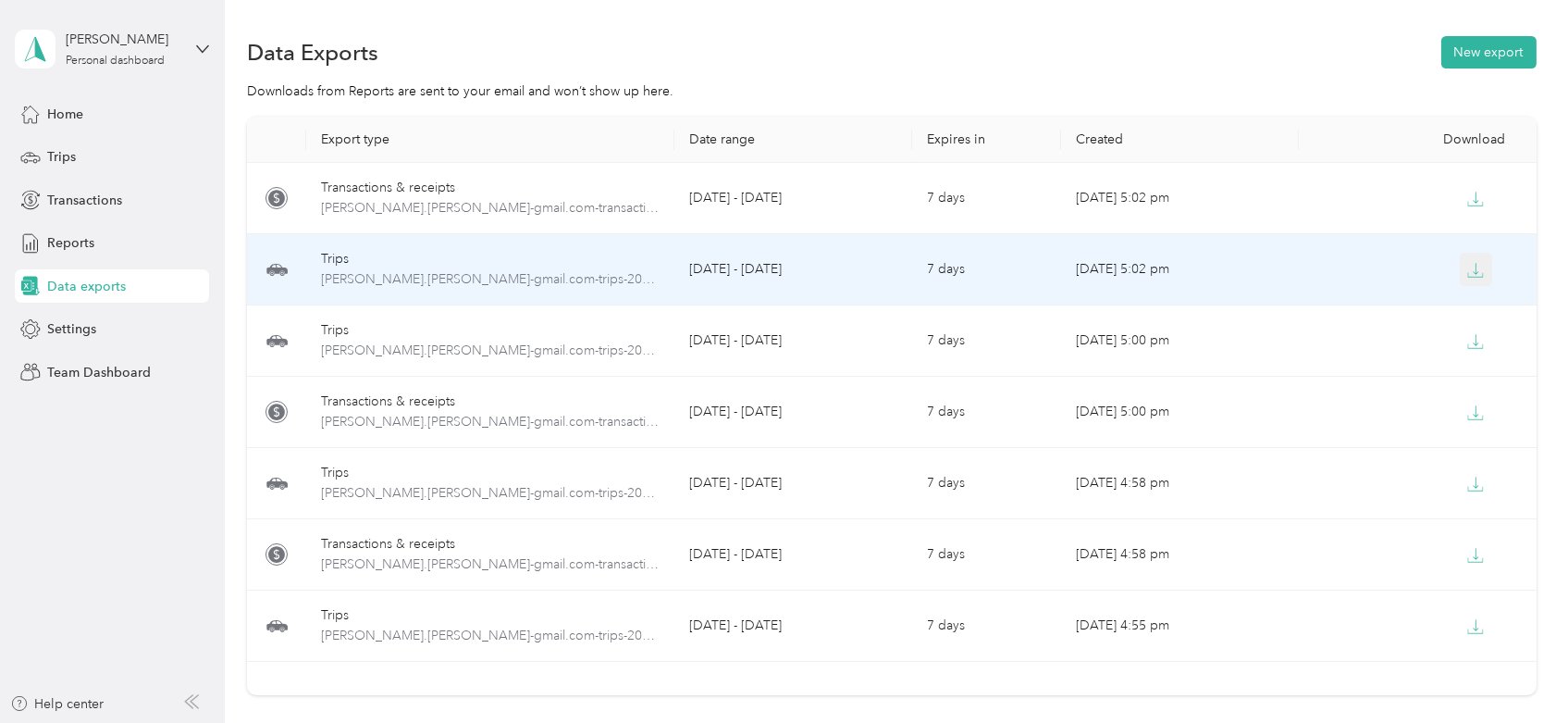
click at [1478, 274] on icon "button" at bounding box center [1476, 270] width 17 height 17
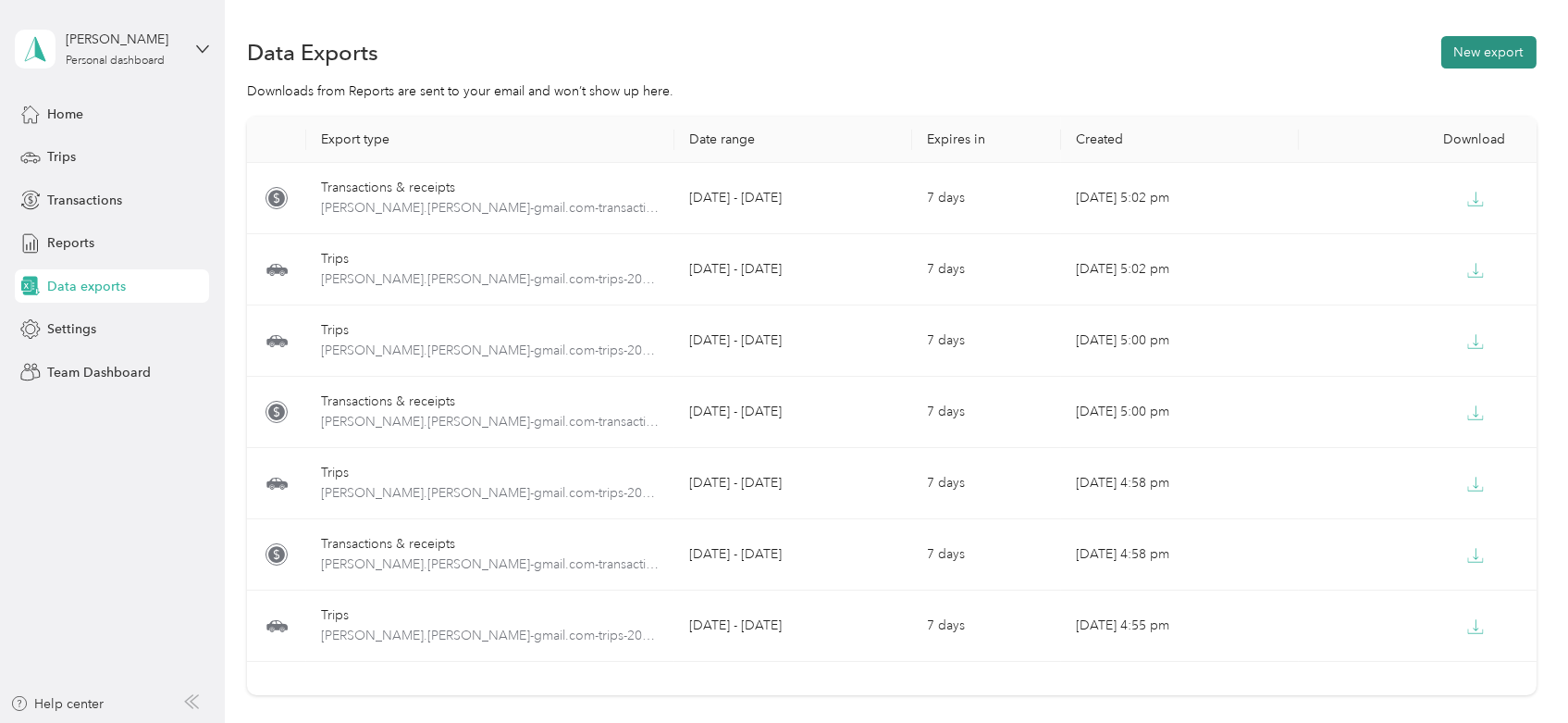
click at [1477, 58] on button "New export" at bounding box center [1489, 52] width 95 height 32
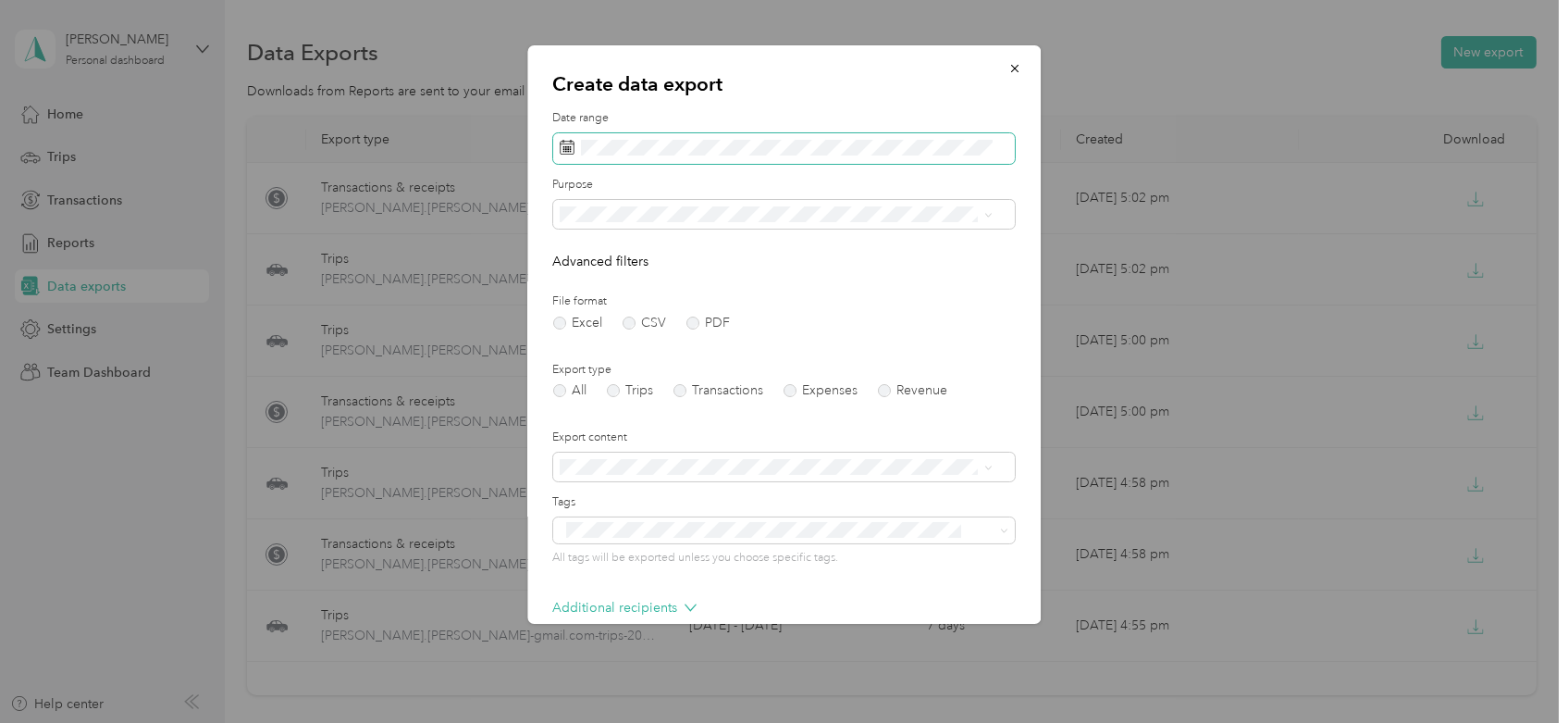
click at [571, 142] on icon at bounding box center [568, 147] width 15 height 15
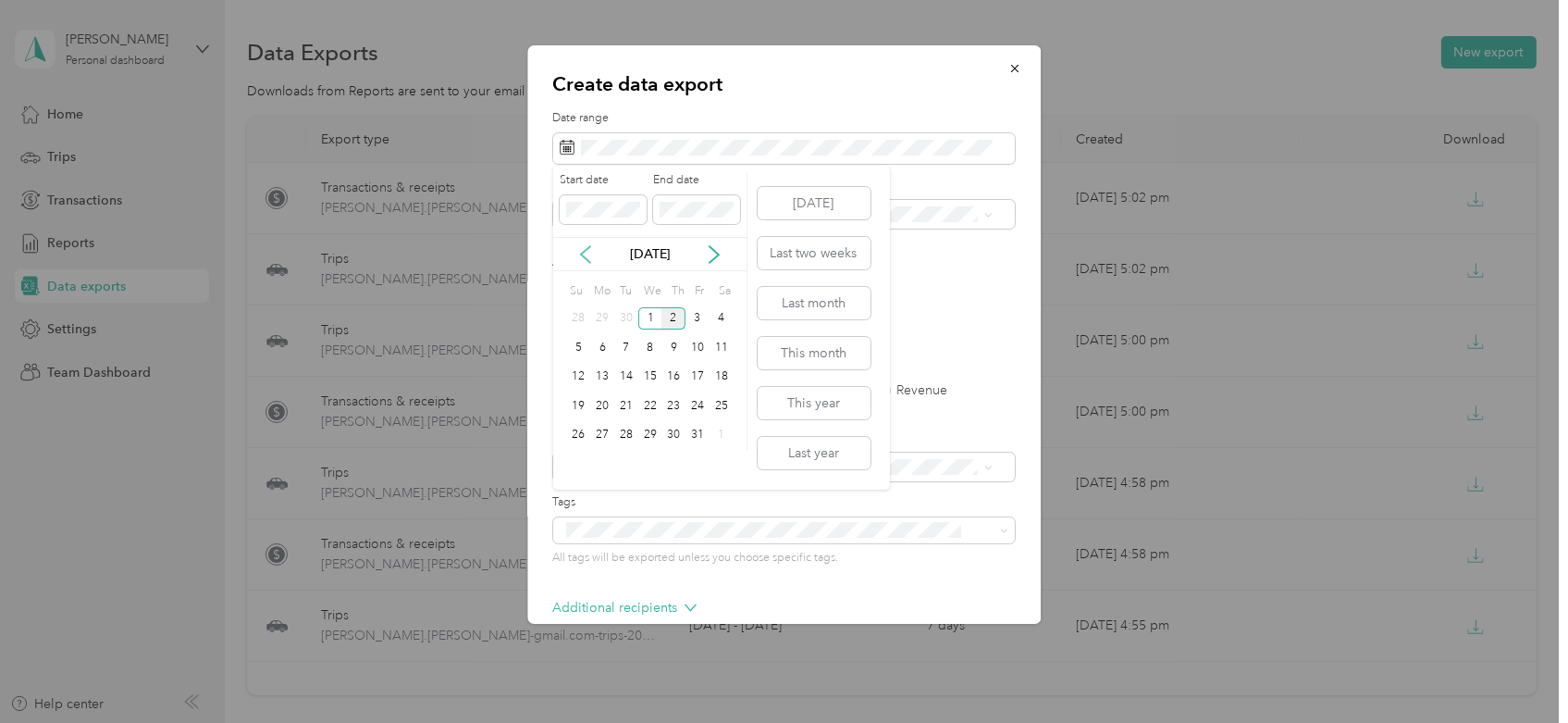
click at [596, 250] on div "[DATE]" at bounding box center [649, 254] width 193 height 20
click at [585, 250] on icon at bounding box center [585, 255] width 19 height 19
click at [697, 317] on div "1" at bounding box center [697, 318] width 24 height 24
click at [573, 465] on div "31" at bounding box center [580, 464] width 24 height 24
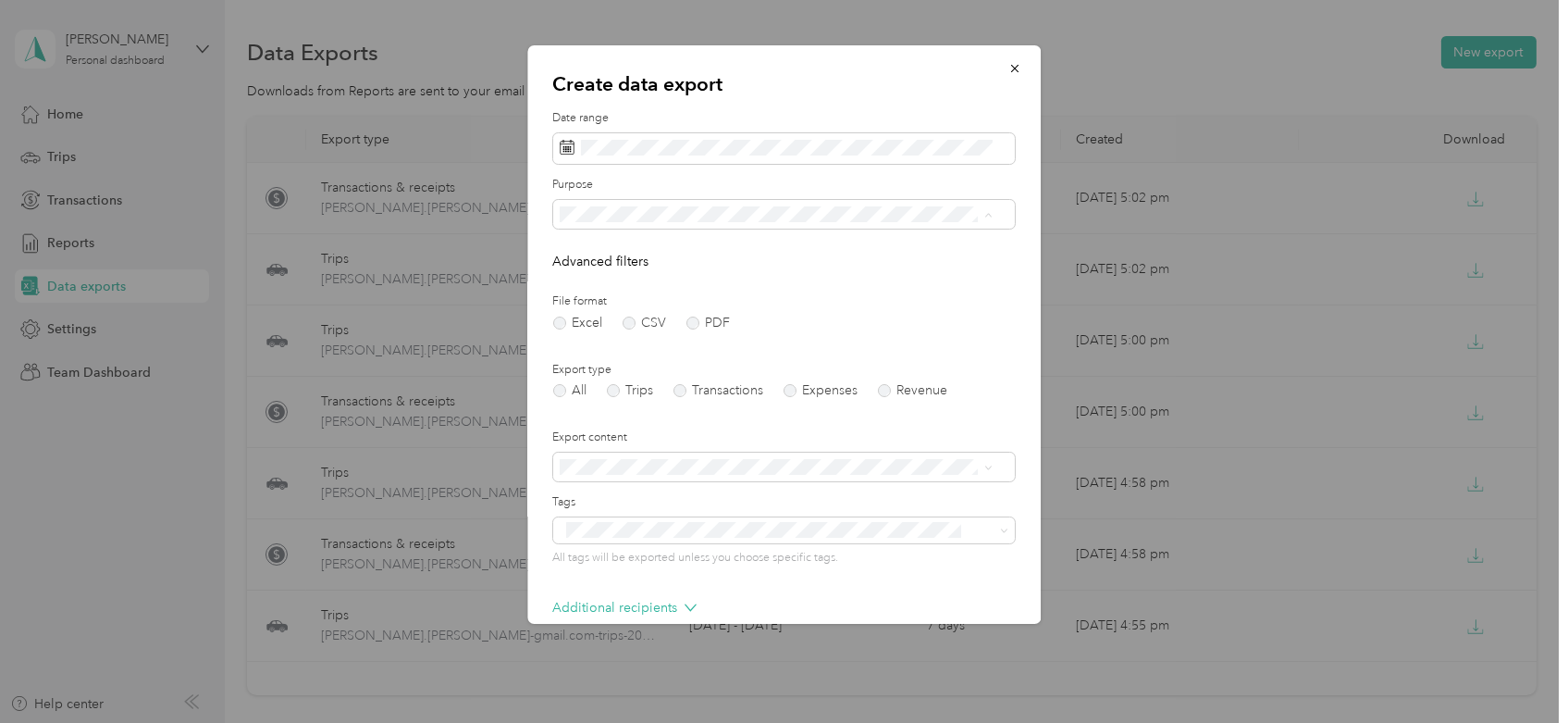
click at [619, 278] on div "Work" at bounding box center [776, 279] width 420 height 20
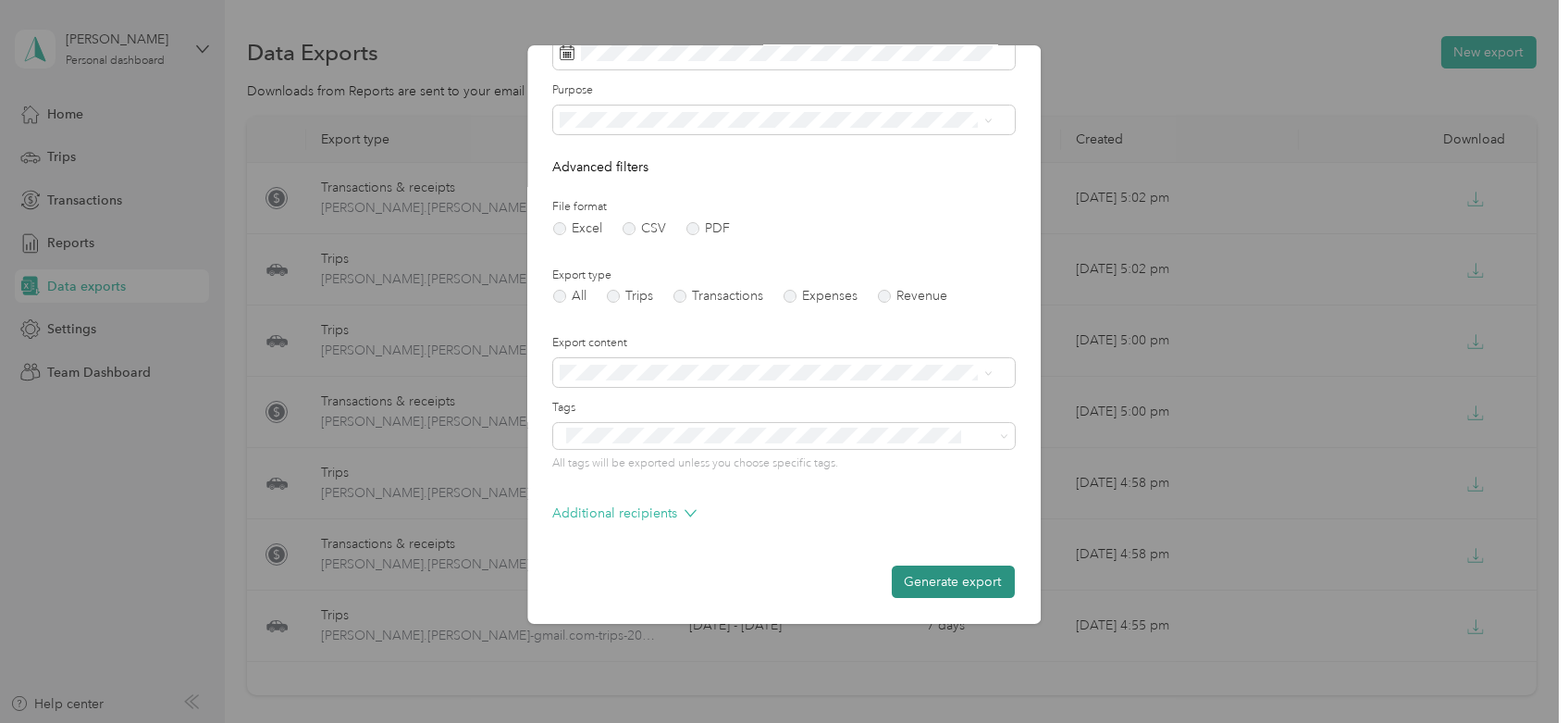
click at [904, 590] on button "Generate export" at bounding box center [953, 582] width 123 height 32
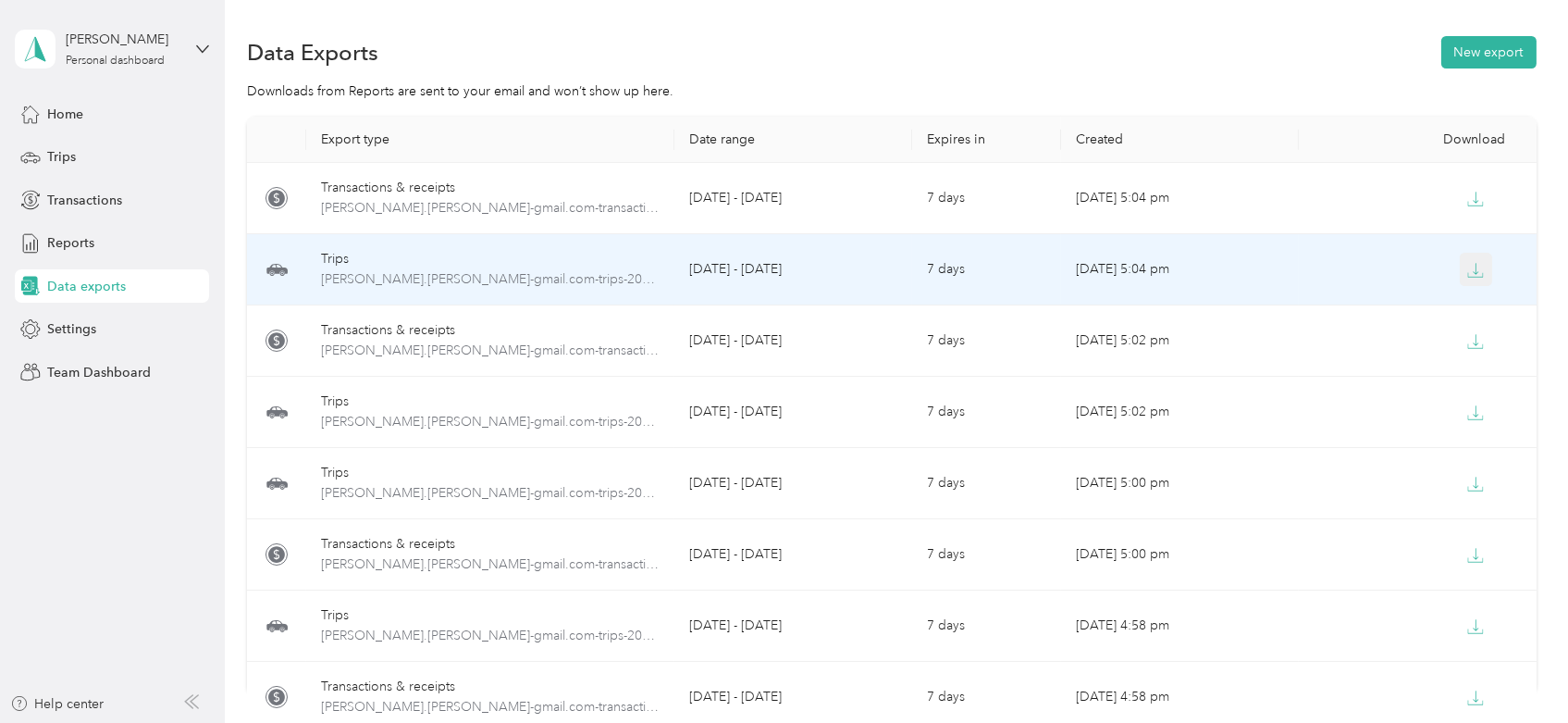
click at [1460, 266] on button "button" at bounding box center [1476, 268] width 33 height 33
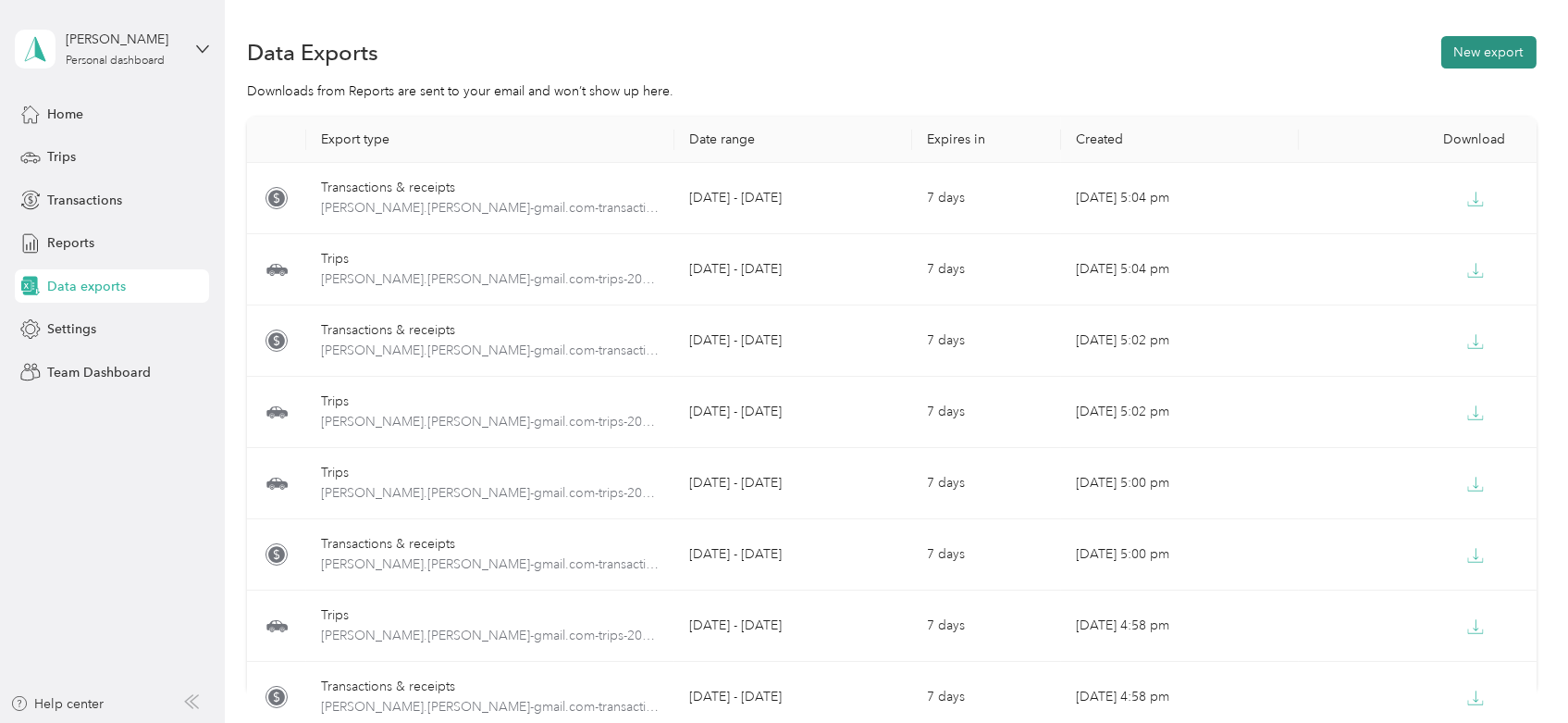
click at [1484, 49] on button "New export" at bounding box center [1489, 52] width 95 height 32
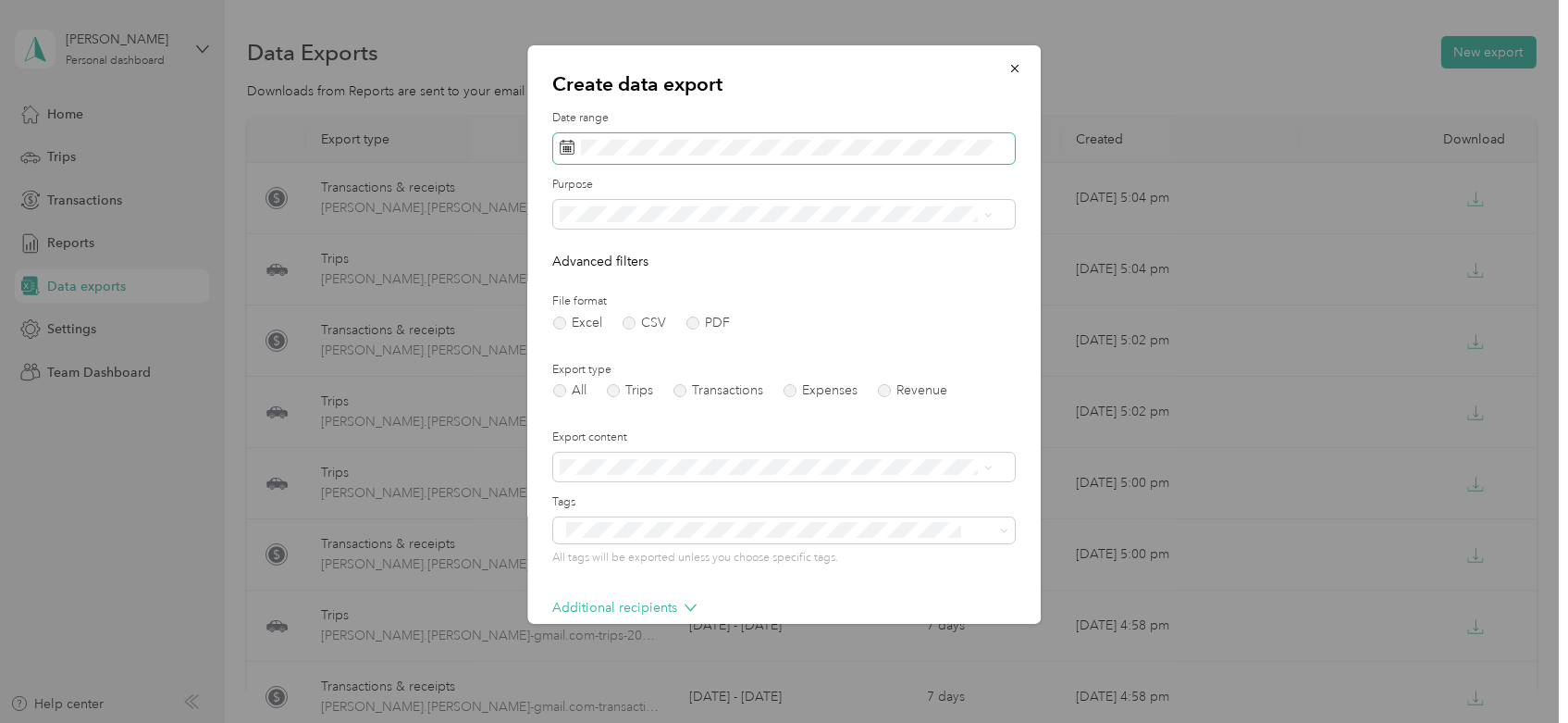
click at [647, 137] on span at bounding box center [784, 149] width 462 height 31
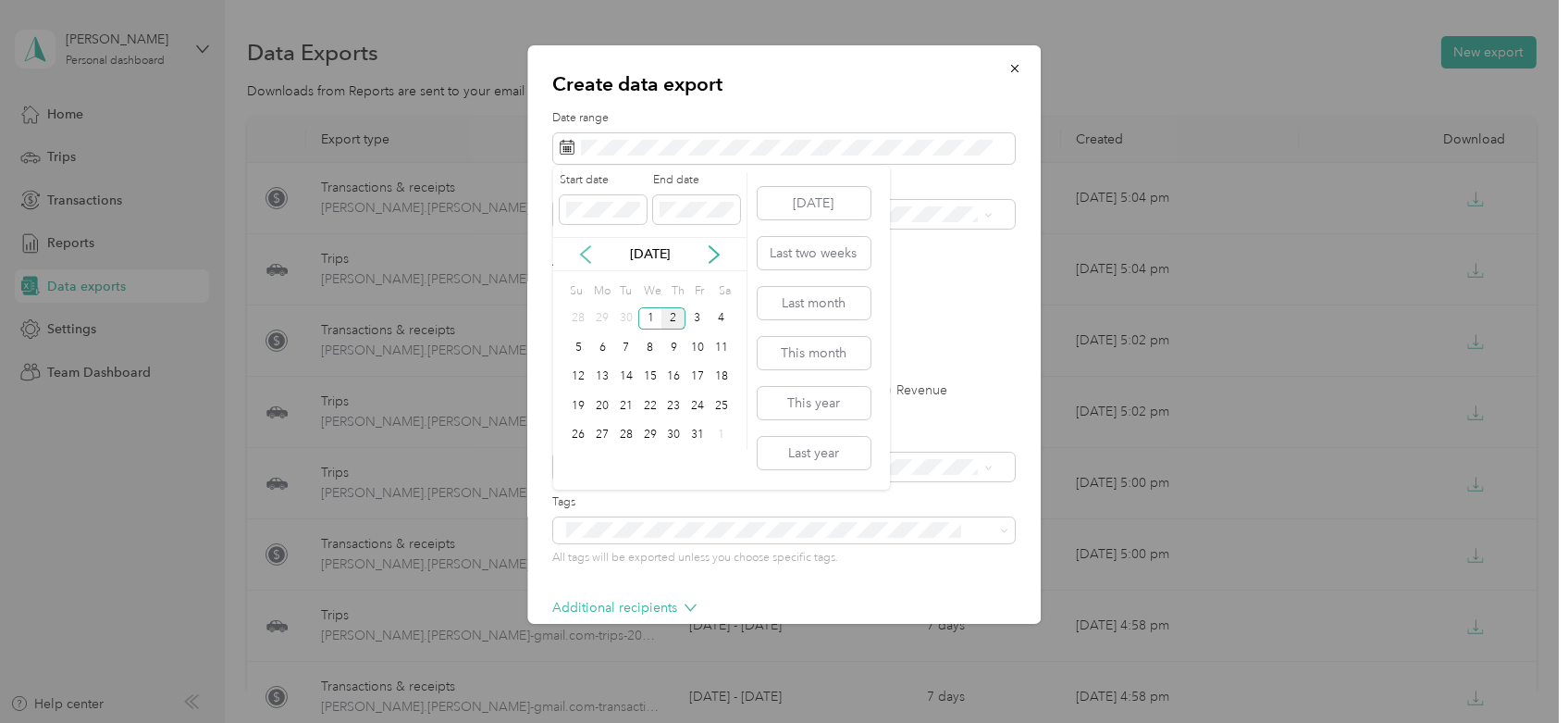
click at [589, 250] on icon at bounding box center [585, 255] width 19 height 19
click at [600, 320] on div "1" at bounding box center [602, 318] width 24 height 24
click at [627, 438] on div "30" at bounding box center [627, 435] width 24 height 24
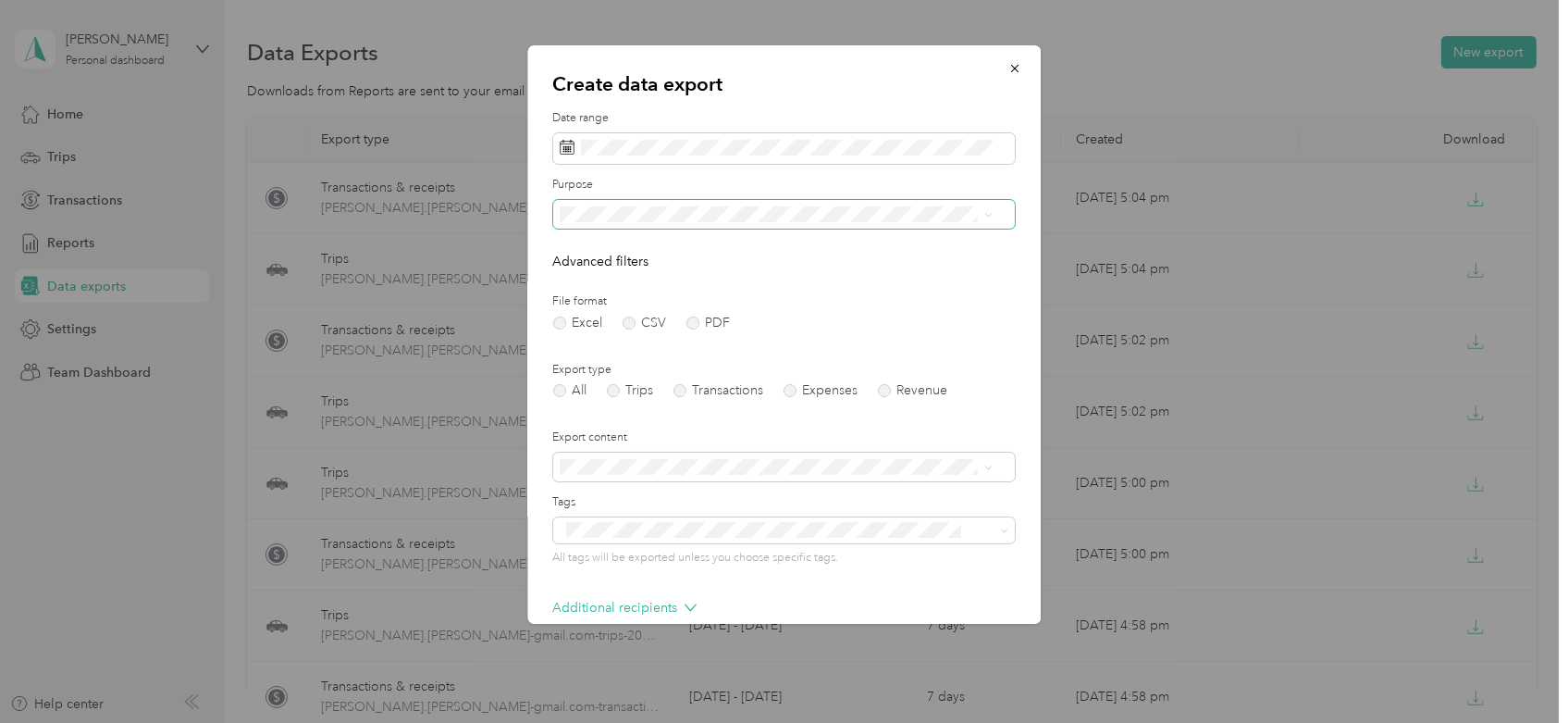
drag, startPoint x: 603, startPoint y: 225, endPoint x: 608, endPoint y: 204, distance: 21.6
click at [608, 204] on span at bounding box center [784, 214] width 462 height 29
drag, startPoint x: 615, startPoint y: 229, endPoint x: 609, endPoint y: 204, distance: 25.7
click at [609, 204] on span at bounding box center [784, 214] width 462 height 29
click at [607, 272] on div "Work" at bounding box center [776, 279] width 420 height 20
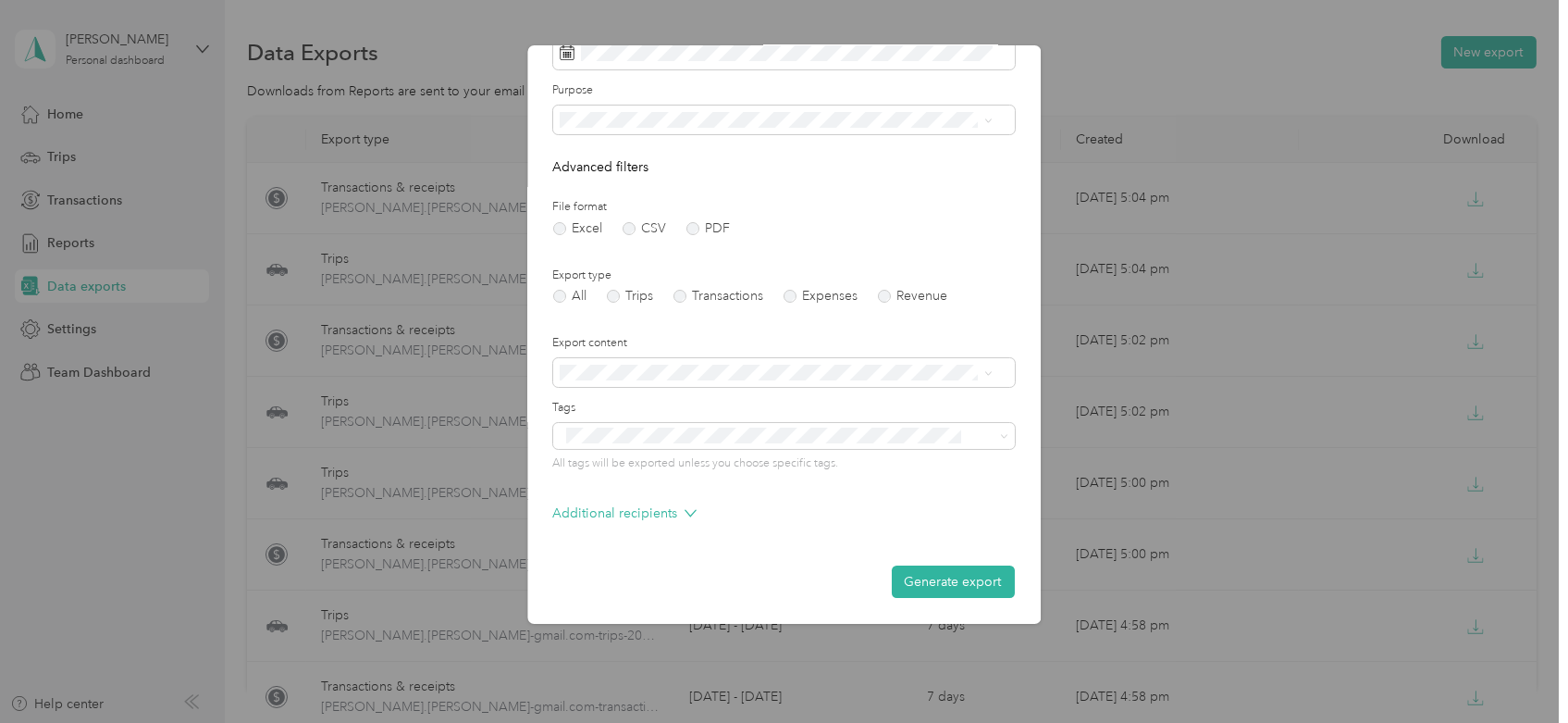
click at [922, 573] on button "Generate export" at bounding box center [953, 582] width 123 height 32
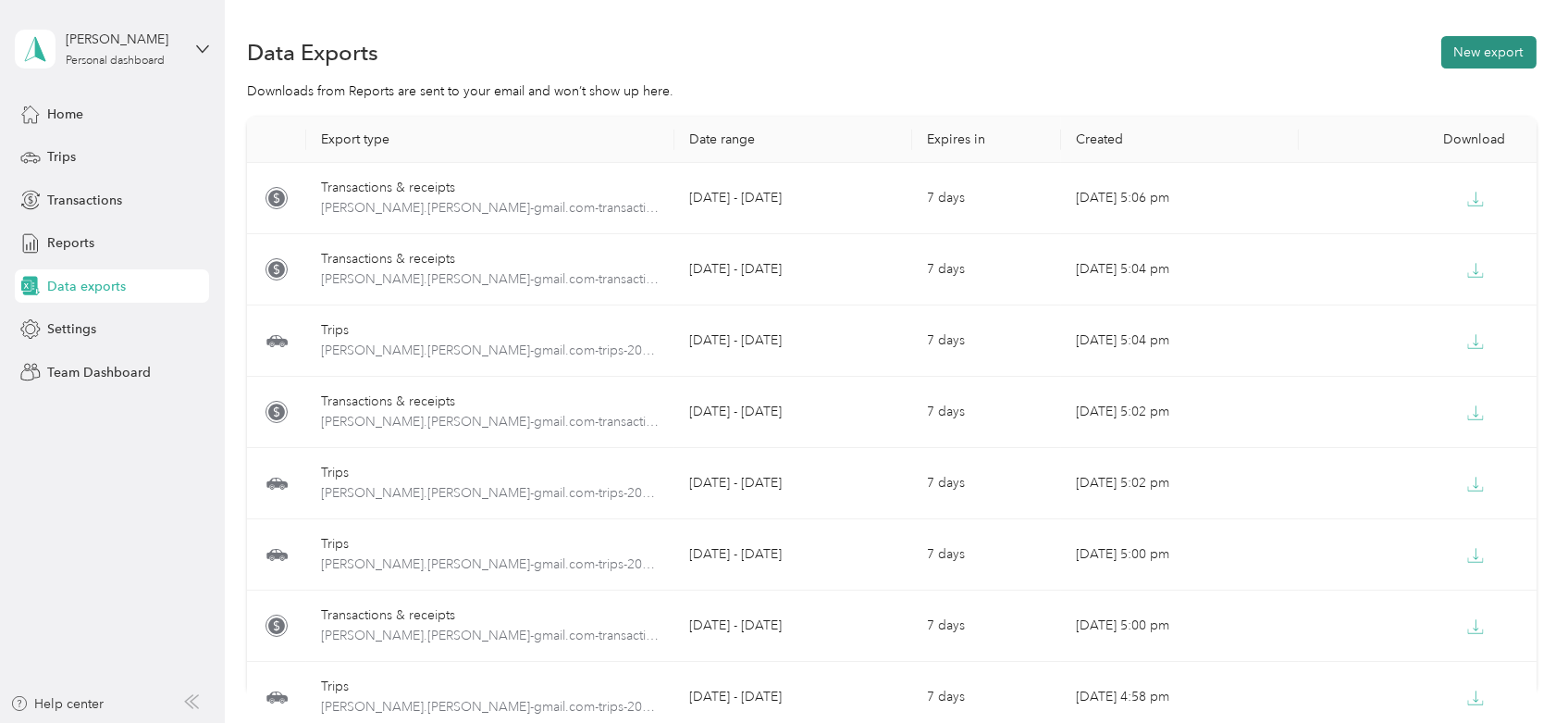
click at [1459, 54] on button "New export" at bounding box center [1489, 52] width 95 height 32
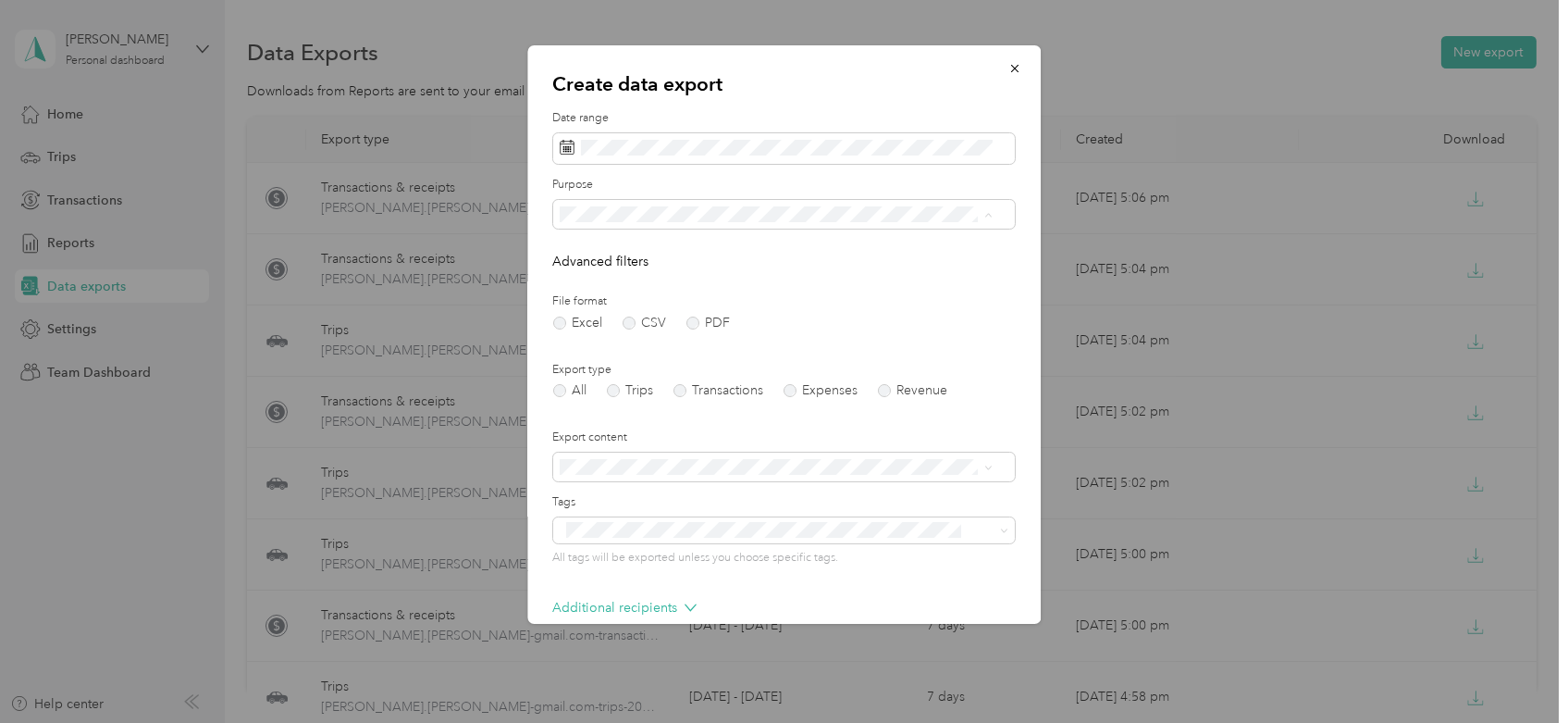
click at [629, 273] on div "Work" at bounding box center [776, 279] width 420 height 20
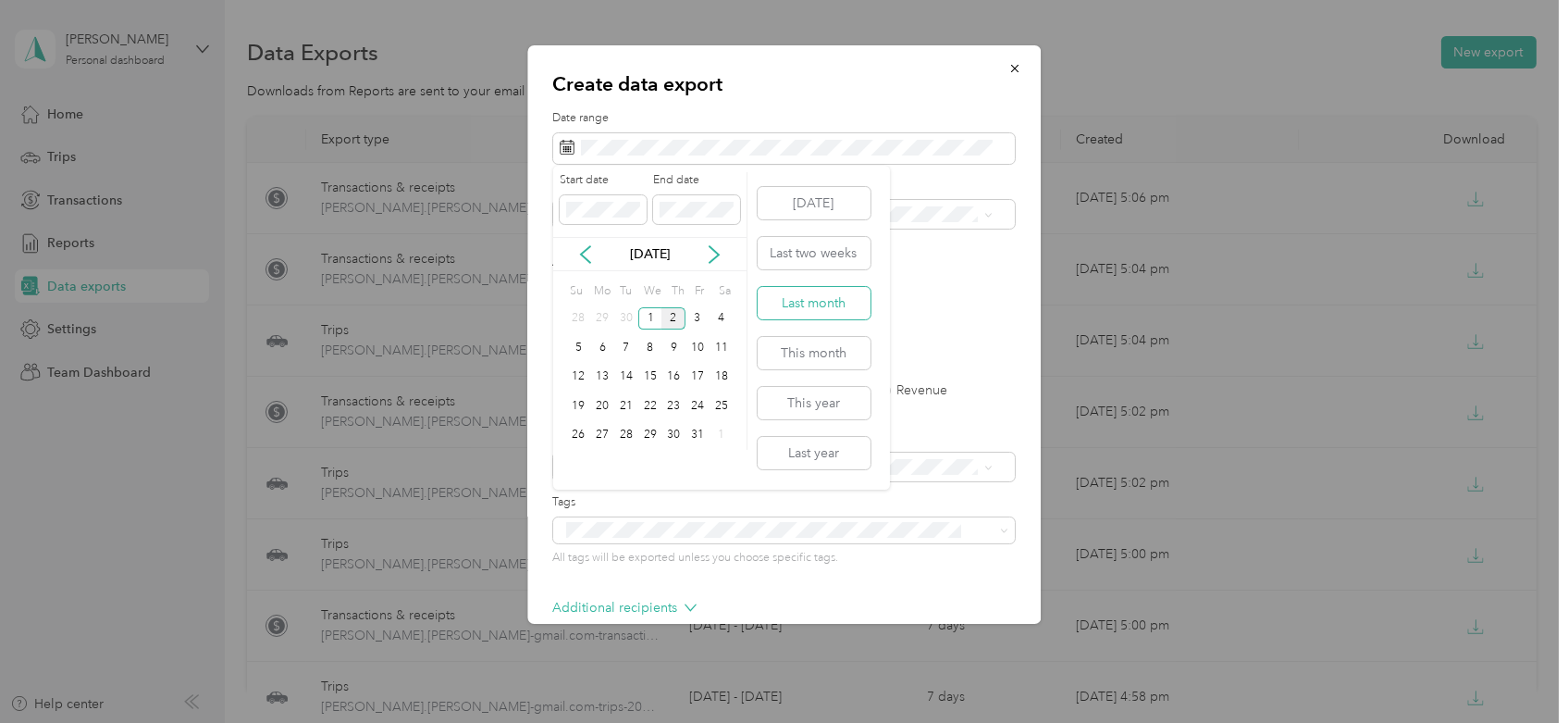
click at [802, 306] on button "Last month" at bounding box center [814, 303] width 113 height 32
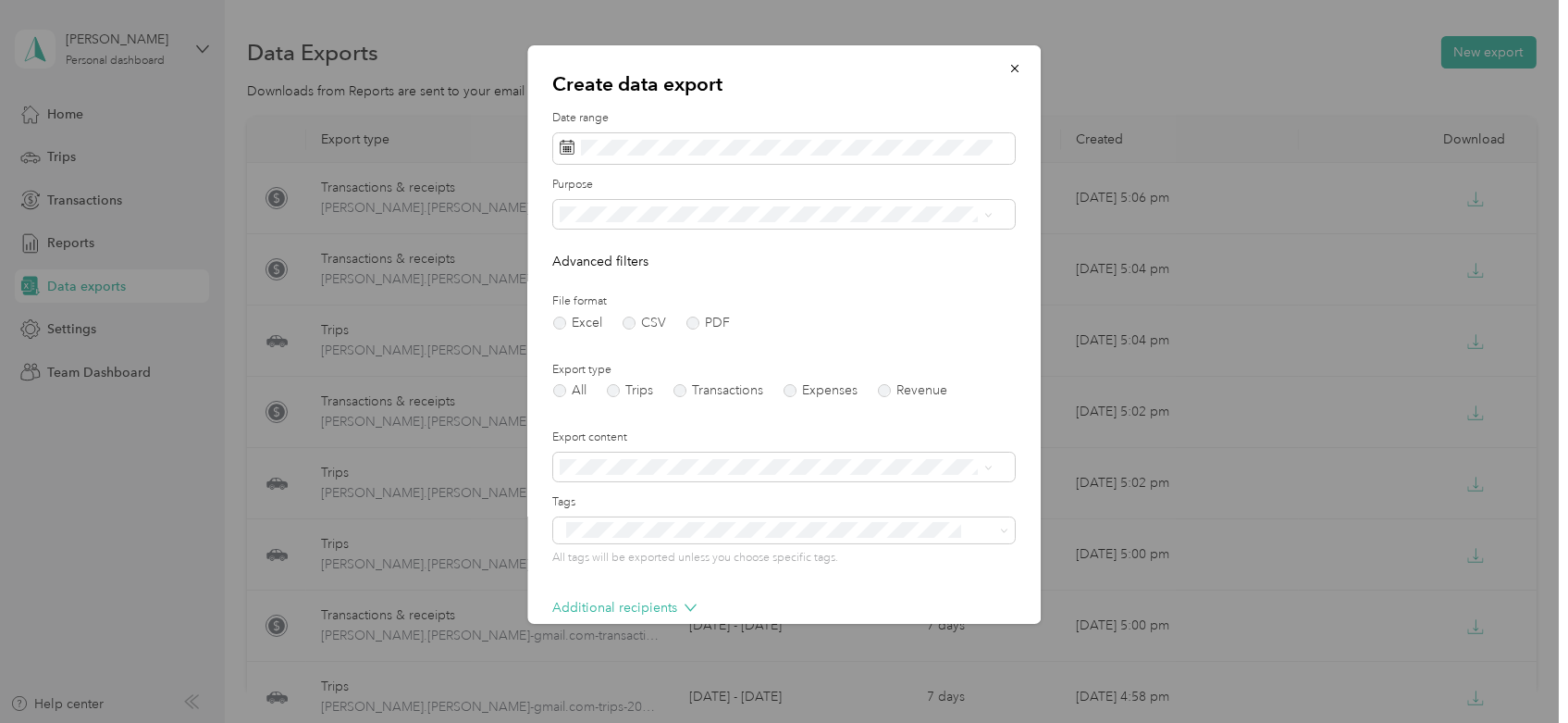
click at [648, 403] on form "Date range Purpose Advanced filters File format Excel CSV PDF Export type All T…" at bounding box center [784, 401] width 462 height 582
click at [637, 384] on label "Trips" at bounding box center [631, 391] width 47 height 13
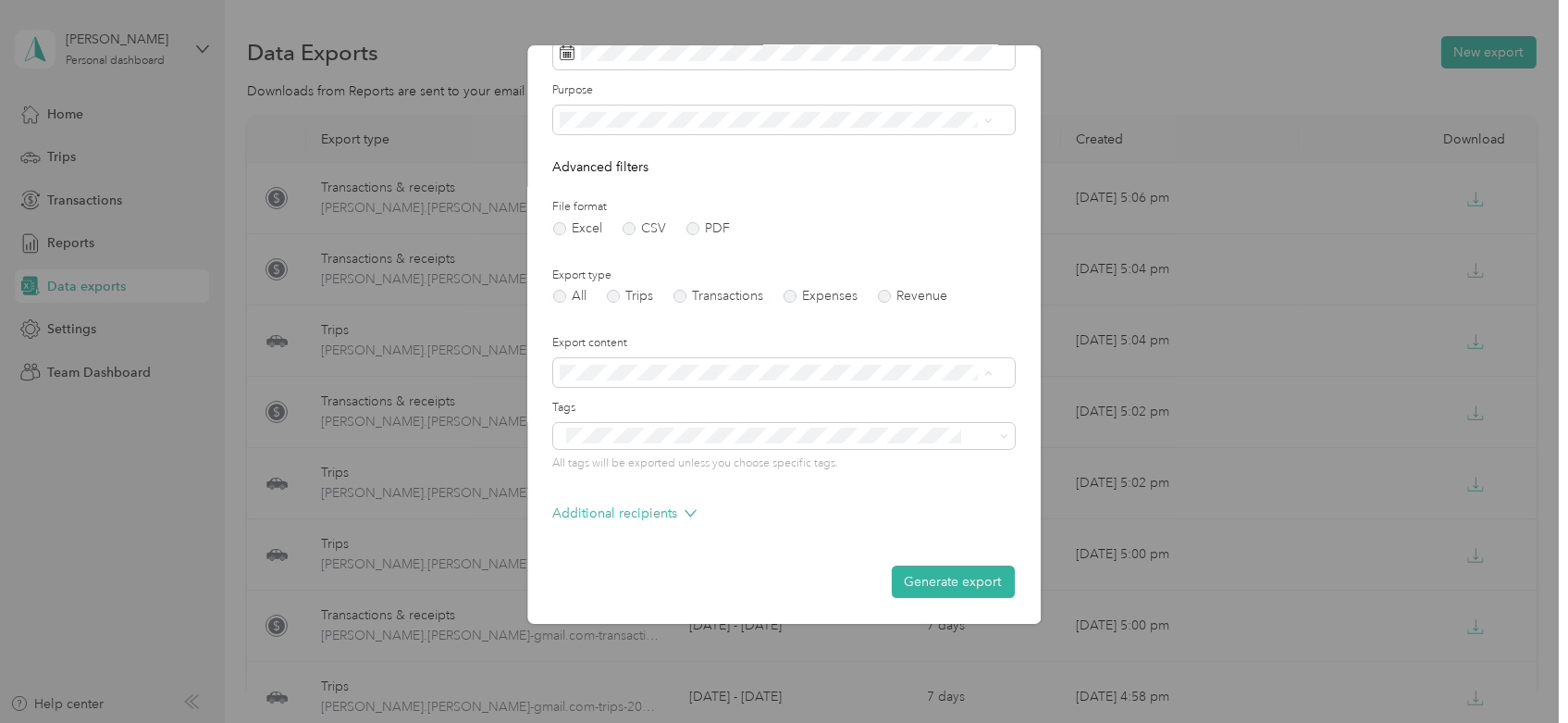
click at [714, 574] on div "Generate export" at bounding box center [784, 582] width 462 height 32
click at [900, 579] on button "Generate export" at bounding box center [953, 582] width 123 height 32
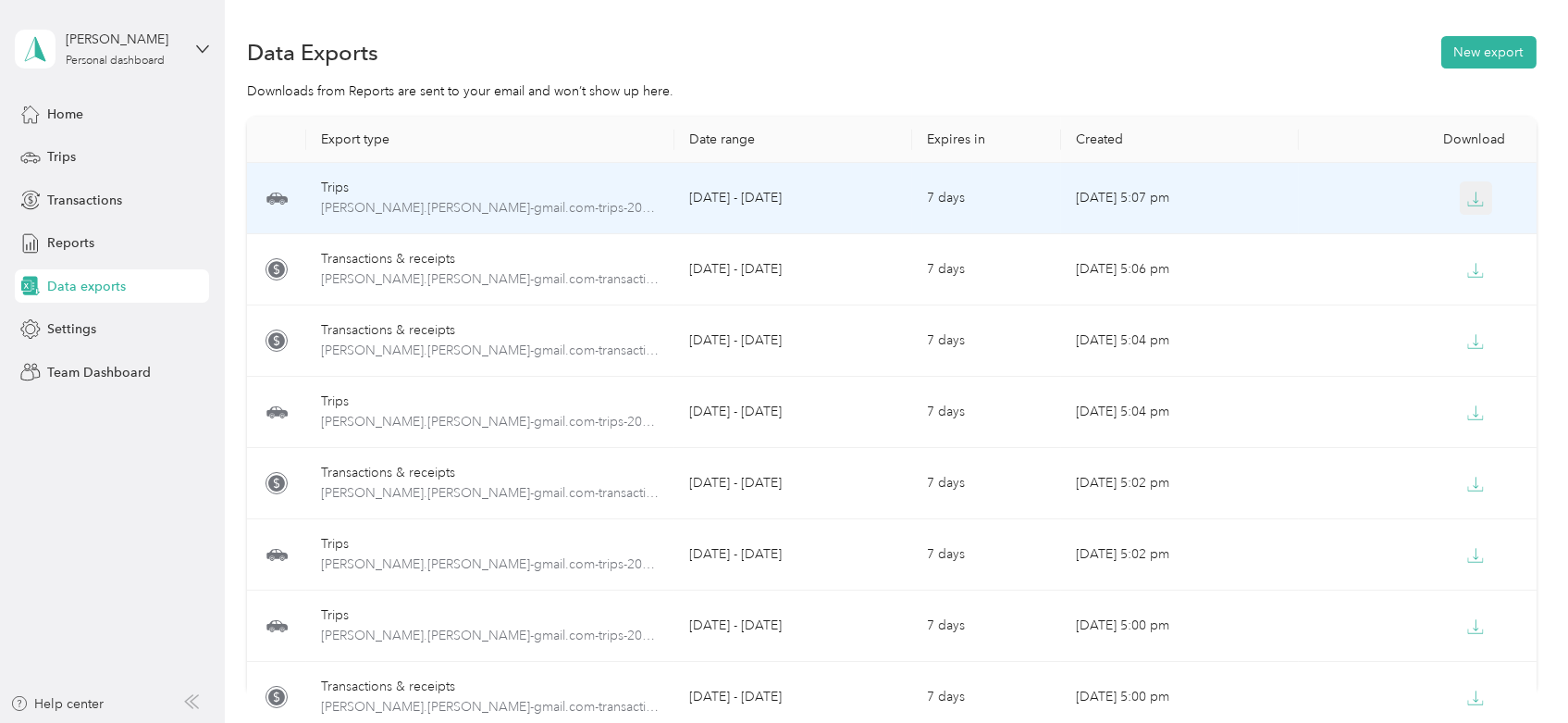
click at [1472, 203] on icon "button" at bounding box center [1476, 200] width 17 height 17
